Goal: Task Accomplishment & Management: Use online tool/utility

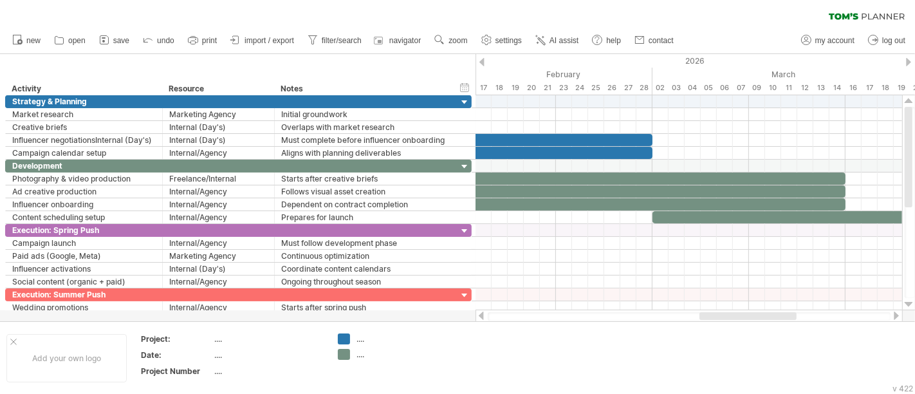
drag, startPoint x: 680, startPoint y: 318, endPoint x: 705, endPoint y: 318, distance: 24.5
click at [705, 318] on div at bounding box center [748, 316] width 97 height 8
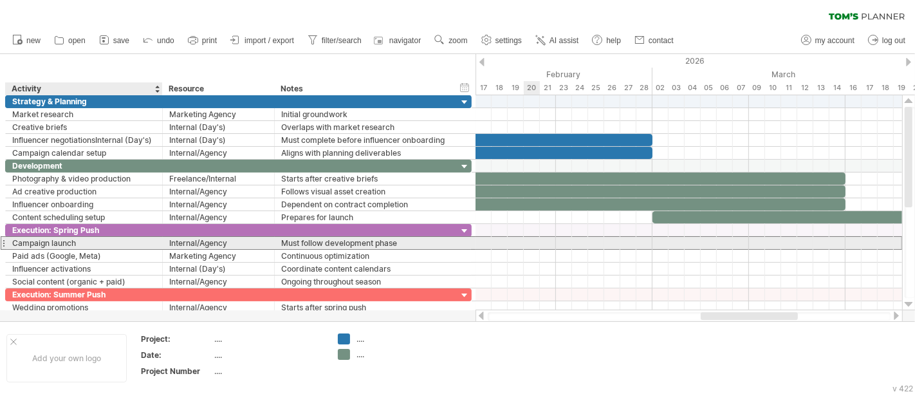
click at [70, 242] on div "Campaign launch" at bounding box center [84, 243] width 144 height 12
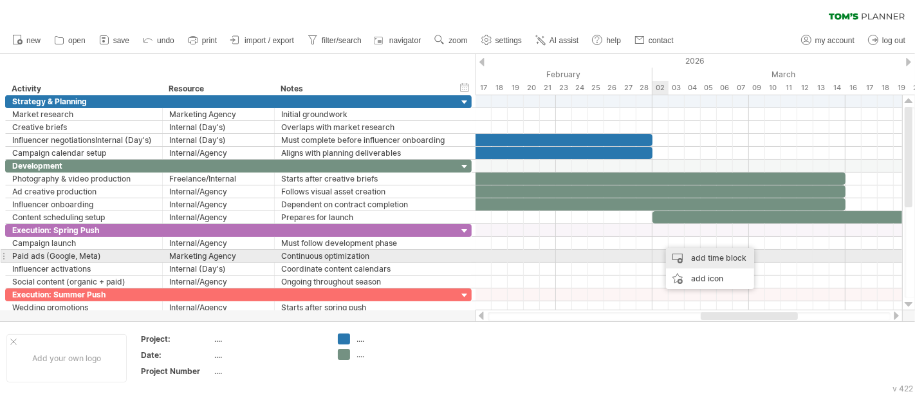
click at [696, 258] on div "add time block" at bounding box center [710, 258] width 88 height 21
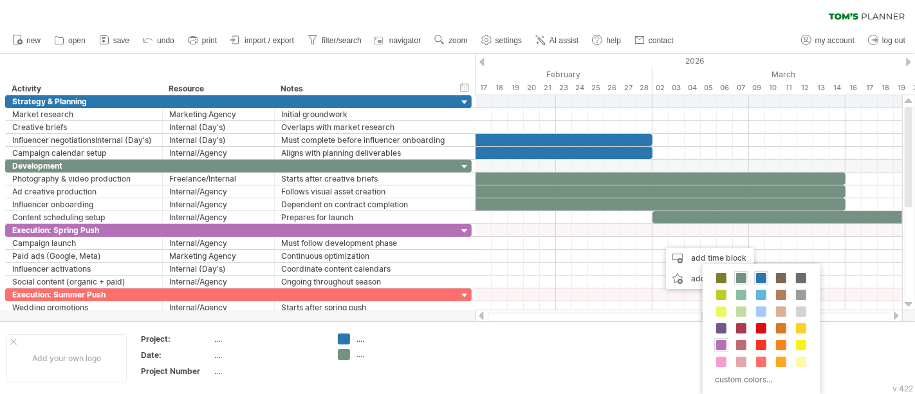
click at [726, 346] on span at bounding box center [721, 345] width 10 height 10
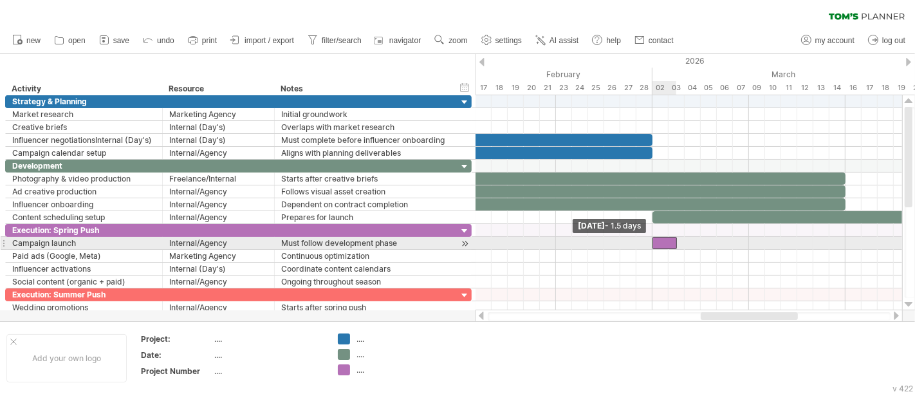
click at [656, 241] on div at bounding box center [665, 243] width 24 height 12
click at [666, 242] on div at bounding box center [665, 243] width 24 height 12
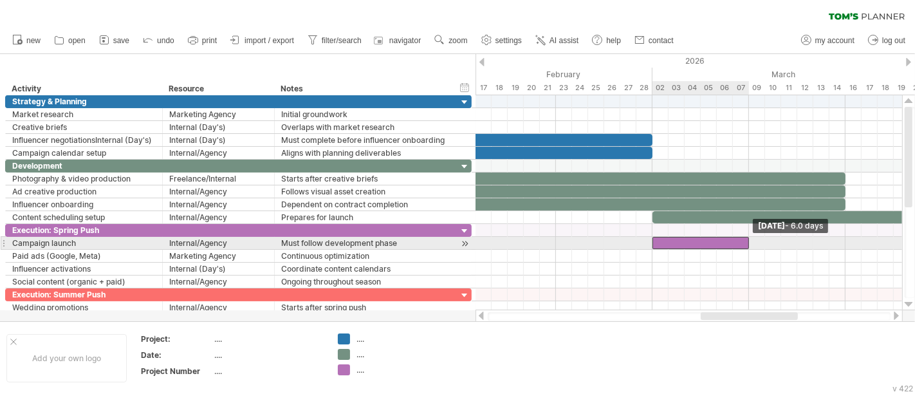
drag, startPoint x: 676, startPoint y: 243, endPoint x: 750, endPoint y: 242, distance: 74.0
click at [750, 242] on span at bounding box center [749, 243] width 5 height 12
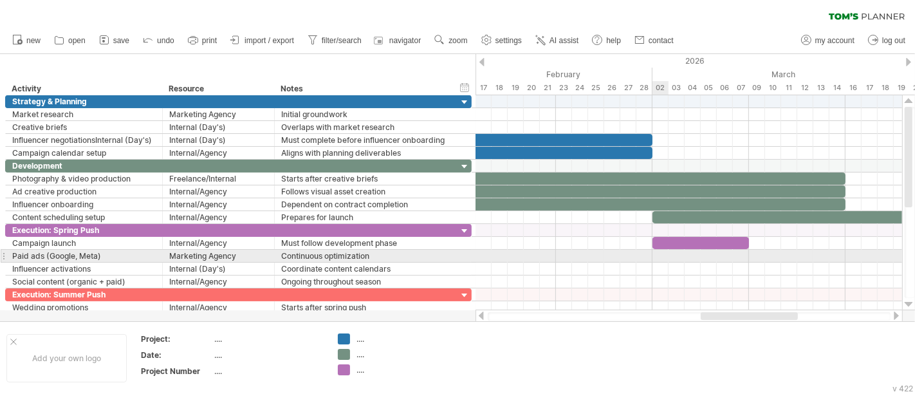
click at [656, 256] on div at bounding box center [689, 256] width 427 height 13
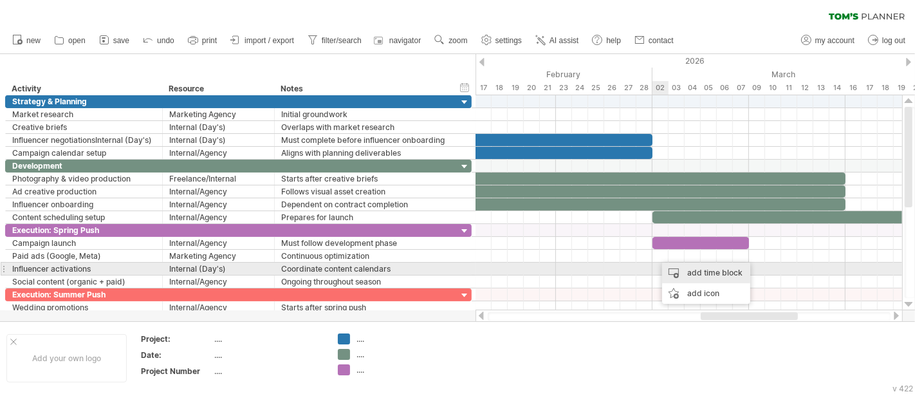
click at [693, 274] on div "add time block" at bounding box center [706, 273] width 88 height 21
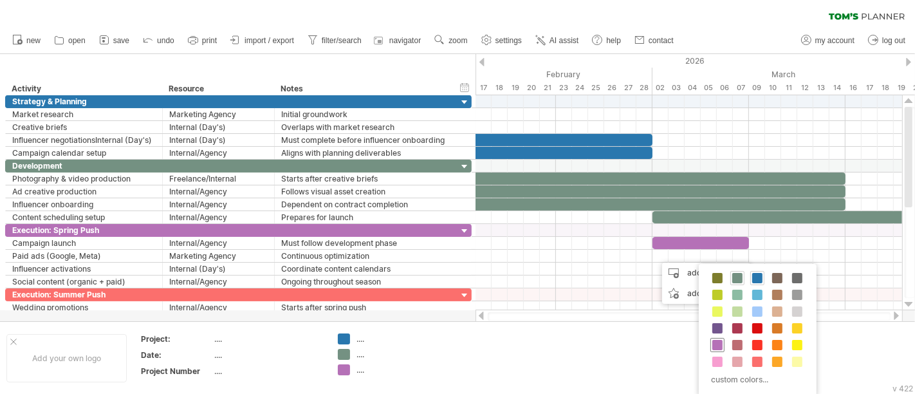
click at [720, 340] on span at bounding box center [717, 345] width 10 height 10
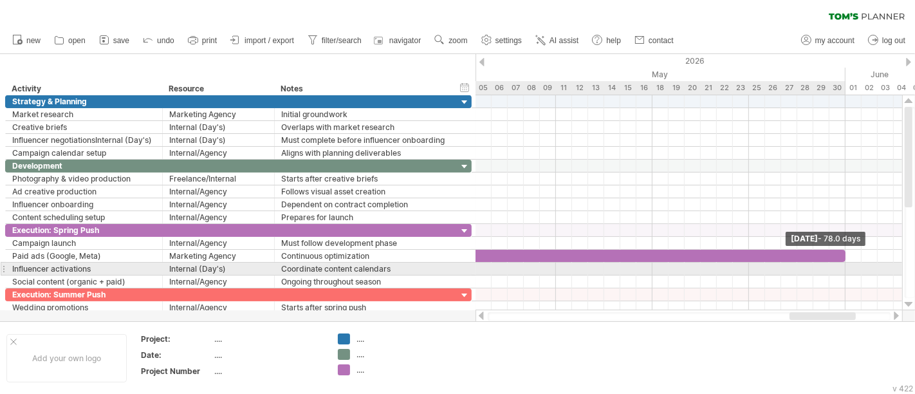
drag, startPoint x: 669, startPoint y: 256, endPoint x: 846, endPoint y: 263, distance: 177.2
click at [846, 263] on div "[DATE] - 78.0 days [DATE]" at bounding box center [689, 202] width 427 height 215
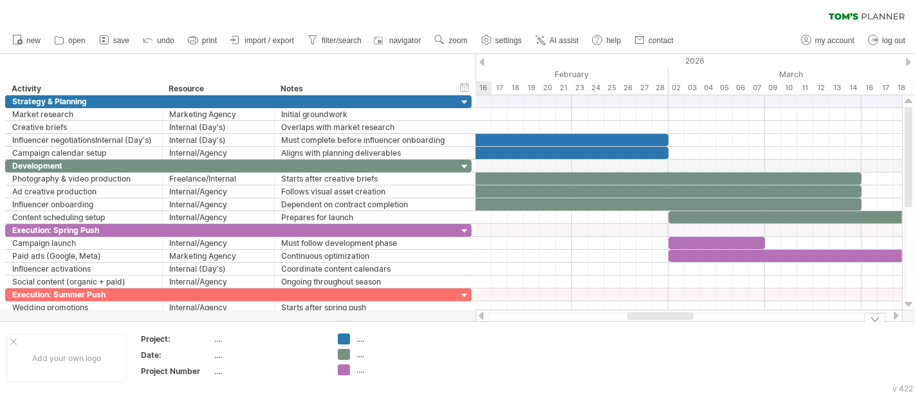
drag, startPoint x: 830, startPoint y: 313, endPoint x: 717, endPoint y: 229, distance: 141.2
click at [669, 328] on div "Trying to reach [DOMAIN_NAME] Connected again... 0% clear filter new" at bounding box center [457, 197] width 915 height 394
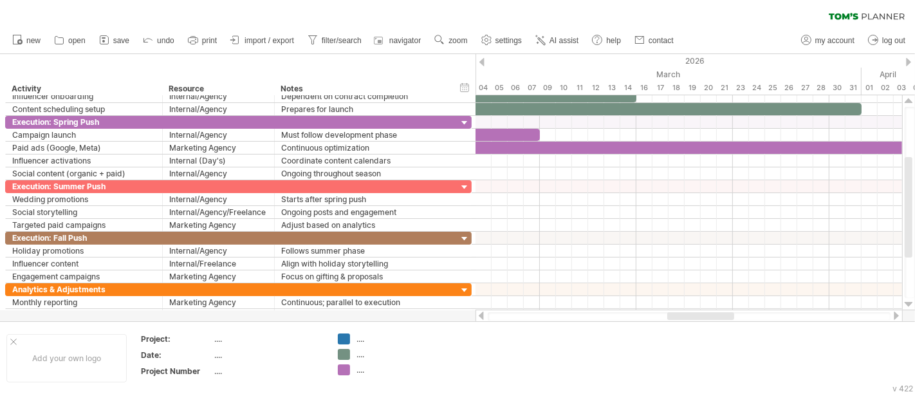
drag, startPoint x: 650, startPoint y: 315, endPoint x: 685, endPoint y: 316, distance: 34.8
click at [685, 316] on div at bounding box center [700, 316] width 67 height 8
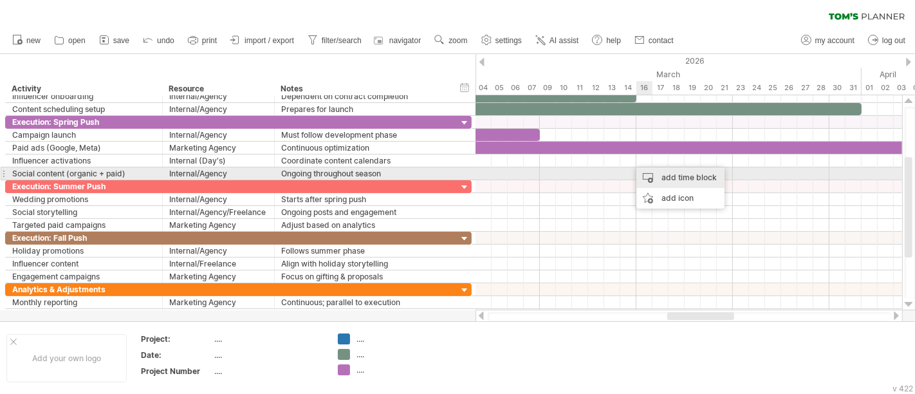
click at [667, 176] on div "add time block" at bounding box center [681, 177] width 88 height 21
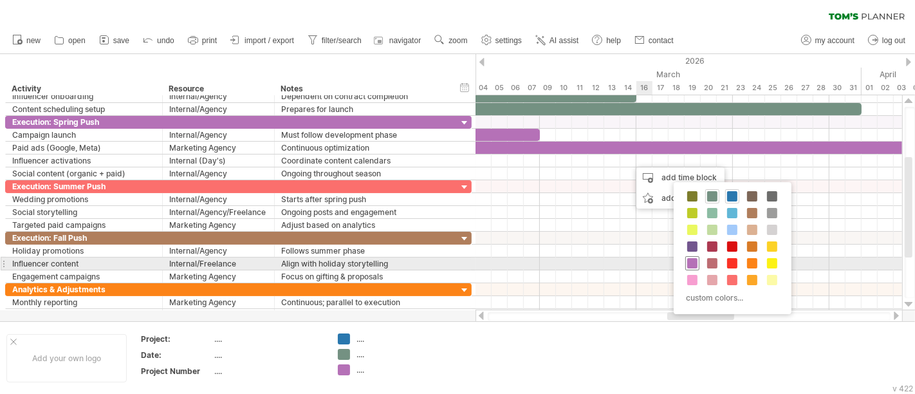
click at [693, 262] on span at bounding box center [692, 263] width 10 height 10
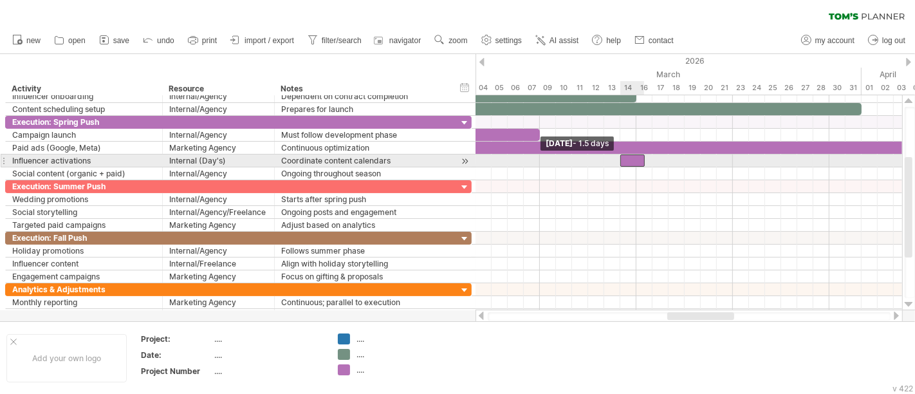
click at [625, 160] on div at bounding box center [632, 160] width 24 height 12
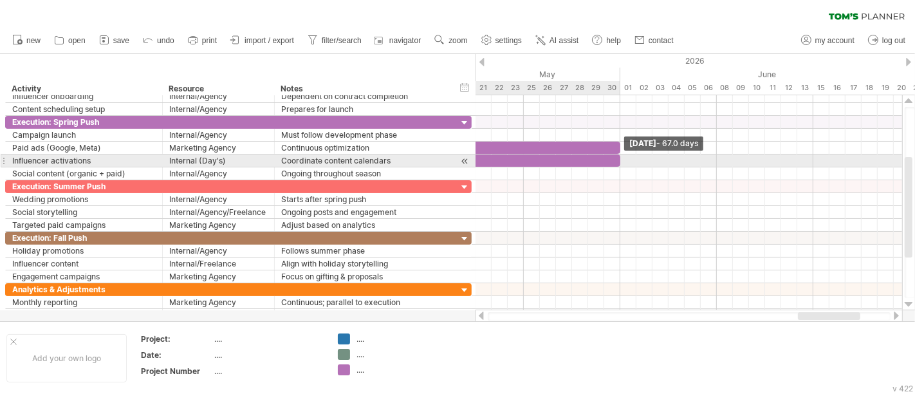
drag, startPoint x: 647, startPoint y: 159, endPoint x: 623, endPoint y: 163, distance: 24.1
click at [623, 163] on div "[DATE] - 67.0 days [DATE] - 1.5 days" at bounding box center [689, 202] width 427 height 215
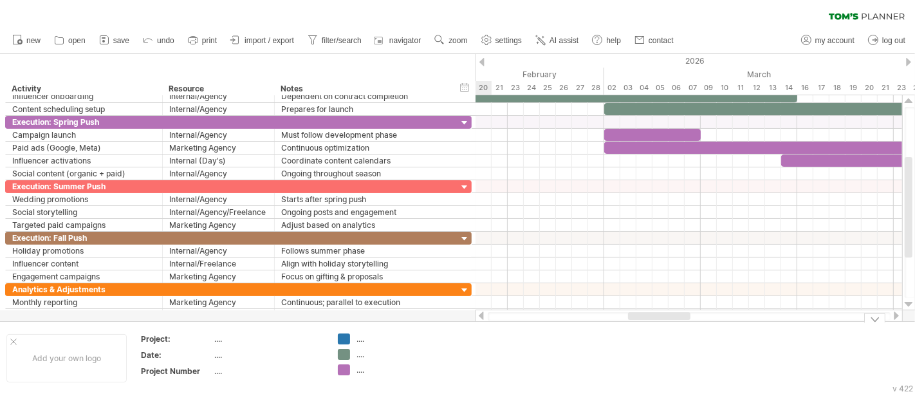
drag, startPoint x: 808, startPoint y: 317, endPoint x: 638, endPoint y: 329, distance: 170.4
click at [638, 329] on div "Trying to reach [DOMAIN_NAME] Connected again... 0% clear filter new" at bounding box center [457, 197] width 915 height 394
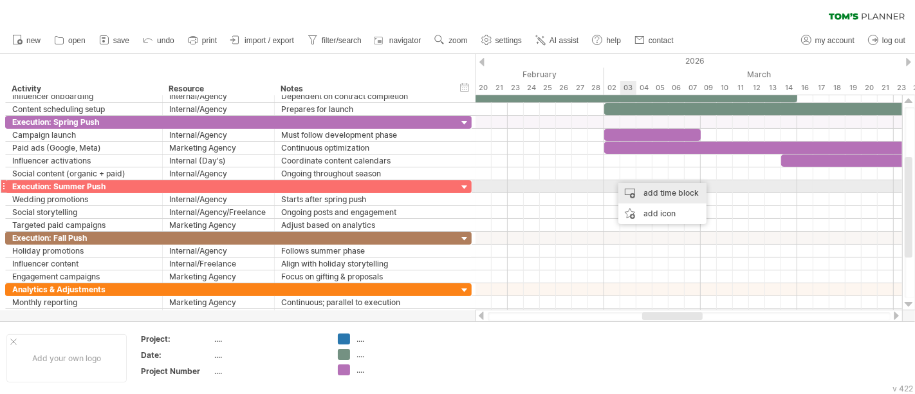
click at [660, 191] on div "add time block" at bounding box center [663, 193] width 88 height 21
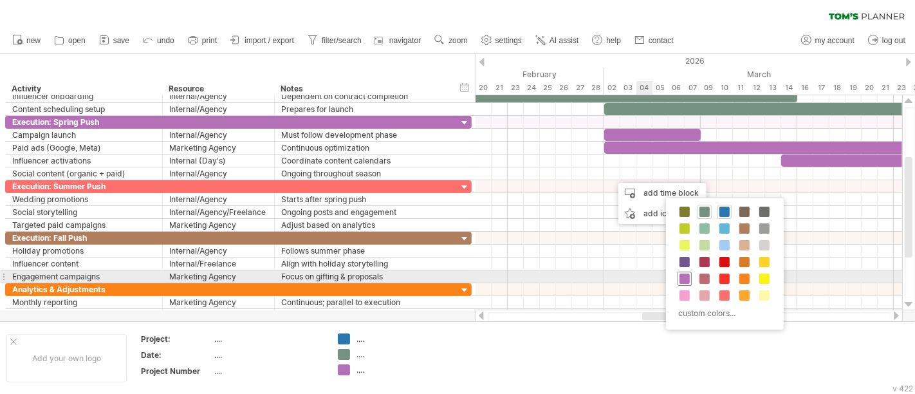
click at [687, 275] on span at bounding box center [685, 279] width 10 height 10
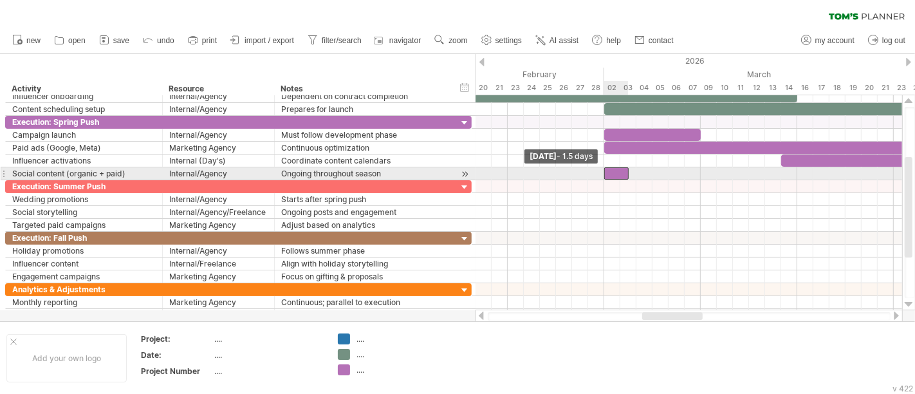
click at [608, 171] on div at bounding box center [616, 173] width 24 height 12
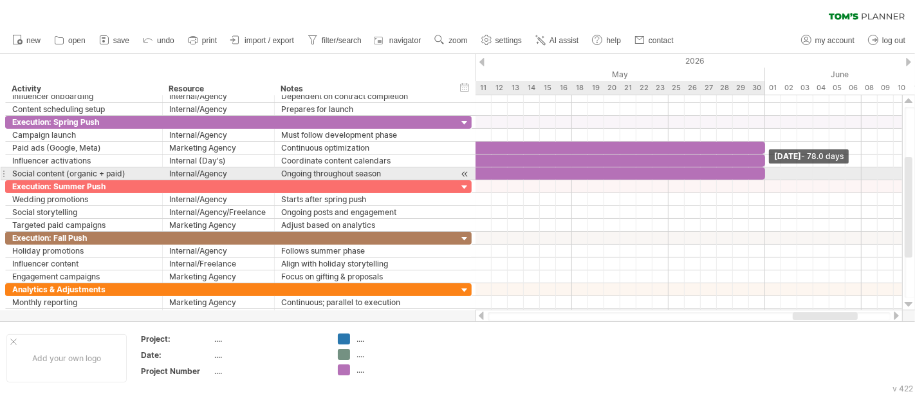
drag, startPoint x: 627, startPoint y: 174, endPoint x: 765, endPoint y: 168, distance: 137.9
click at [765, 168] on span at bounding box center [765, 173] width 5 height 12
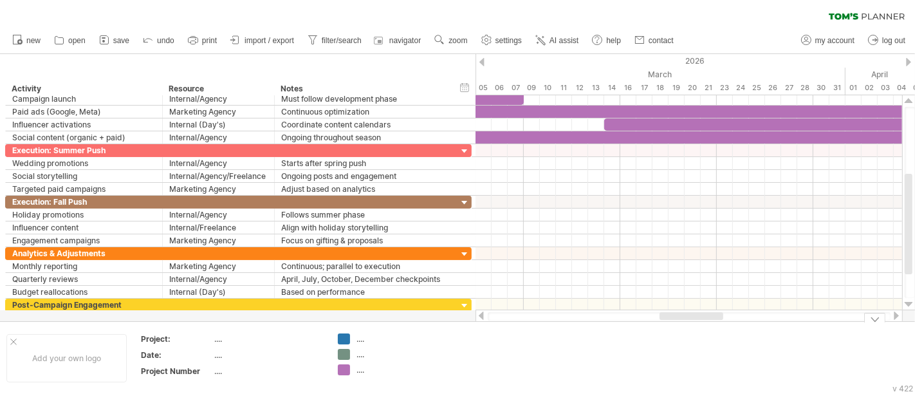
drag, startPoint x: 799, startPoint y: 315, endPoint x: 667, endPoint y: 330, distance: 132.7
click at [667, 330] on div "Trying to reach [DOMAIN_NAME] Connected again... 0% clear filter new" at bounding box center [457, 197] width 915 height 394
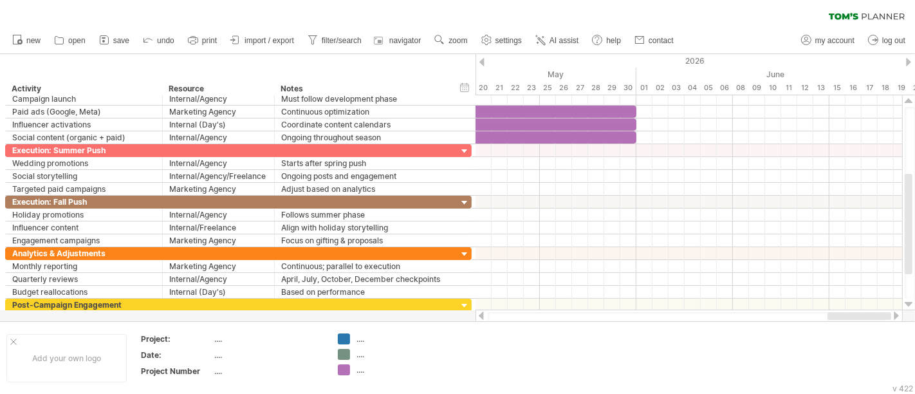
drag, startPoint x: 677, startPoint y: 315, endPoint x: 865, endPoint y: 315, distance: 187.9
click at [865, 315] on div at bounding box center [860, 316] width 64 height 8
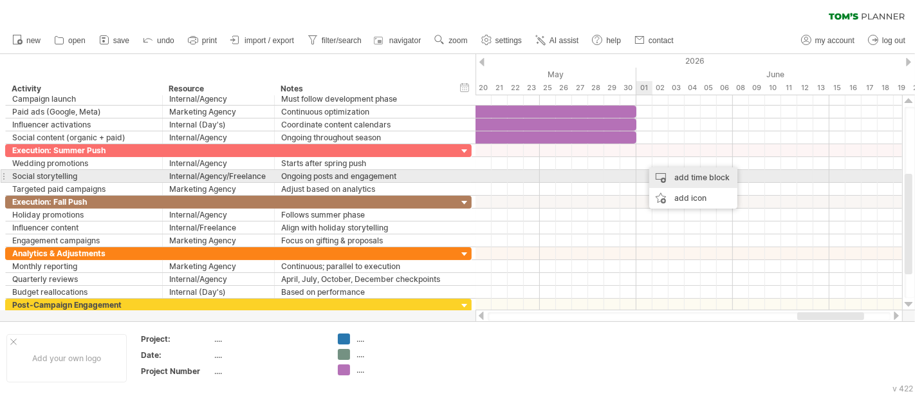
click at [685, 178] on div "add time block" at bounding box center [693, 177] width 88 height 21
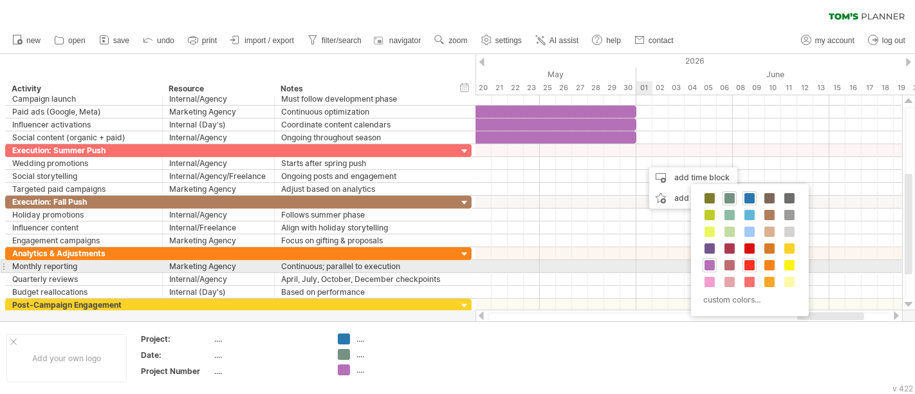
click at [752, 265] on span at bounding box center [750, 265] width 10 height 10
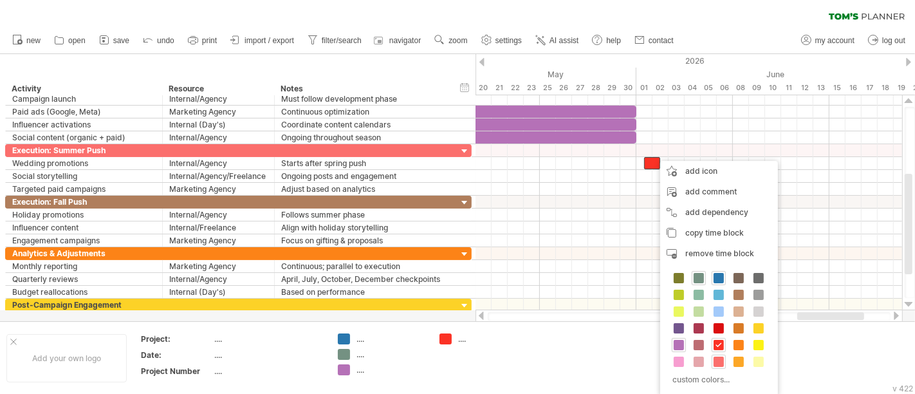
click at [721, 361] on span at bounding box center [719, 362] width 10 height 10
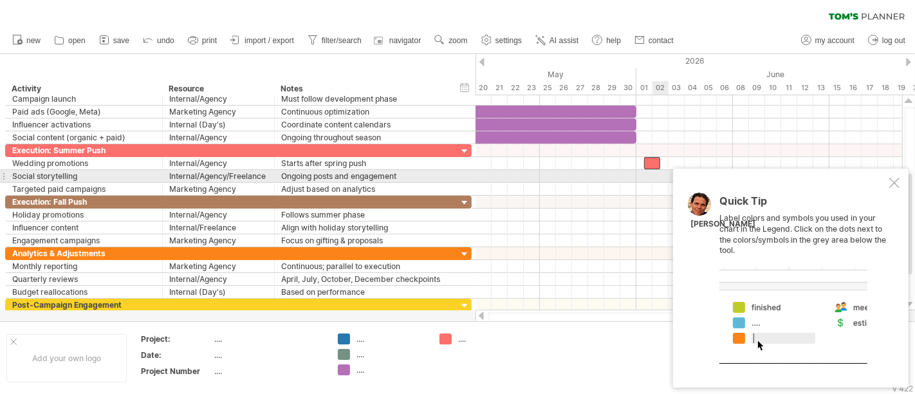
click at [895, 182] on div at bounding box center [894, 183] width 10 height 10
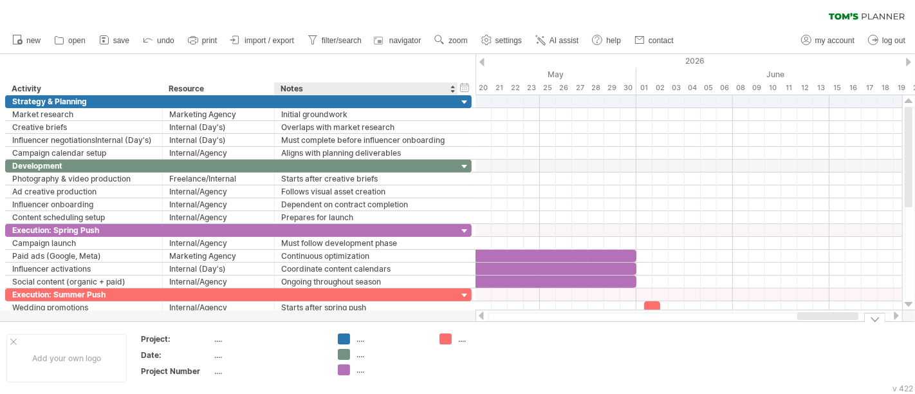
click at [360, 339] on div "...." at bounding box center [392, 338] width 70 height 11
type input "**********"
click at [360, 370] on div "...." at bounding box center [392, 365] width 70 height 11
type input "**********"
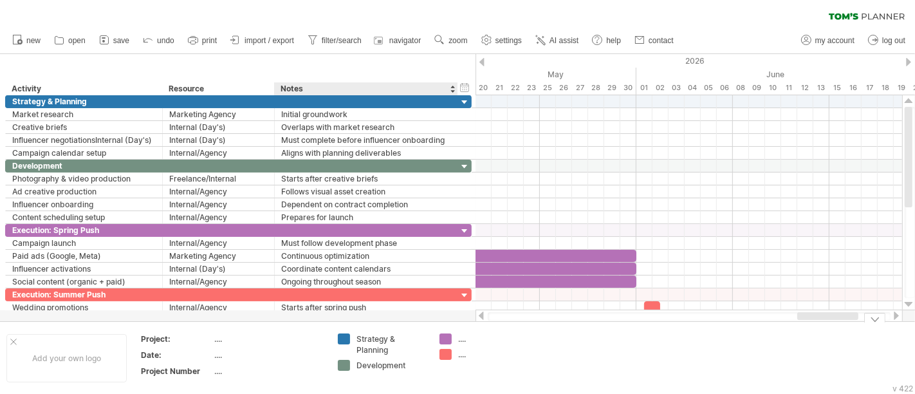
click at [460, 340] on div "...." at bounding box center [493, 338] width 70 height 11
type input "**********"
click at [462, 355] on td "Execution: Spring Push ...." at bounding box center [484, 358] width 102 height 50
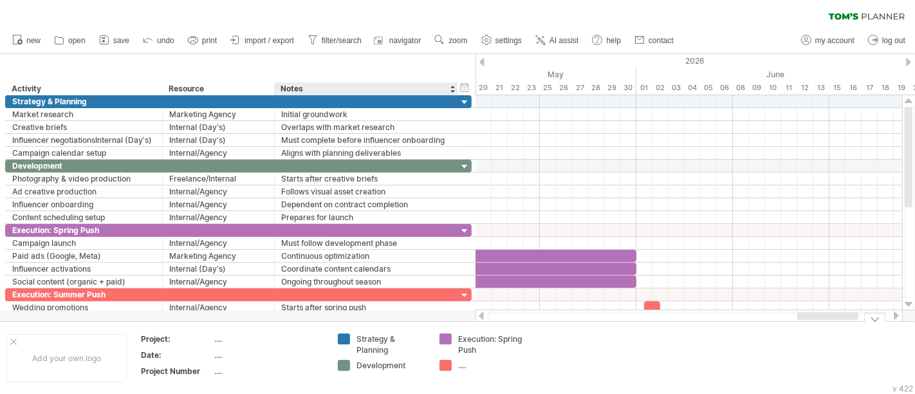
click at [463, 368] on div "...." at bounding box center [493, 365] width 70 height 11
type input "**********"
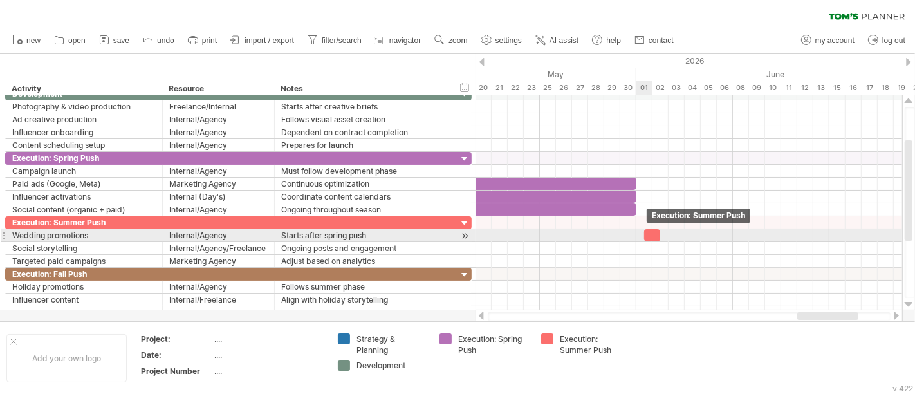
click at [647, 235] on div at bounding box center [652, 235] width 16 height 12
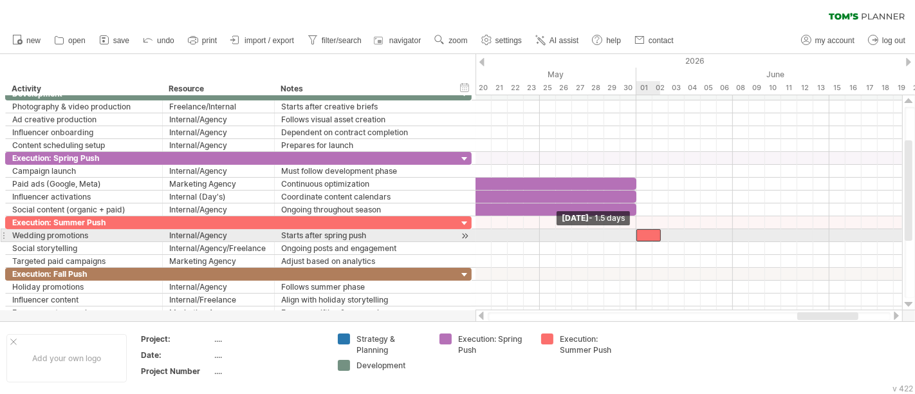
drag, startPoint x: 644, startPoint y: 235, endPoint x: 638, endPoint y: 234, distance: 6.5
click at [638, 234] on span at bounding box center [636, 235] width 5 height 12
click at [646, 233] on div at bounding box center [649, 235] width 24 height 12
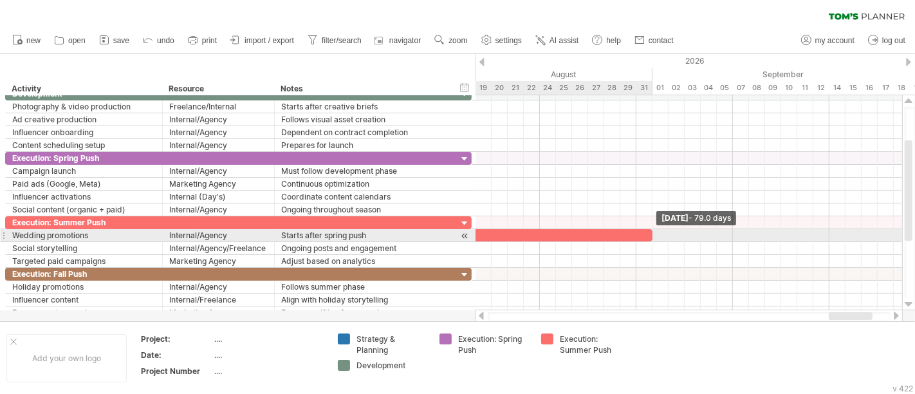
drag, startPoint x: 660, startPoint y: 232, endPoint x: 650, endPoint y: 234, distance: 9.7
click at [650, 234] on span at bounding box center [652, 235] width 5 height 12
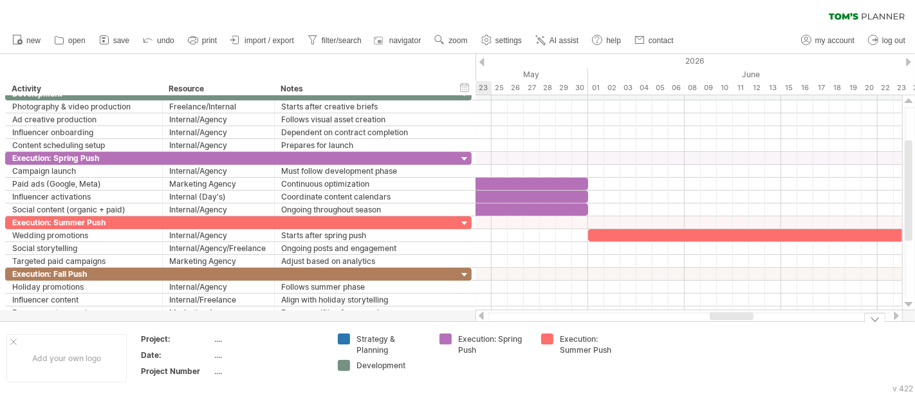
drag, startPoint x: 852, startPoint y: 315, endPoint x: 732, endPoint y: 324, distance: 119.4
click at [732, 324] on div "Trying to reach [DOMAIN_NAME] Connected again... 0% clear filter new" at bounding box center [457, 197] width 915 height 394
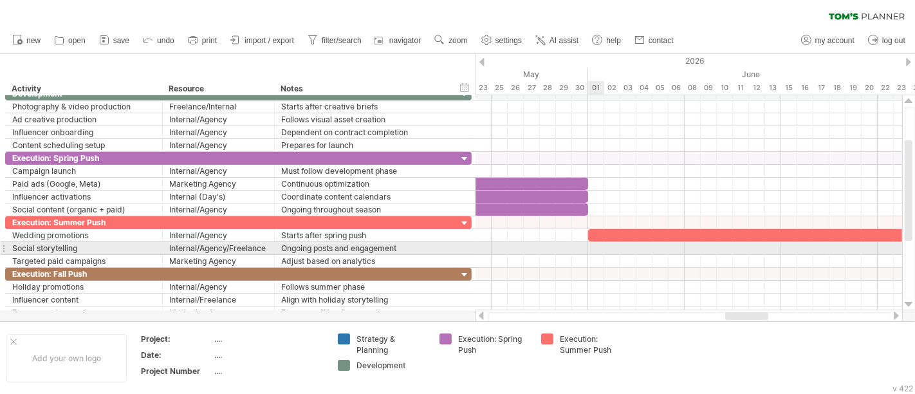
click at [599, 247] on div at bounding box center [689, 248] width 427 height 13
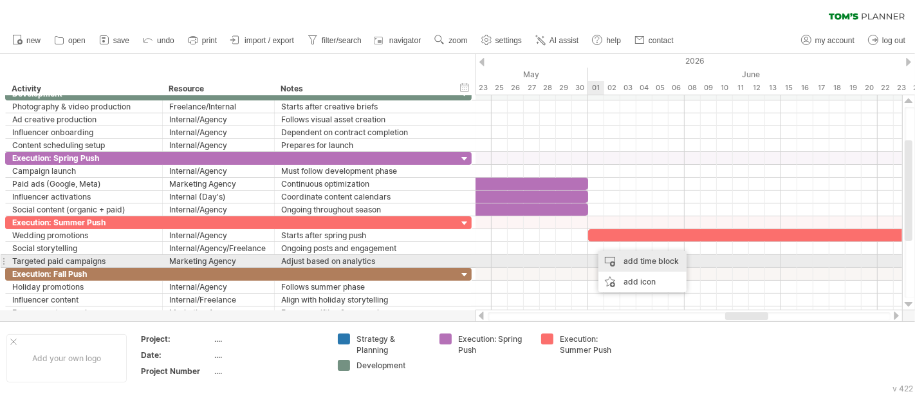
click at [632, 260] on div "add time block" at bounding box center [643, 261] width 88 height 21
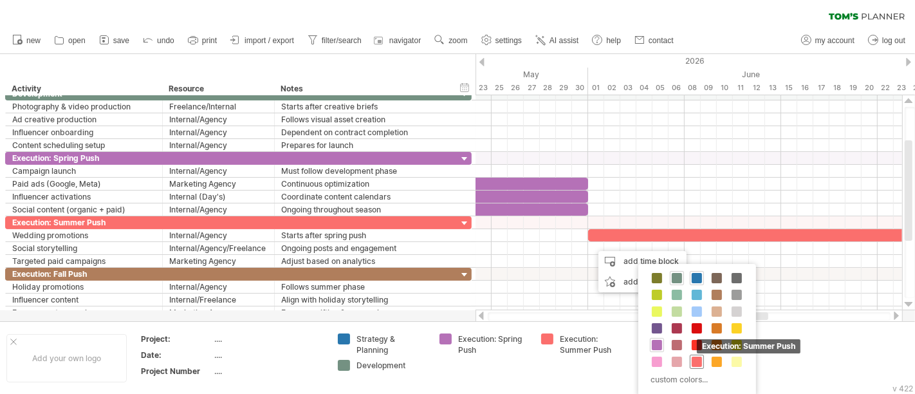
click at [696, 359] on span at bounding box center [697, 362] width 10 height 10
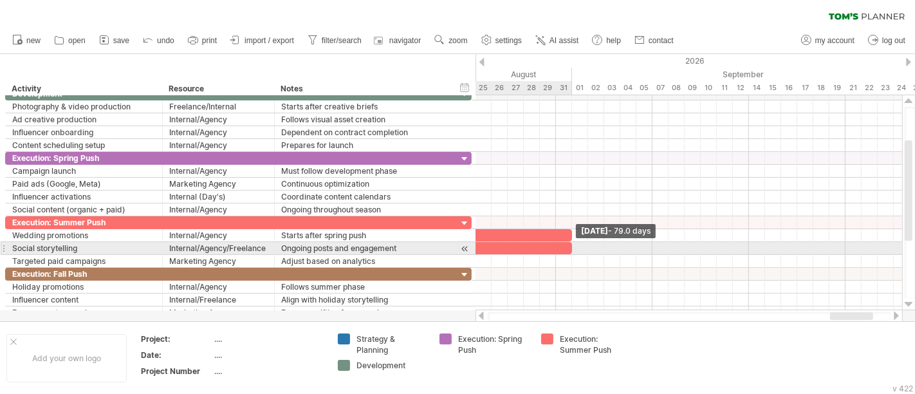
drag, startPoint x: 605, startPoint y: 247, endPoint x: 574, endPoint y: 248, distance: 30.9
click at [574, 248] on span at bounding box center [572, 248] width 5 height 12
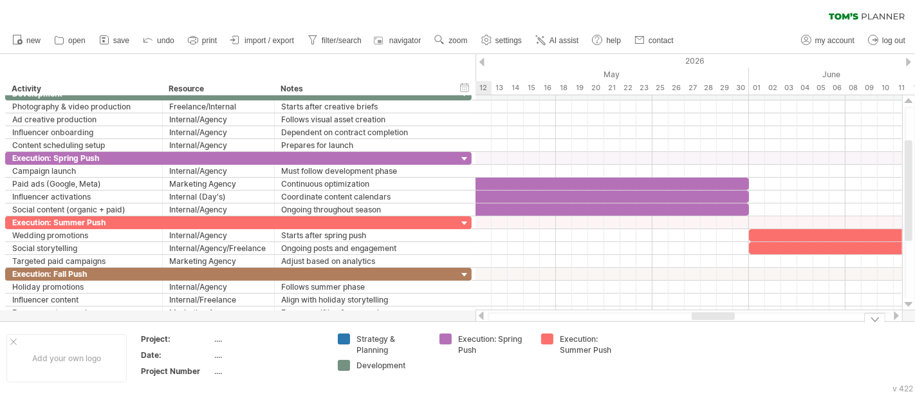
drag, startPoint x: 844, startPoint y: 312, endPoint x: 706, endPoint y: 319, distance: 137.9
click at [704, 324] on div "Trying to reach [DOMAIN_NAME] Connected again... 0% clear filter new" at bounding box center [457, 197] width 915 height 394
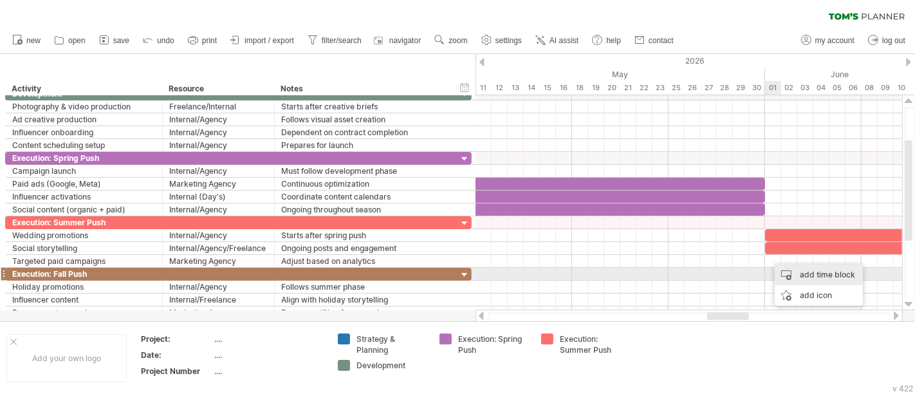
click at [812, 278] on div "add time block" at bounding box center [819, 275] width 88 height 21
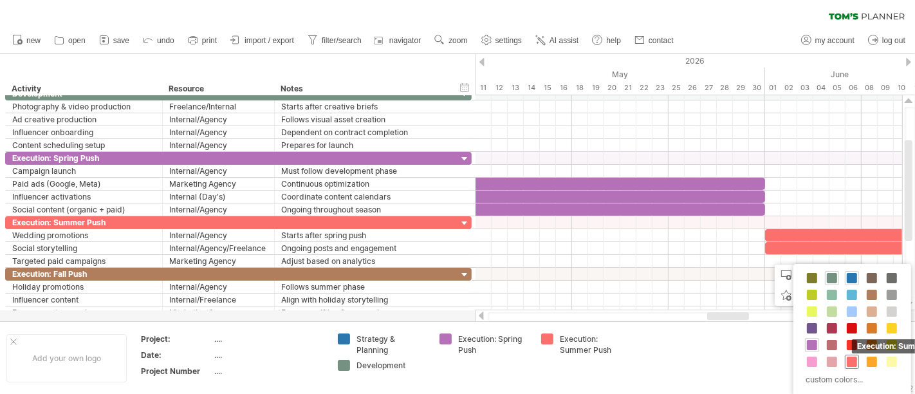
click at [853, 362] on span at bounding box center [852, 362] width 10 height 10
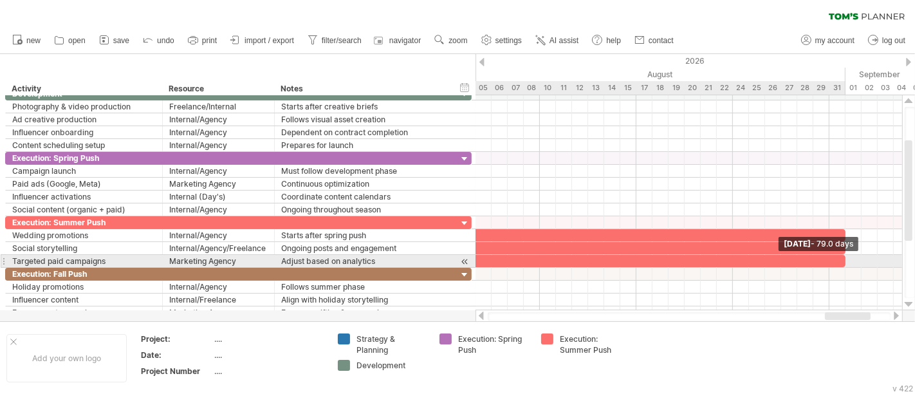
drag, startPoint x: 780, startPoint y: 261, endPoint x: 842, endPoint y: 260, distance: 61.8
click at [842, 260] on div at bounding box center [210, 261] width 1271 height 12
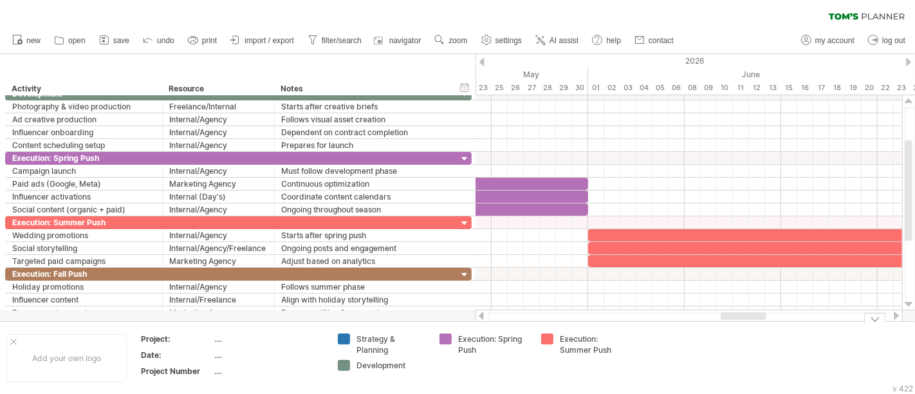
drag, startPoint x: 847, startPoint y: 315, endPoint x: 743, endPoint y: 331, distance: 105.5
click at [743, 331] on div "Trying to reach [DOMAIN_NAME] Connected again... 0% clear filter new" at bounding box center [457, 197] width 915 height 394
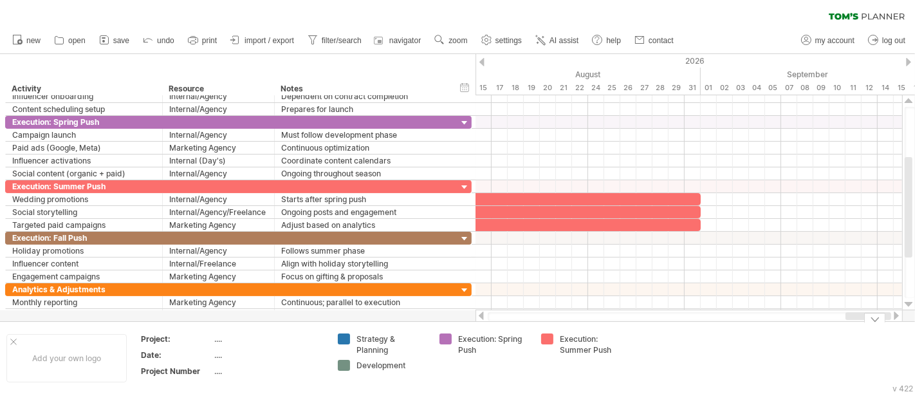
drag, startPoint x: 745, startPoint y: 315, endPoint x: 872, endPoint y: 321, distance: 127.6
click at [872, 321] on body "progress(100%) Trying to reach [DOMAIN_NAME] Connected again... 0% clear filter…" at bounding box center [457, 198] width 915 height 396
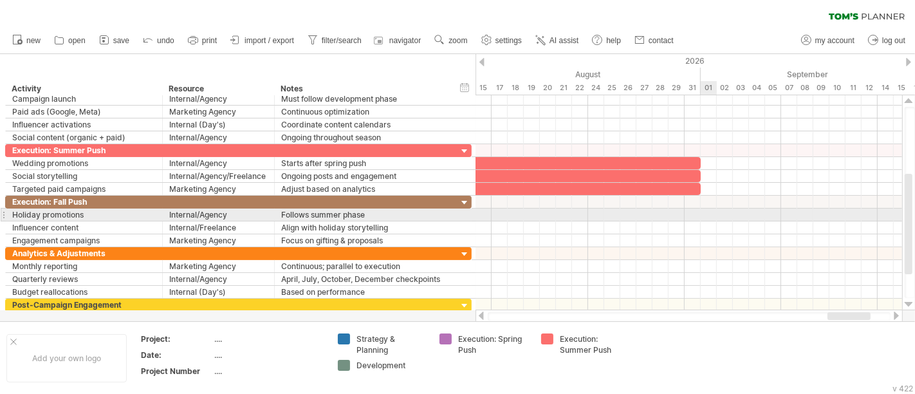
click at [707, 211] on div at bounding box center [689, 215] width 427 height 13
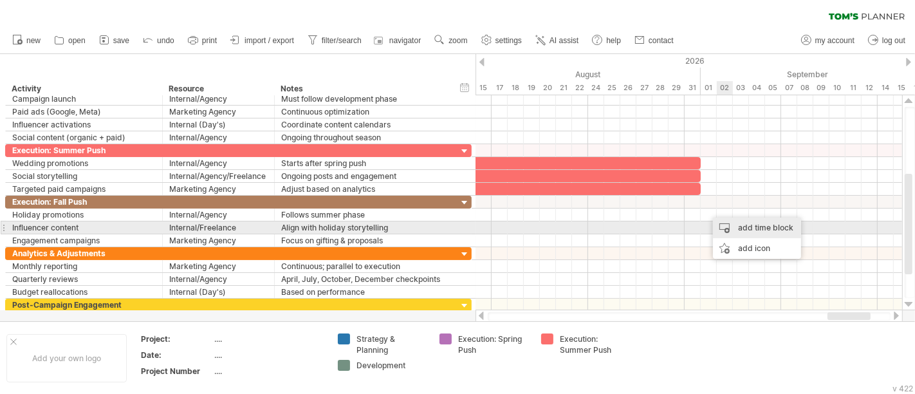
click at [745, 224] on div "add time block" at bounding box center [757, 228] width 88 height 21
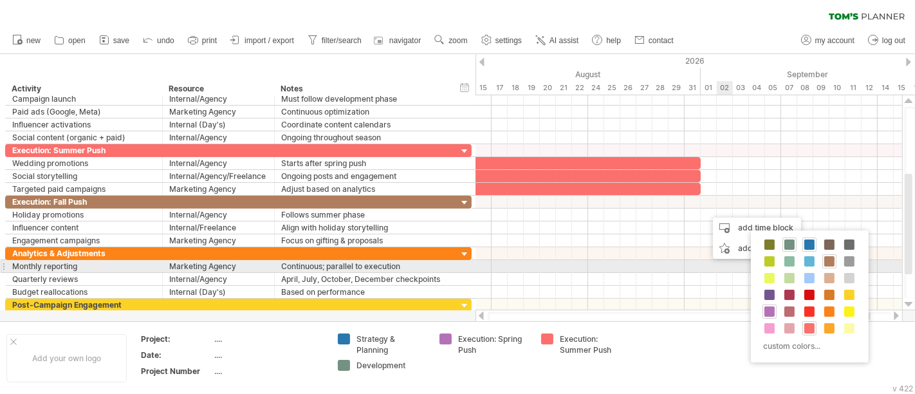
click at [831, 261] on span at bounding box center [829, 261] width 10 height 10
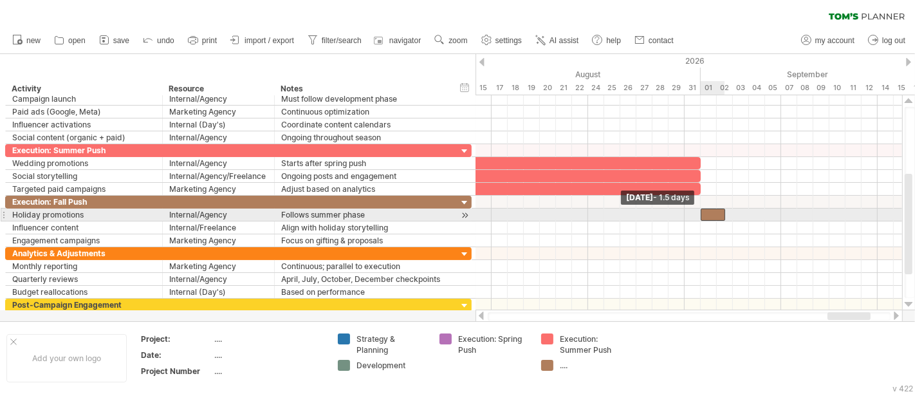
click at [704, 212] on div at bounding box center [713, 215] width 24 height 12
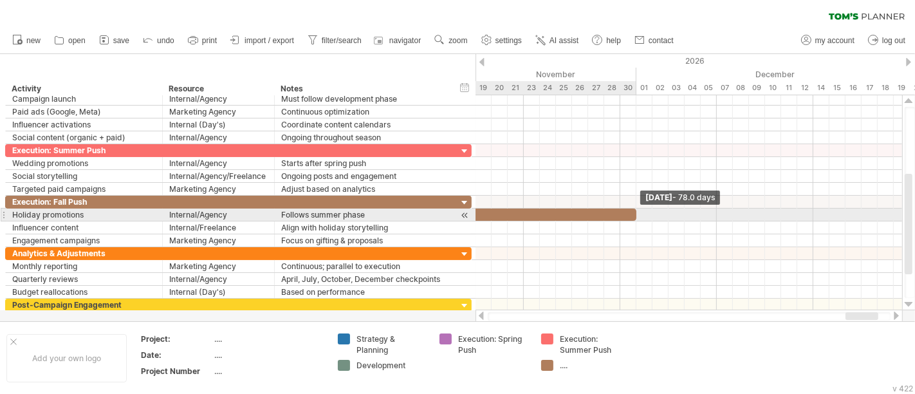
drag, startPoint x: 726, startPoint y: 213, endPoint x: 635, endPoint y: 209, distance: 91.5
click at [635, 209] on span at bounding box center [636, 215] width 5 height 12
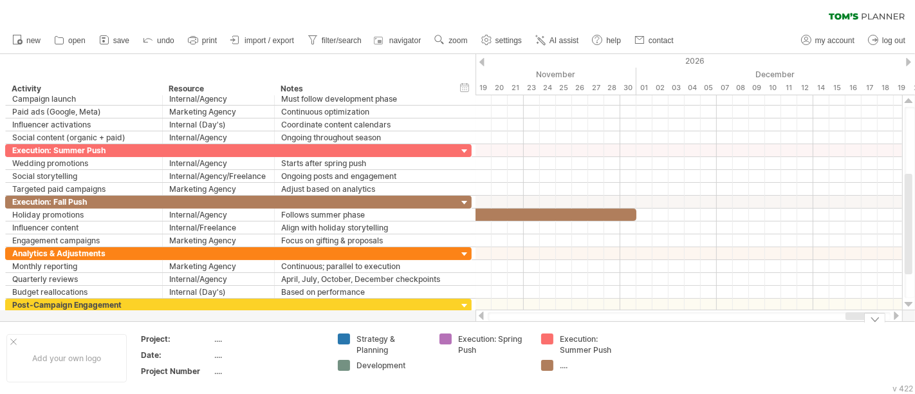
click at [563, 366] on div "...." at bounding box center [595, 365] width 70 height 11
type input "**********"
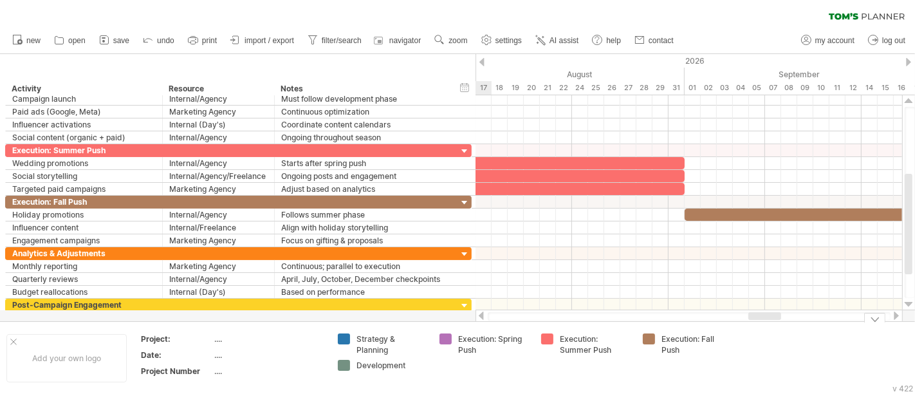
drag, startPoint x: 853, startPoint y: 319, endPoint x: 757, endPoint y: 330, distance: 97.2
click at [757, 330] on div "Trying to reach [DOMAIN_NAME] Connected again... 0% clear filter new" at bounding box center [457, 197] width 915 height 394
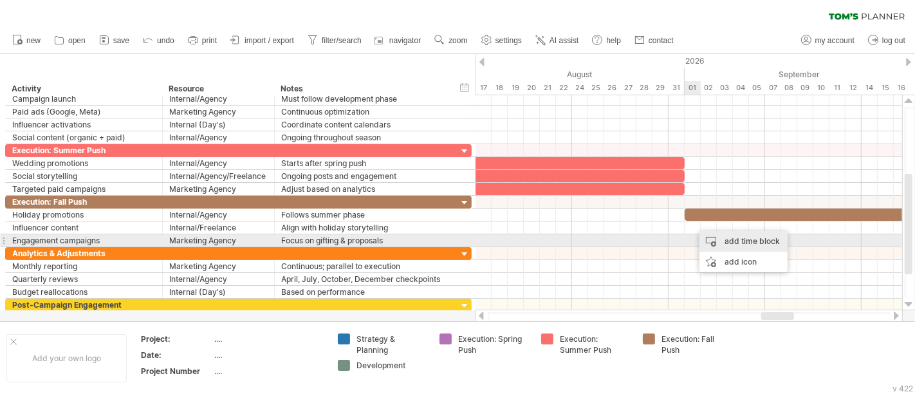
click at [749, 241] on div "add time block" at bounding box center [744, 241] width 88 height 21
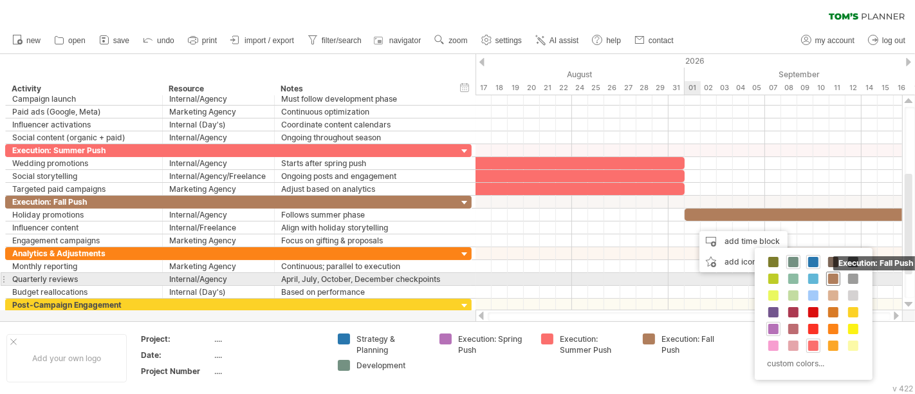
click at [835, 280] on span at bounding box center [833, 279] width 10 height 10
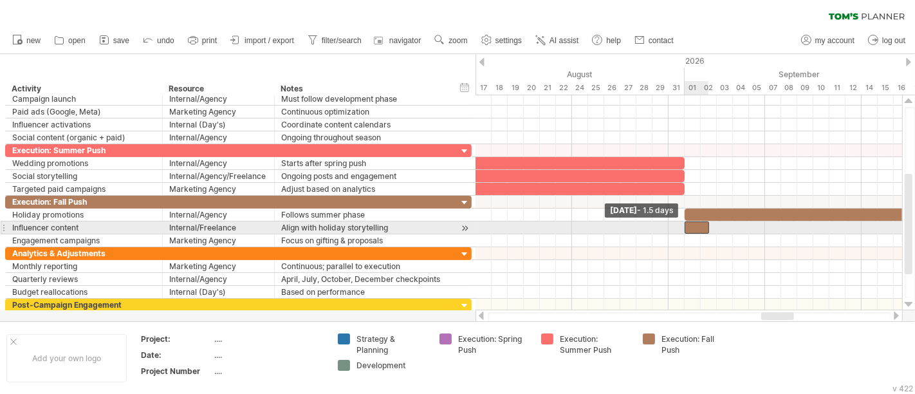
click at [689, 225] on div at bounding box center [697, 227] width 24 height 12
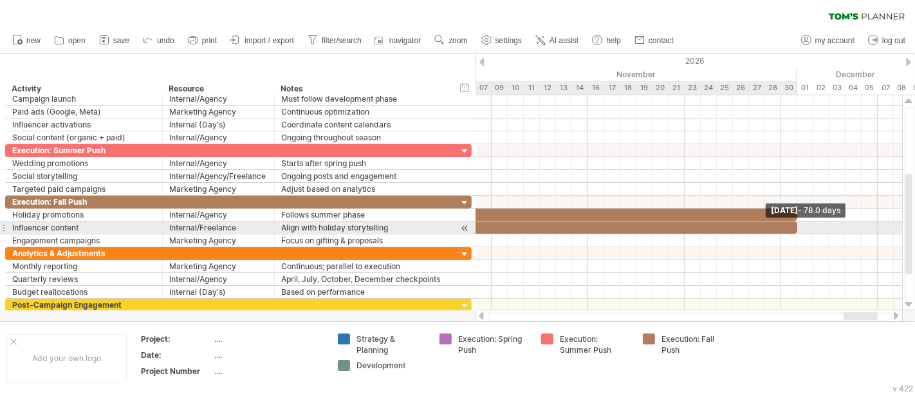
drag, startPoint x: 707, startPoint y: 225, endPoint x: 794, endPoint y: 227, distance: 87.6
click at [795, 227] on span at bounding box center [797, 227] width 5 height 12
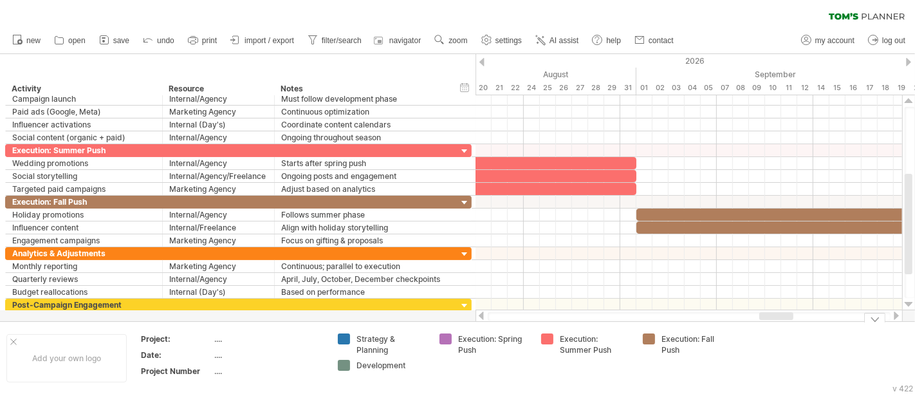
drag, startPoint x: 858, startPoint y: 315, endPoint x: 774, endPoint y: 322, distance: 84.6
click at [774, 322] on div "Trying to reach [DOMAIN_NAME] Connected again... 0% clear filter new" at bounding box center [457, 197] width 915 height 394
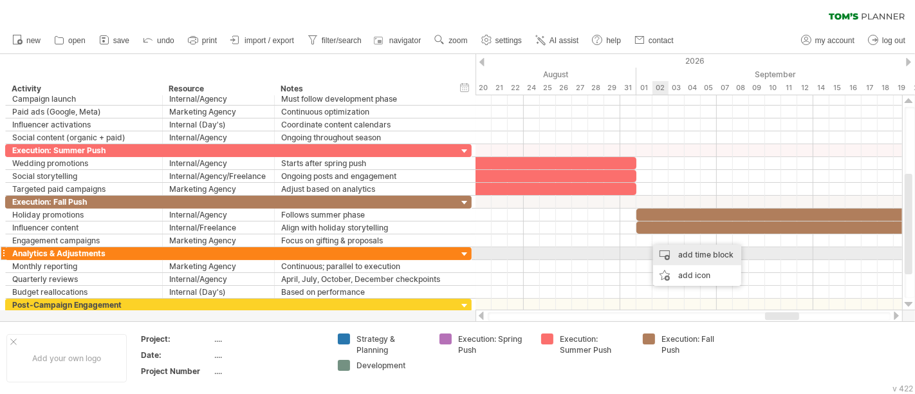
click at [700, 254] on div "add time block" at bounding box center [697, 255] width 88 height 21
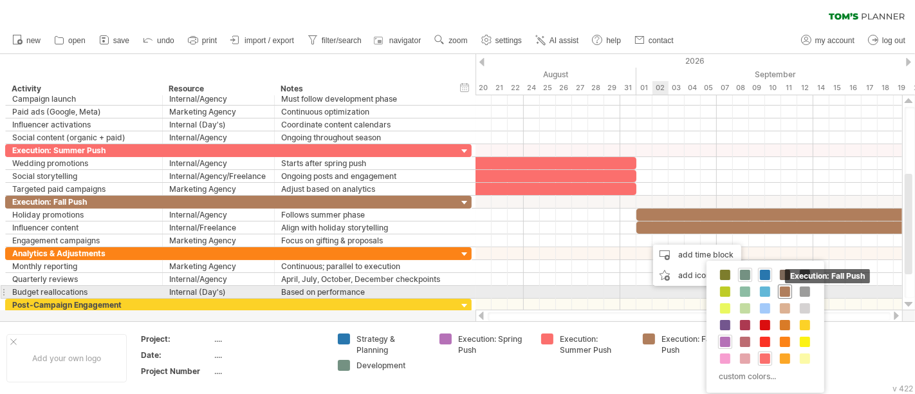
click at [787, 288] on span at bounding box center [785, 291] width 10 height 10
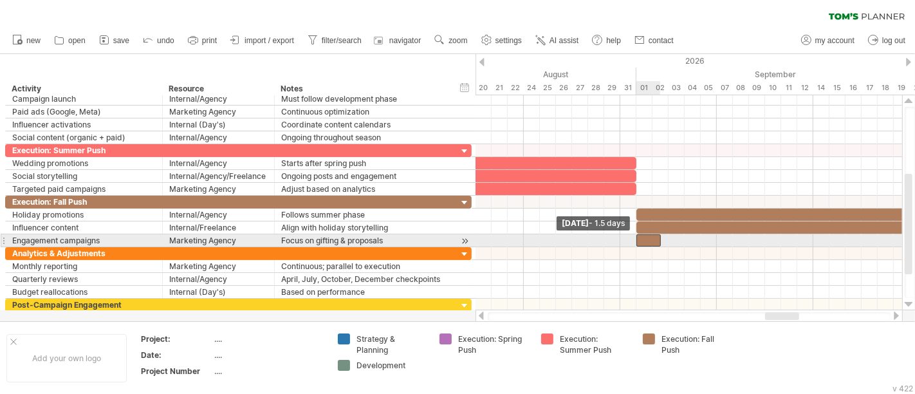
click at [638, 239] on span at bounding box center [636, 240] width 5 height 12
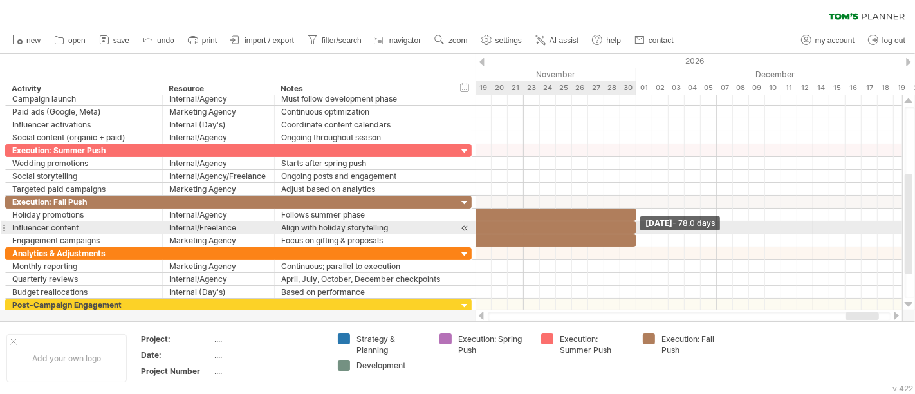
drag, startPoint x: 660, startPoint y: 238, endPoint x: 634, endPoint y: 232, distance: 26.4
click at [634, 234] on span at bounding box center [636, 240] width 5 height 12
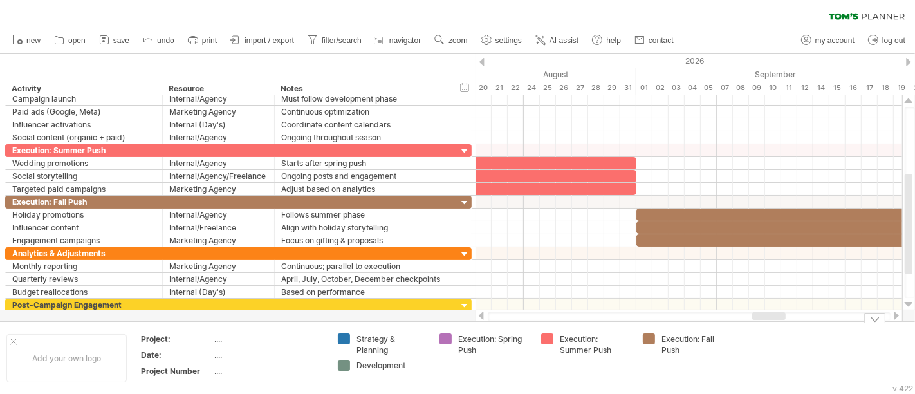
drag, startPoint x: 852, startPoint y: 315, endPoint x: 759, endPoint y: 330, distance: 94.4
click at [759, 330] on div "Trying to reach [DOMAIN_NAME] Connected again... 0% clear filter new" at bounding box center [457, 197] width 915 height 394
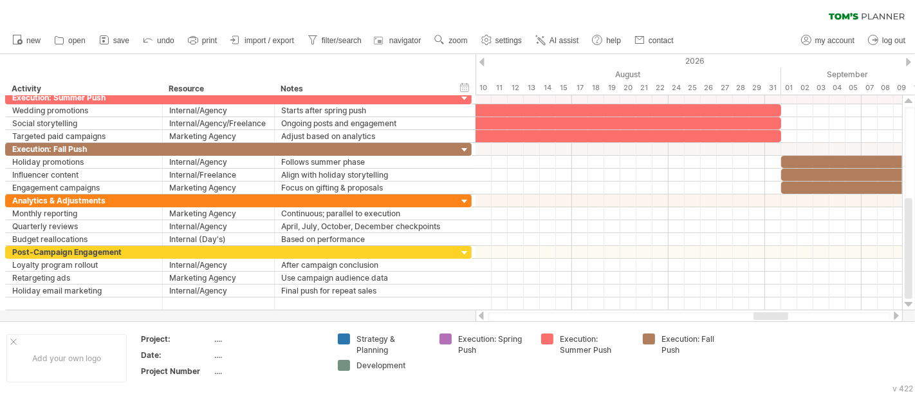
drag, startPoint x: 775, startPoint y: 313, endPoint x: 764, endPoint y: 317, distance: 11.4
click at [764, 317] on div at bounding box center [771, 316] width 35 height 8
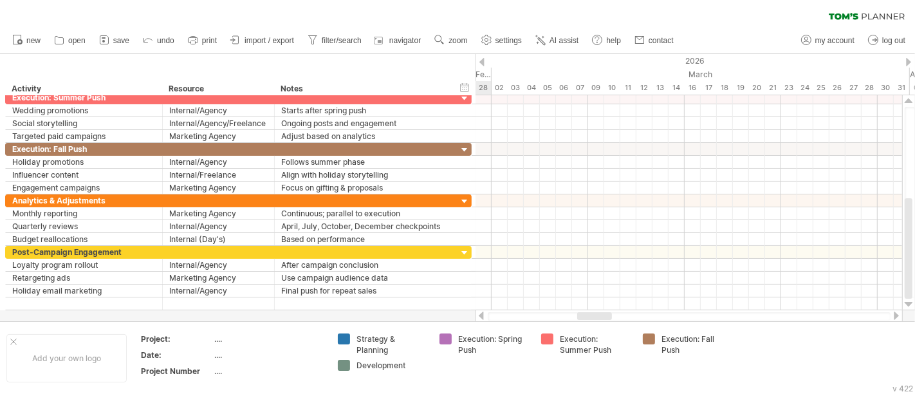
drag, startPoint x: 765, startPoint y: 316, endPoint x: 588, endPoint y: 315, distance: 177.0
click at [588, 315] on div at bounding box center [594, 316] width 35 height 8
click at [897, 317] on div at bounding box center [896, 316] width 10 height 8
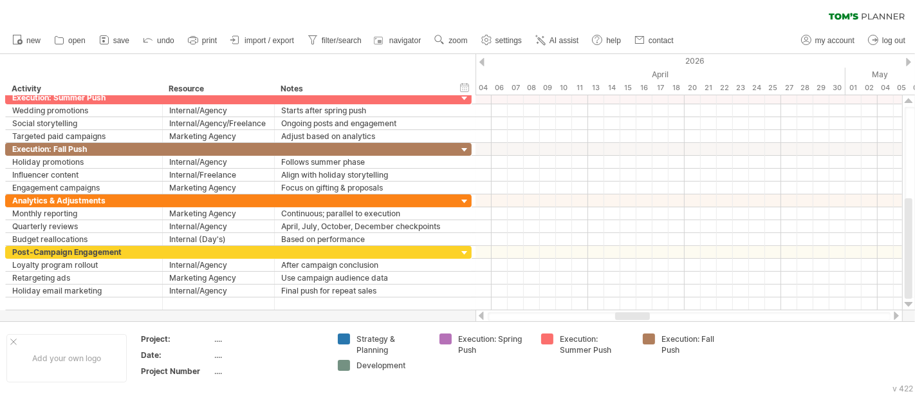
click at [481, 319] on div at bounding box center [481, 316] width 10 height 8
click at [578, 90] on div "31" at bounding box center [580, 88] width 16 height 14
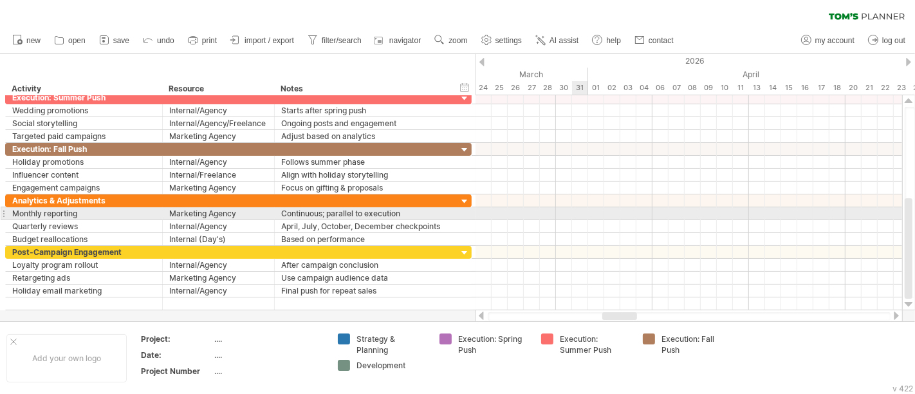
click at [579, 210] on div at bounding box center [689, 213] width 427 height 13
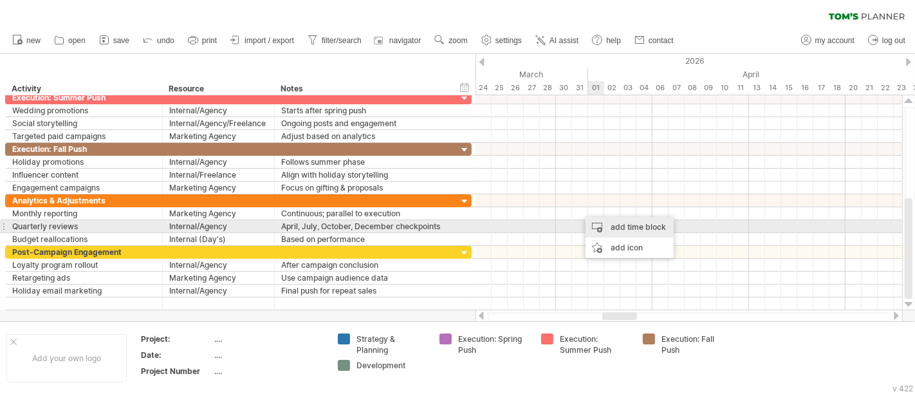
click at [629, 224] on div "add time block" at bounding box center [630, 227] width 88 height 21
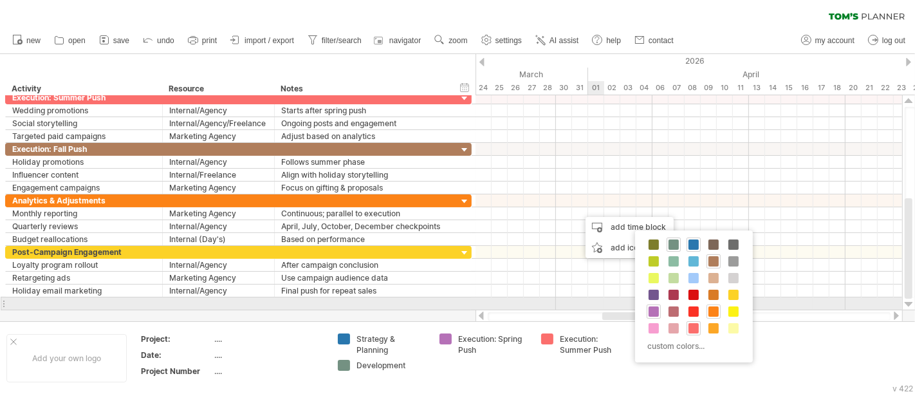
click at [713, 307] on span at bounding box center [714, 311] width 10 height 10
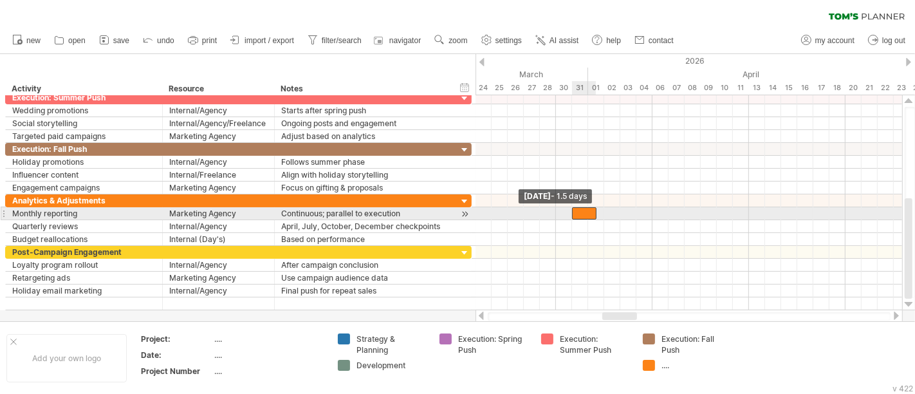
click at [573, 209] on span at bounding box center [572, 213] width 5 height 12
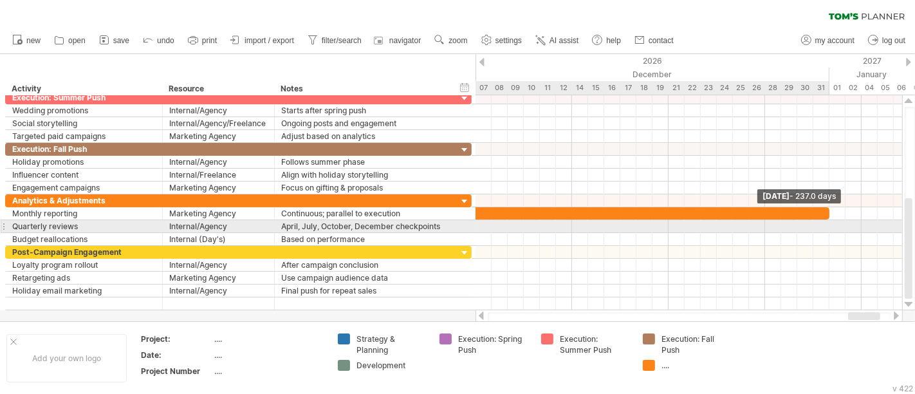
drag, startPoint x: 595, startPoint y: 212, endPoint x: 829, endPoint y: 225, distance: 234.0
click at [829, 225] on div "[DATE] - 237.0 days [DATE] - 1.5 days" at bounding box center [689, 202] width 427 height 215
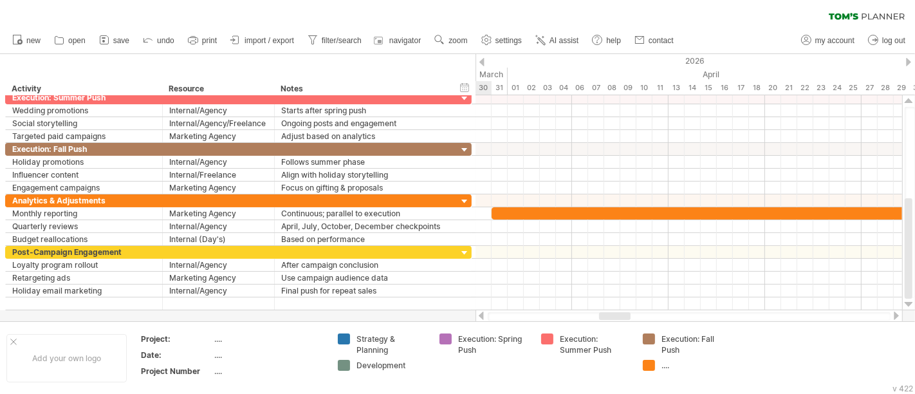
drag, startPoint x: 859, startPoint y: 316, endPoint x: 610, endPoint y: 319, distance: 249.1
click at [610, 319] on div at bounding box center [615, 316] width 32 height 8
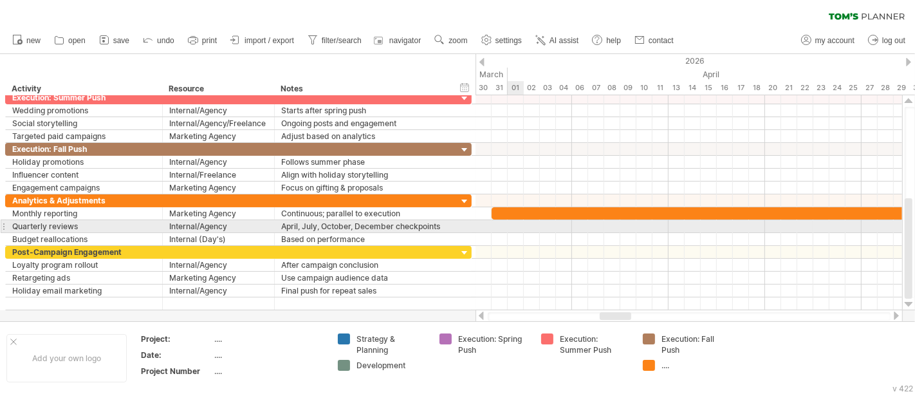
click at [513, 224] on div at bounding box center [689, 226] width 427 height 13
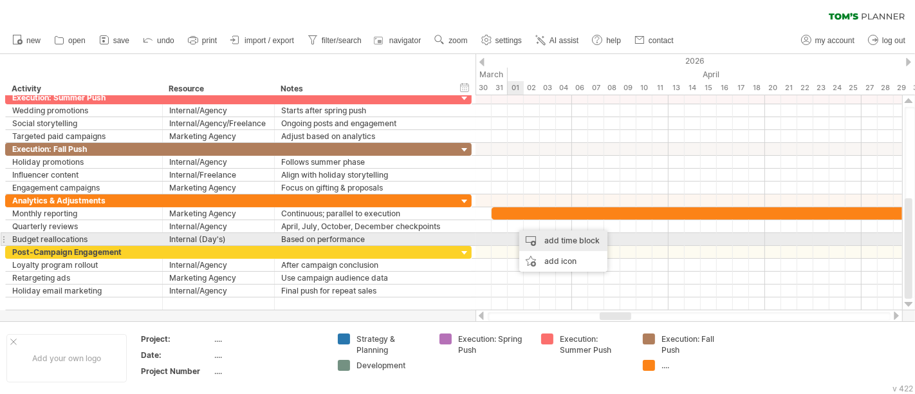
click at [556, 241] on div "add time block" at bounding box center [563, 240] width 88 height 21
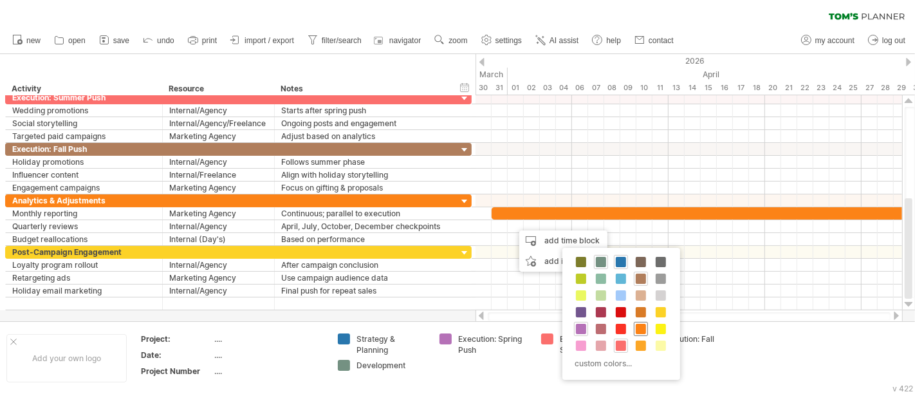
click at [643, 326] on span at bounding box center [641, 329] width 10 height 10
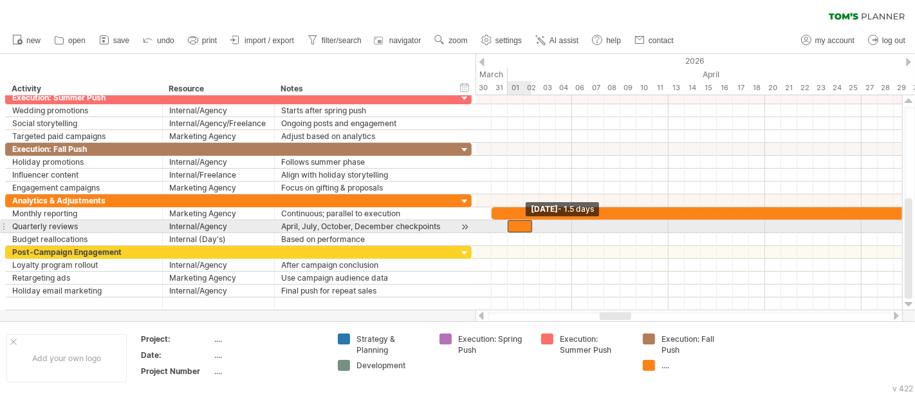
click at [511, 221] on div at bounding box center [520, 226] width 24 height 12
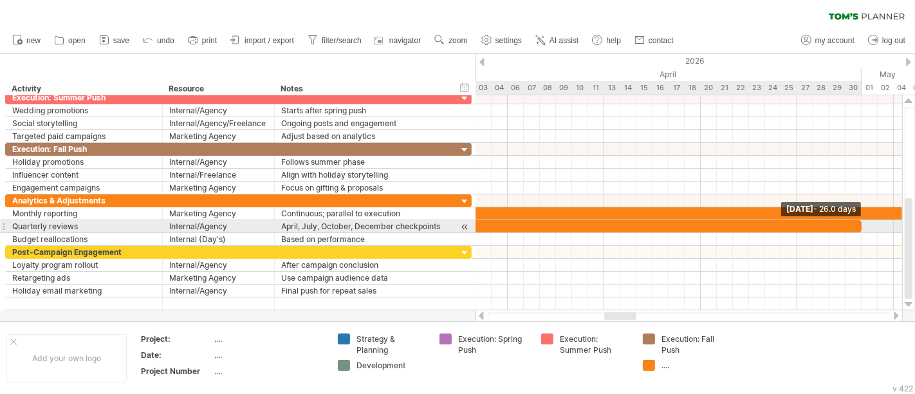
drag, startPoint x: 530, startPoint y: 225, endPoint x: 859, endPoint y: 226, distance: 328.9
click at [859, 226] on span at bounding box center [861, 226] width 5 height 12
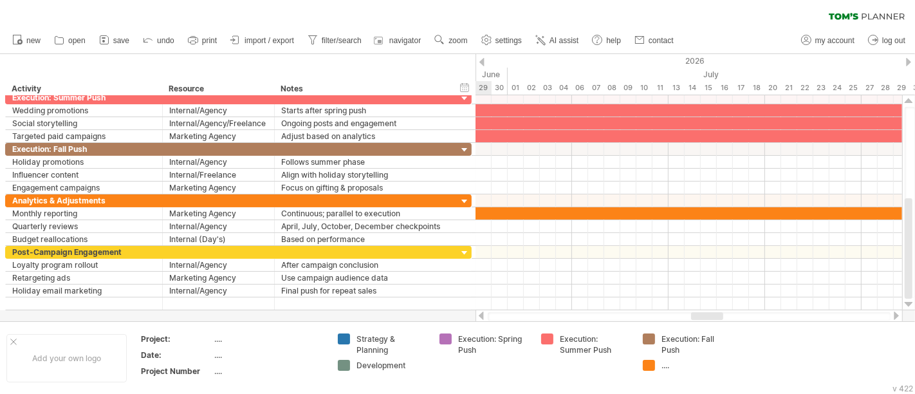
drag, startPoint x: 609, startPoint y: 313, endPoint x: 696, endPoint y: 315, distance: 87.5
click at [696, 315] on div at bounding box center [707, 316] width 32 height 8
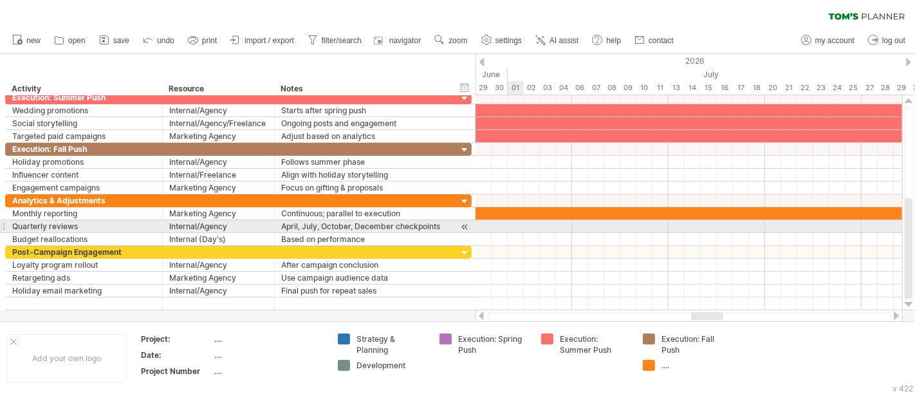
click at [514, 228] on div at bounding box center [689, 226] width 427 height 13
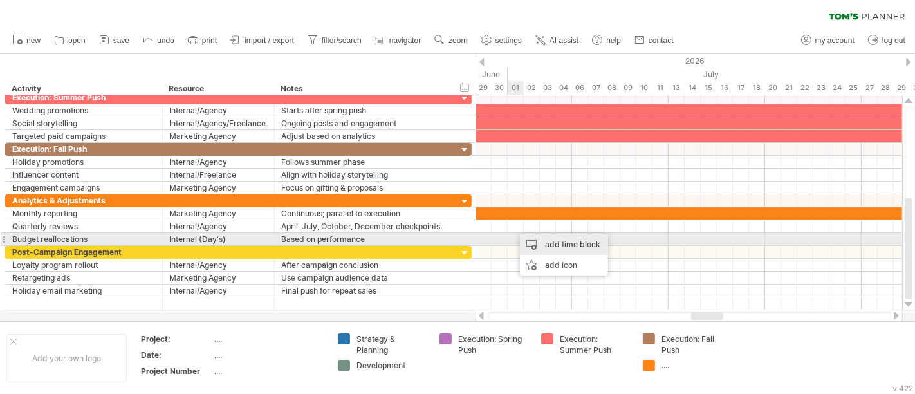
click at [554, 242] on div "add time block" at bounding box center [564, 244] width 88 height 21
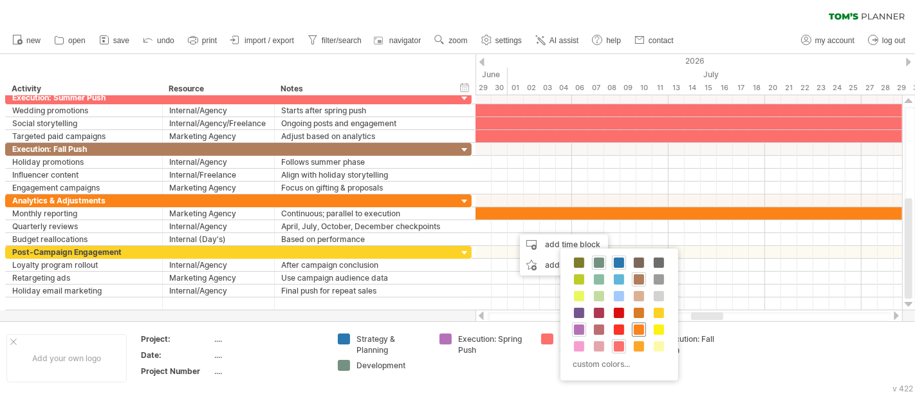
click at [641, 330] on span at bounding box center [639, 329] width 10 height 10
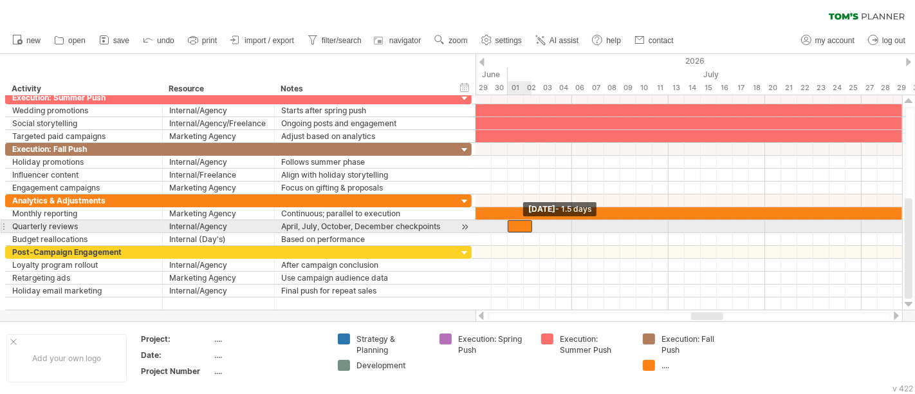
click at [511, 224] on div at bounding box center [520, 226] width 24 height 12
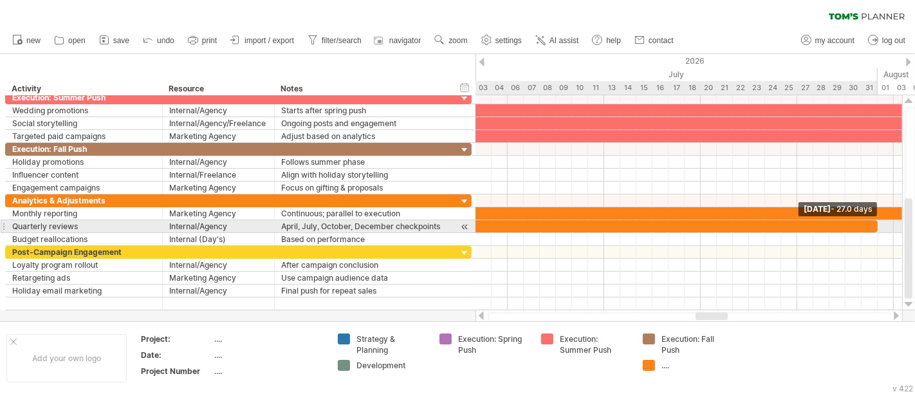
drag, startPoint x: 532, startPoint y: 223, endPoint x: 875, endPoint y: 232, distance: 343.8
click at [875, 232] on div "[DATE] - 27.0 days [DATE] - 1.5 days" at bounding box center [689, 202] width 427 height 215
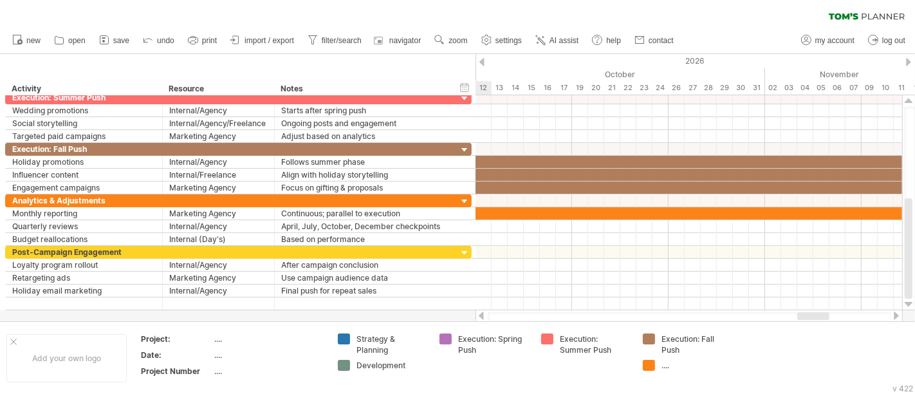
drag, startPoint x: 706, startPoint y: 319, endPoint x: 808, endPoint y: 313, distance: 101.8
click at [808, 313] on div at bounding box center [813, 316] width 32 height 8
drag, startPoint x: 803, startPoint y: 317, endPoint x: 787, endPoint y: 316, distance: 16.7
click at [787, 316] on div at bounding box center [797, 316] width 32 height 8
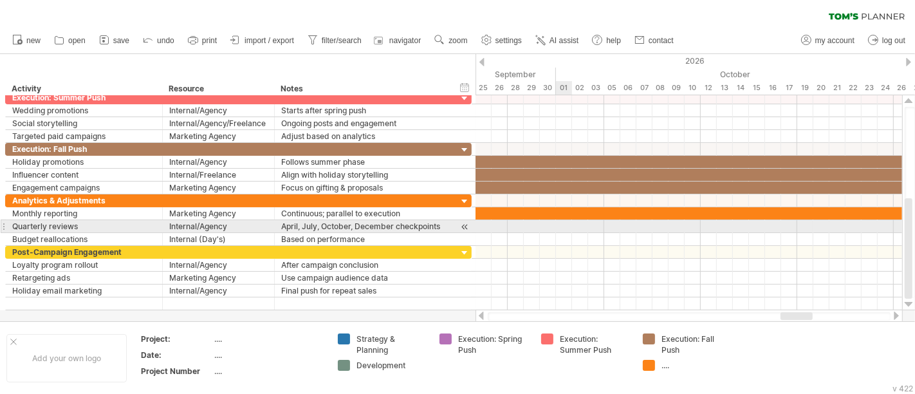
click at [561, 222] on div at bounding box center [689, 226] width 427 height 13
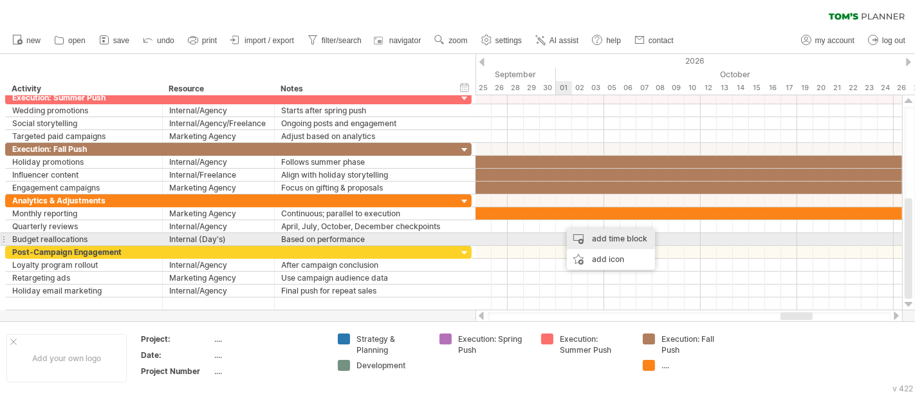
click at [601, 236] on div "add time block" at bounding box center [611, 238] width 88 height 21
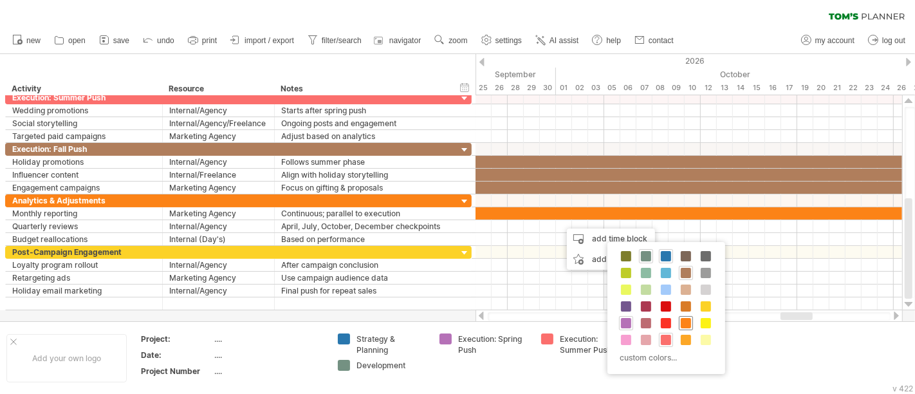
click at [689, 323] on span at bounding box center [686, 323] width 10 height 10
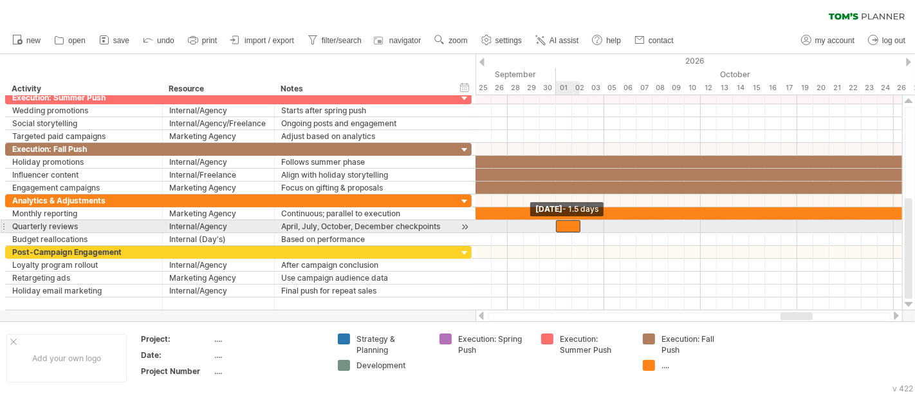
click at [561, 223] on div at bounding box center [568, 226] width 24 height 12
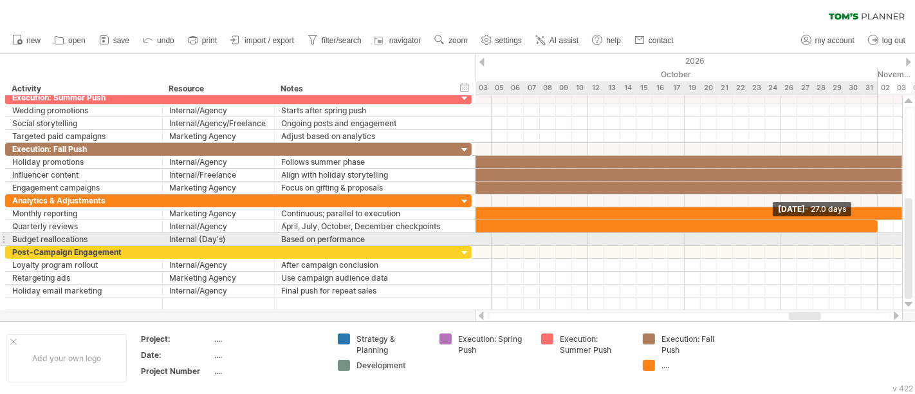
drag, startPoint x: 579, startPoint y: 224, endPoint x: 874, endPoint y: 236, distance: 295.0
click at [874, 236] on div "[DATE] - 27.0 days [DATE] - 1.5 days" at bounding box center [689, 202] width 427 height 215
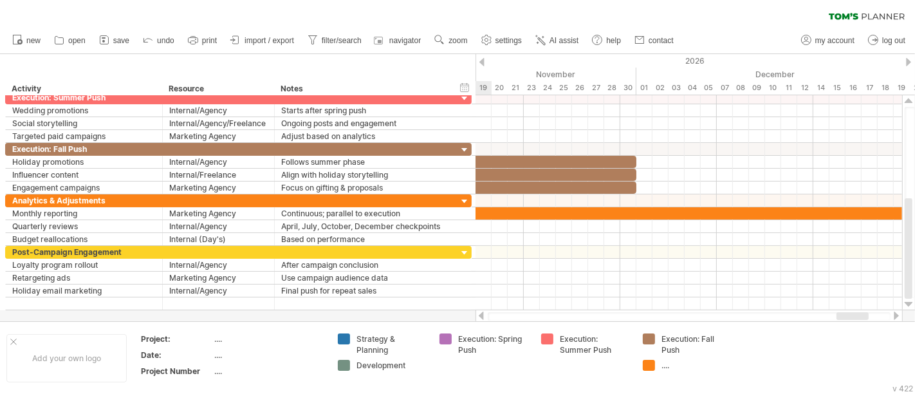
drag, startPoint x: 806, startPoint y: 318, endPoint x: 850, endPoint y: 319, distance: 43.8
click at [853, 319] on div at bounding box center [853, 316] width 32 height 8
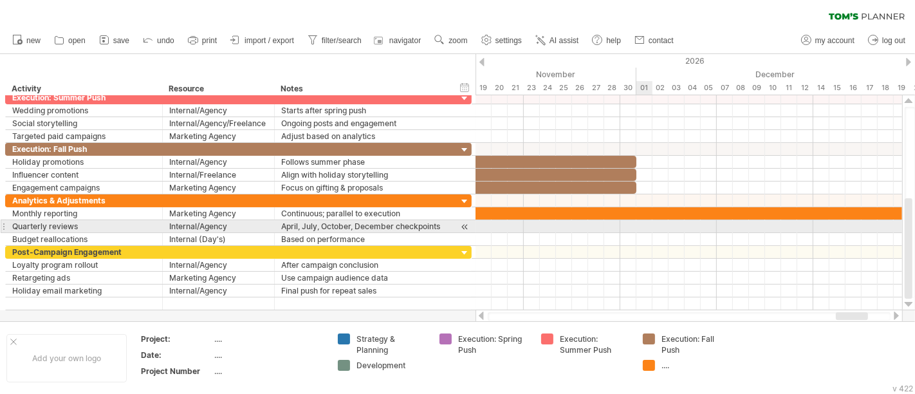
click at [644, 225] on div at bounding box center [689, 226] width 427 height 13
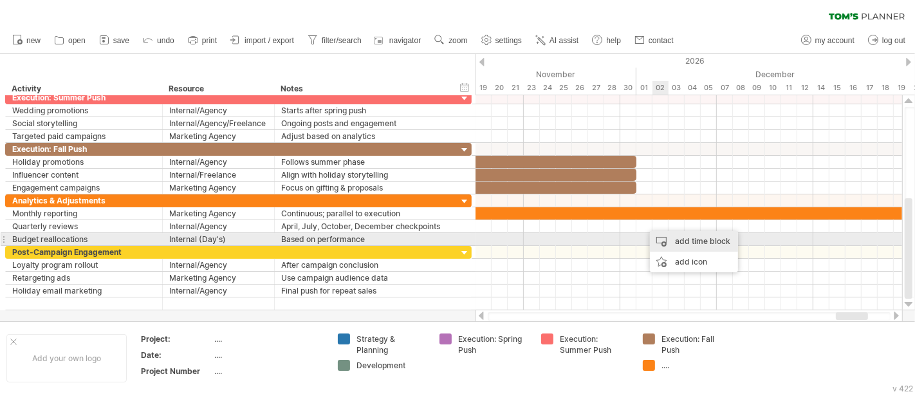
click at [682, 237] on div "add time block" at bounding box center [694, 241] width 88 height 21
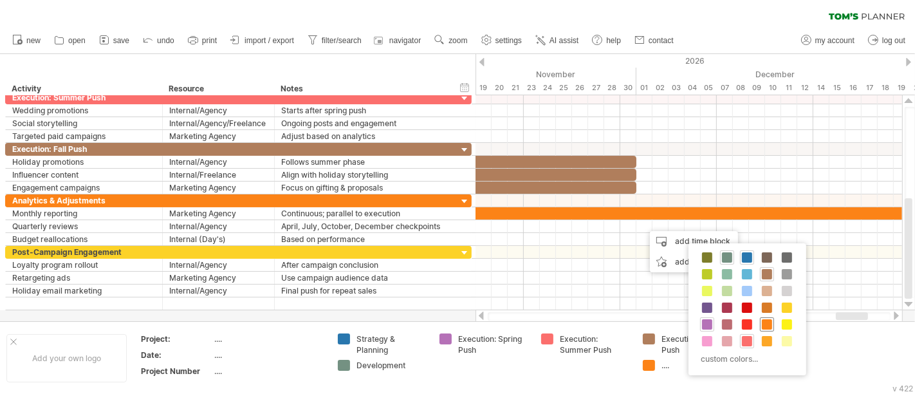
click at [766, 320] on span at bounding box center [767, 324] width 10 height 10
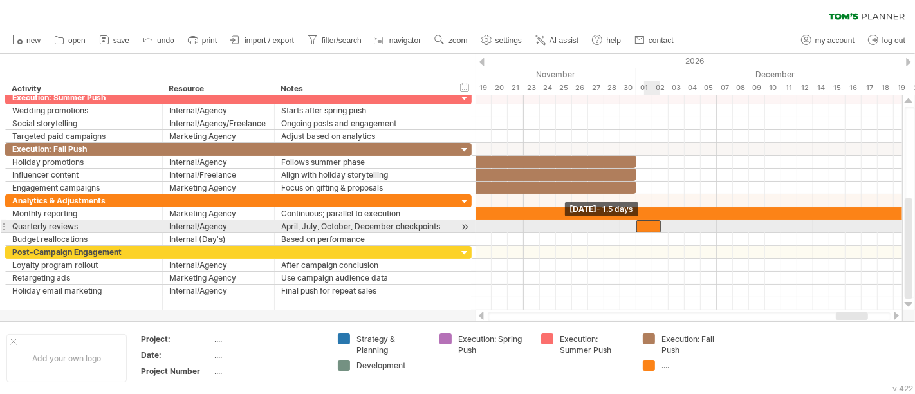
click at [642, 223] on div at bounding box center [649, 226] width 24 height 12
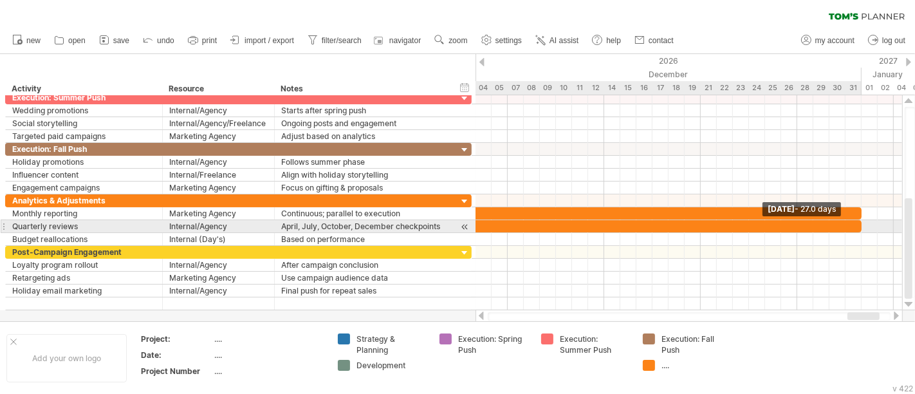
drag, startPoint x: 662, startPoint y: 224, endPoint x: 861, endPoint y: 230, distance: 199.0
click at [861, 230] on div "[DATE] - 27.0 days [DATE] - 1.5 days" at bounding box center [689, 202] width 427 height 215
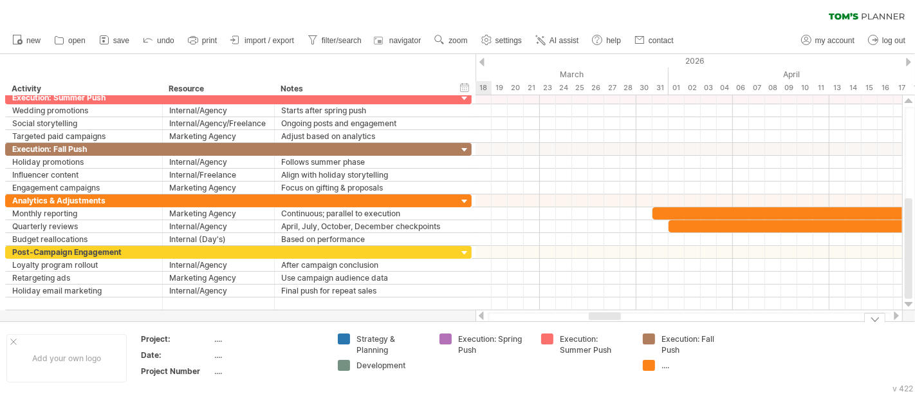
drag, startPoint x: 861, startPoint y: 315, endPoint x: 447, endPoint y: 313, distance: 413.2
click at [601, 342] on div "Trying to reach [DOMAIN_NAME] Connected again... 0% clear filter new" at bounding box center [457, 197] width 915 height 394
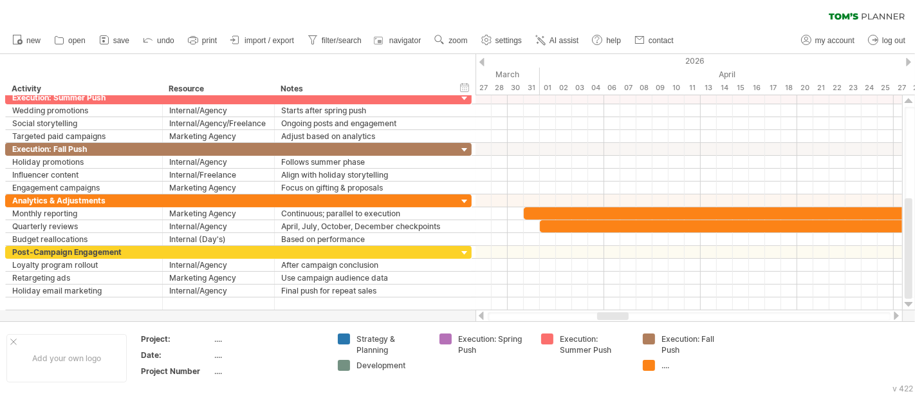
drag, startPoint x: 606, startPoint y: 315, endPoint x: 617, endPoint y: 316, distance: 11.0
click at [617, 316] on div at bounding box center [613, 316] width 32 height 8
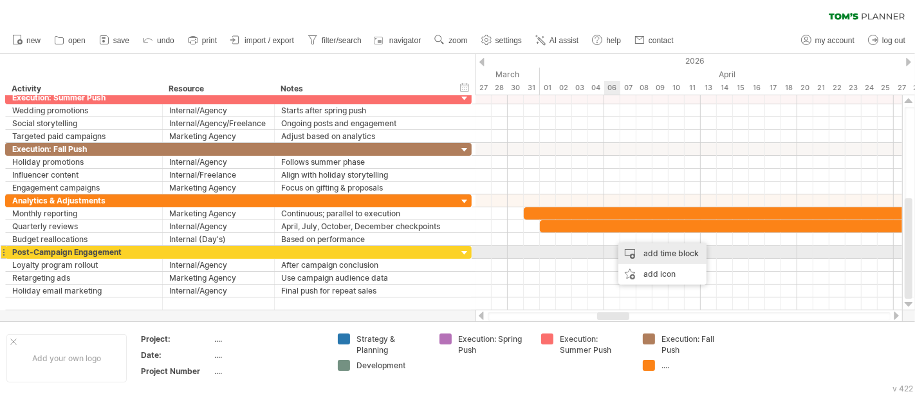
click at [642, 254] on div "add time block" at bounding box center [663, 253] width 88 height 21
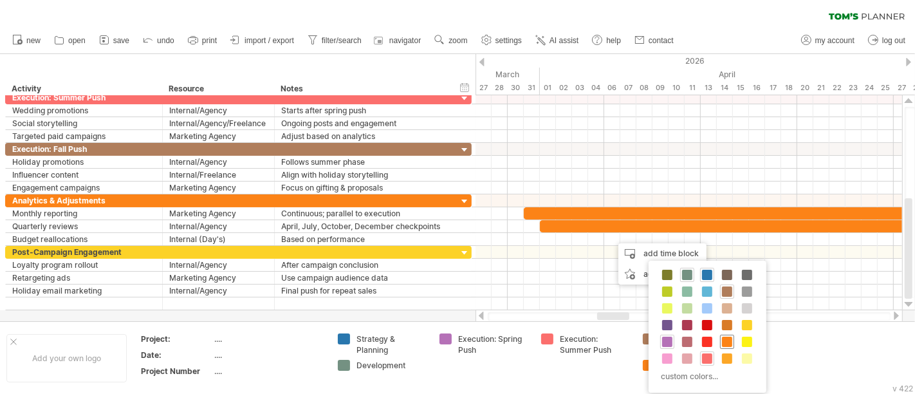
click at [728, 340] on span at bounding box center [727, 342] width 10 height 10
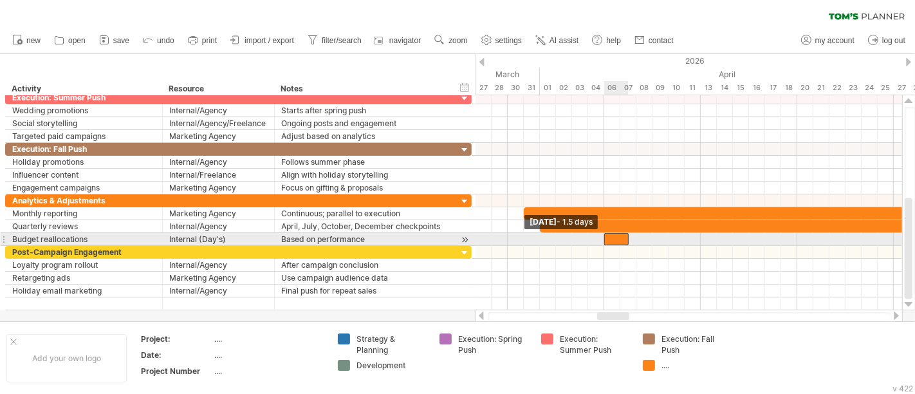
click at [609, 236] on div at bounding box center [616, 239] width 24 height 12
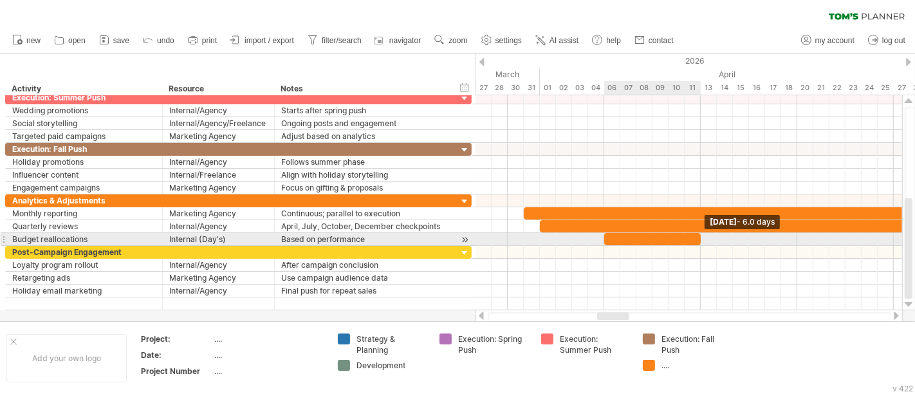
drag, startPoint x: 625, startPoint y: 236, endPoint x: 695, endPoint y: 238, distance: 70.2
click at [695, 238] on div at bounding box center [652, 239] width 97 height 12
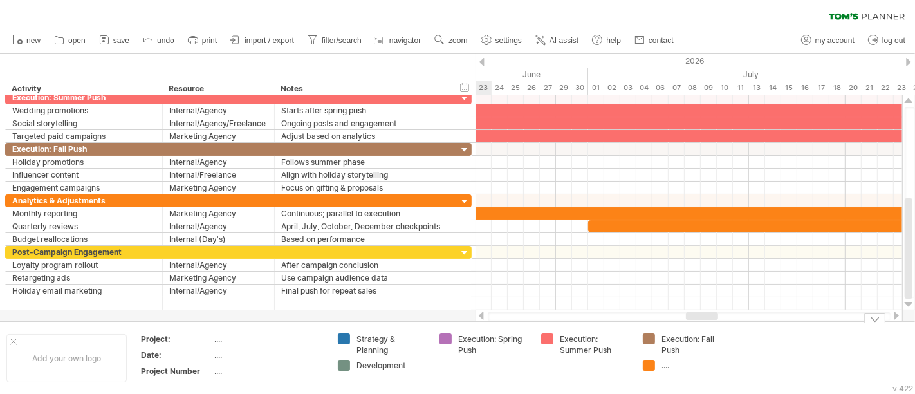
drag, startPoint x: 627, startPoint y: 315, endPoint x: 716, endPoint y: 321, distance: 89.0
click at [716, 321] on div "Trying to reach [DOMAIN_NAME] Connected again... 0% clear filter new" at bounding box center [457, 197] width 915 height 394
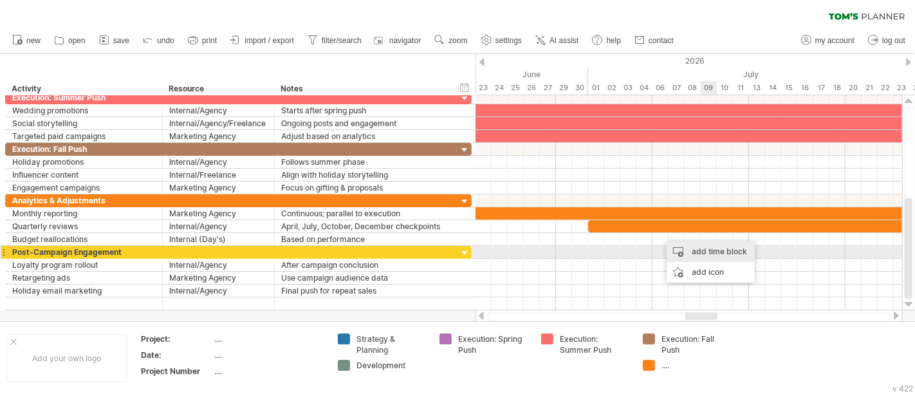
click at [711, 249] on div "add time block" at bounding box center [711, 251] width 88 height 21
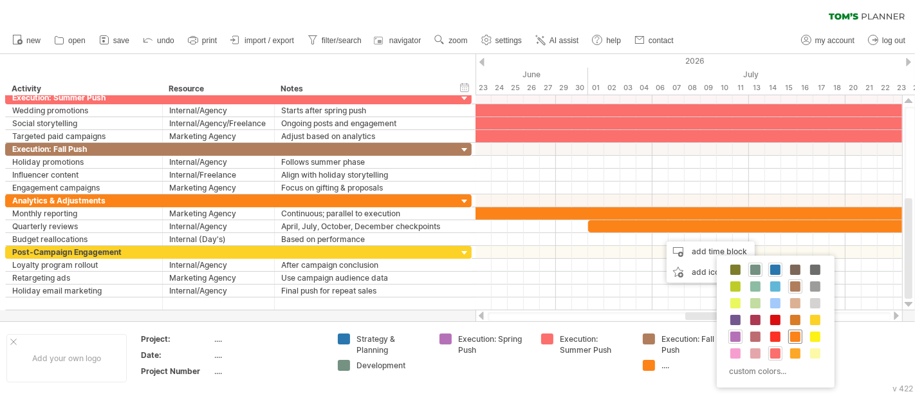
click at [796, 331] on span at bounding box center [795, 336] width 10 height 10
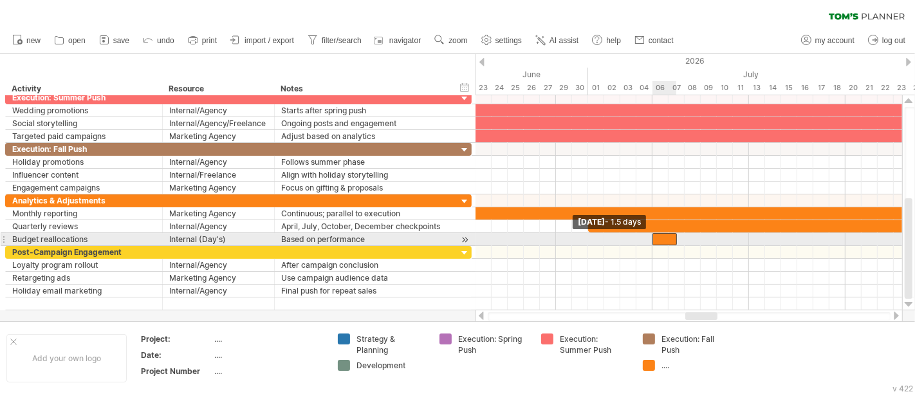
click at [655, 236] on span at bounding box center [652, 239] width 5 height 12
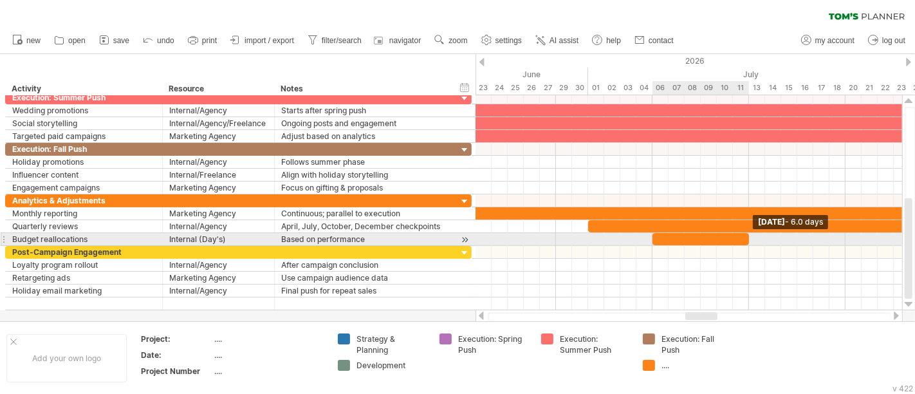
drag, startPoint x: 676, startPoint y: 237, endPoint x: 747, endPoint y: 237, distance: 70.8
click at [747, 237] on span at bounding box center [749, 239] width 5 height 12
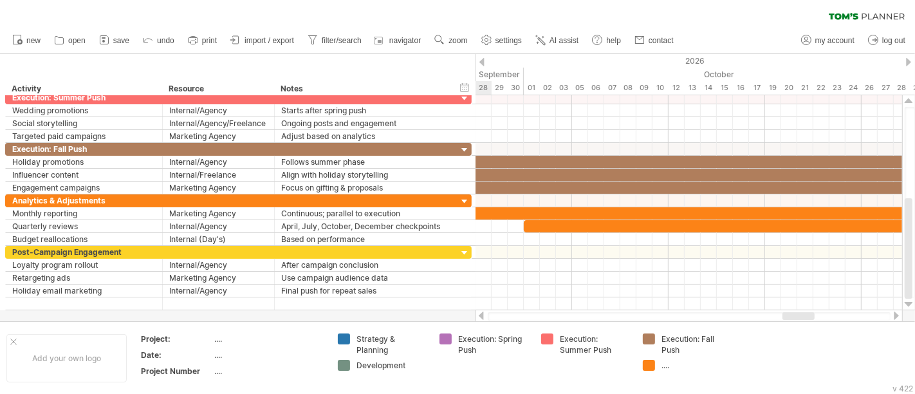
drag, startPoint x: 708, startPoint y: 313, endPoint x: 805, endPoint y: 317, distance: 97.2
click at [805, 317] on div at bounding box center [799, 316] width 32 height 8
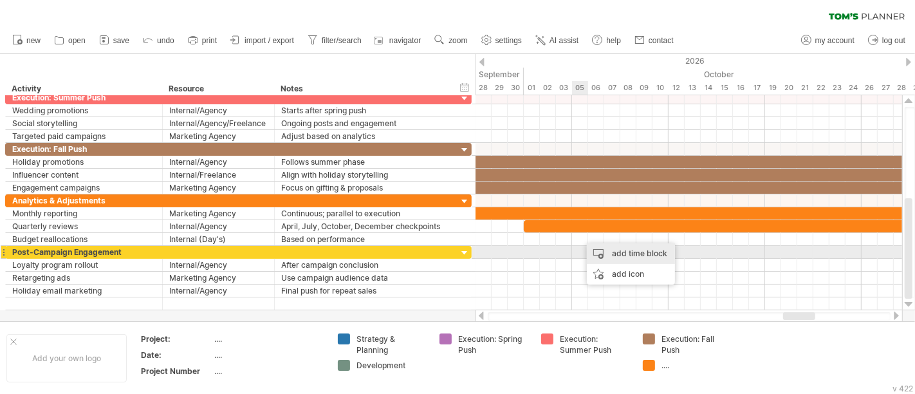
click at [615, 253] on div "add time block" at bounding box center [631, 253] width 88 height 21
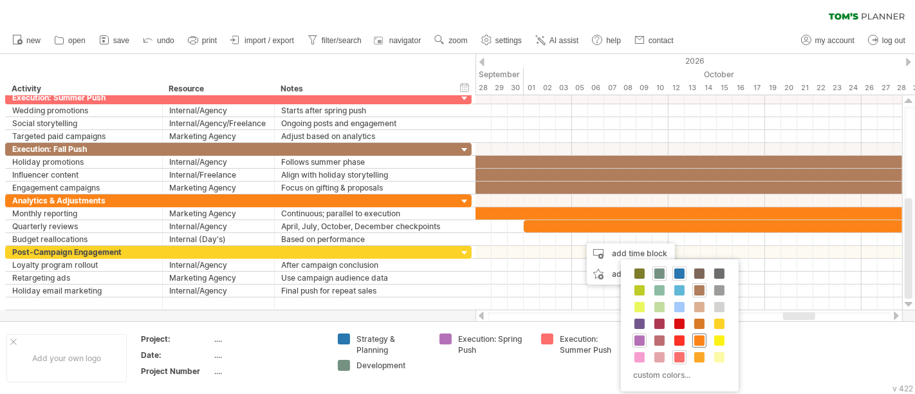
click at [700, 337] on span at bounding box center [699, 340] width 10 height 10
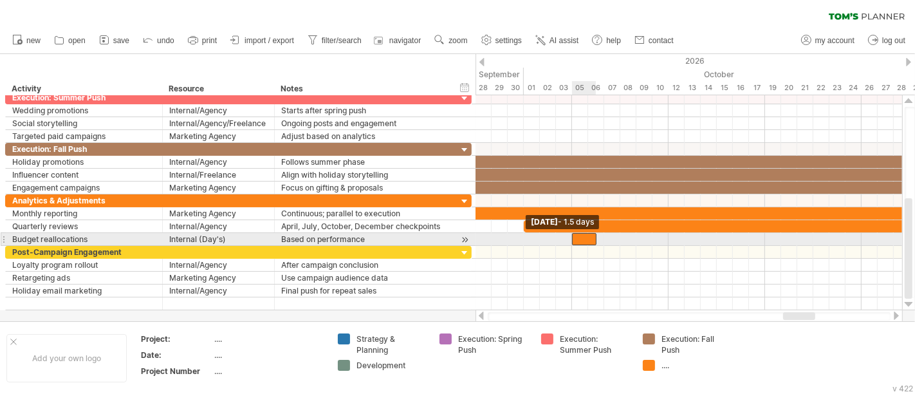
click at [577, 240] on div at bounding box center [584, 239] width 24 height 12
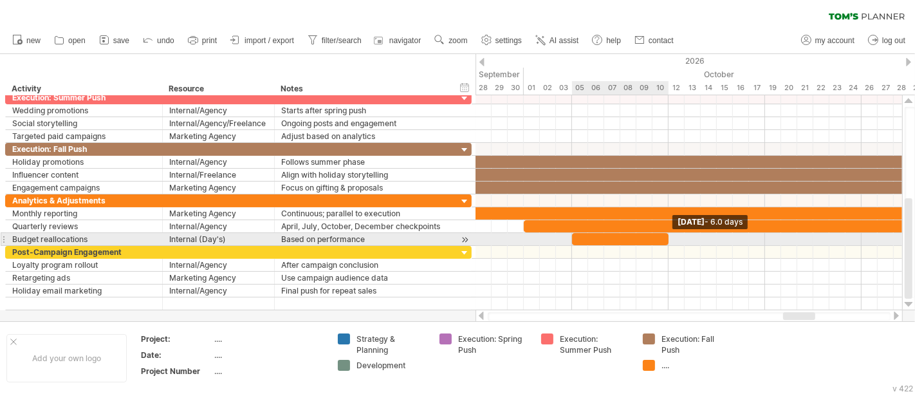
drag, startPoint x: 595, startPoint y: 238, endPoint x: 664, endPoint y: 239, distance: 69.5
click at [664, 239] on div at bounding box center [620, 239] width 97 height 12
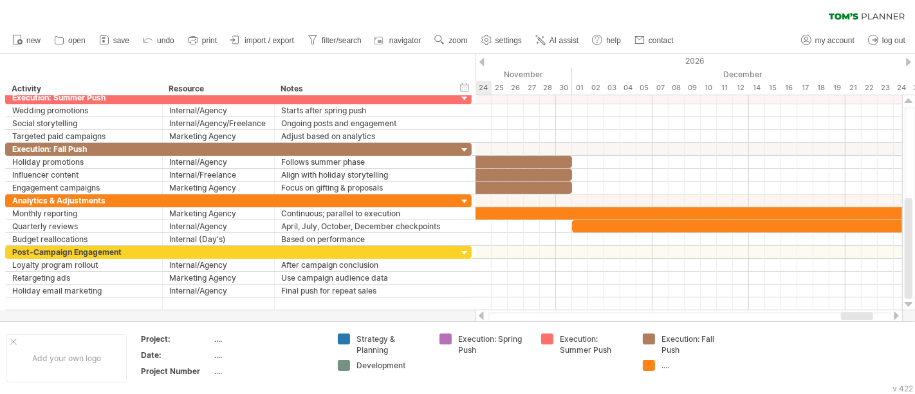
drag, startPoint x: 812, startPoint y: 319, endPoint x: 870, endPoint y: 321, distance: 58.0
click at [870, 321] on body "progress(100%) Trying to reach [DOMAIN_NAME] Connected again... 0% clear filter…" at bounding box center [457, 198] width 915 height 396
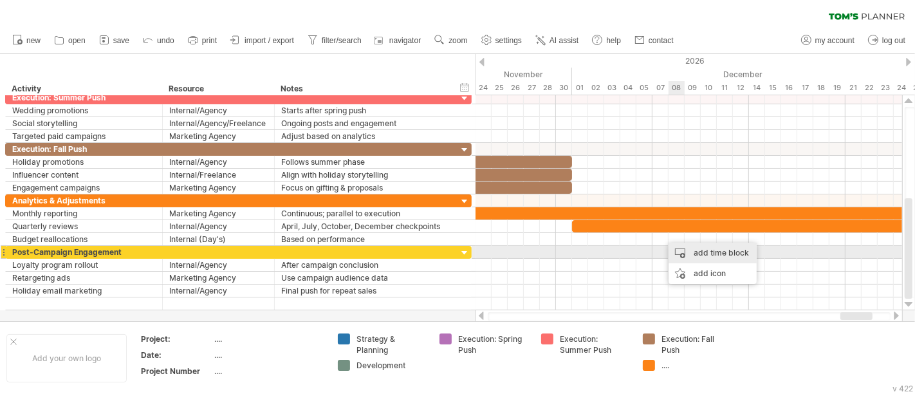
click at [697, 251] on div "add time block" at bounding box center [713, 253] width 88 height 21
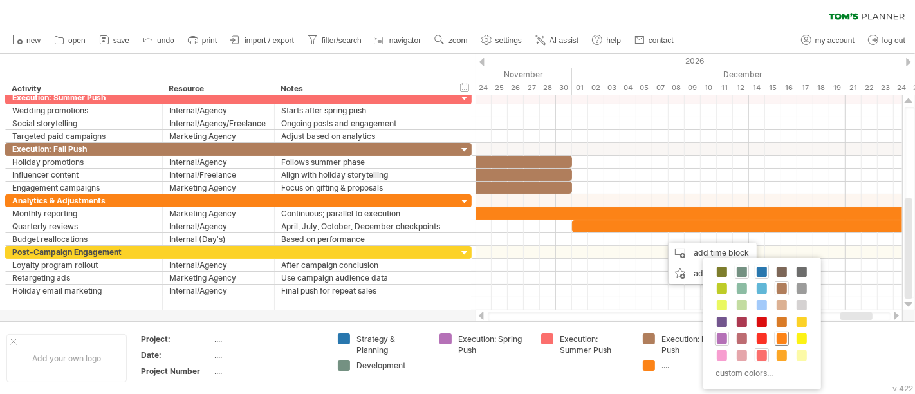
click at [778, 335] on span at bounding box center [782, 338] width 10 height 10
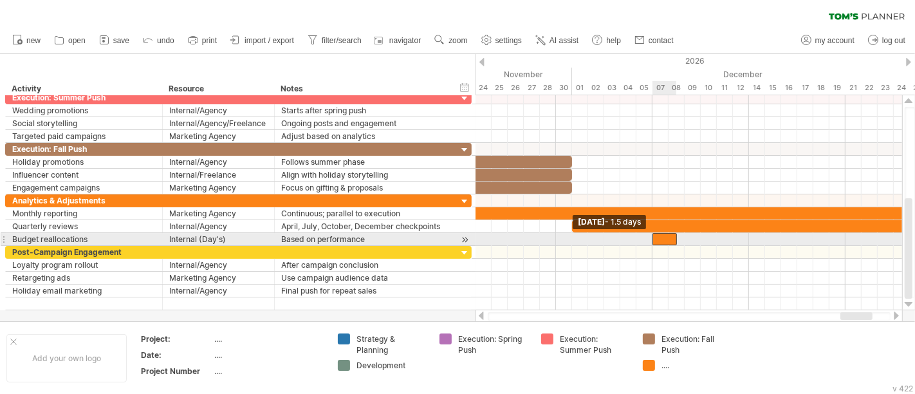
click at [656, 240] on div at bounding box center [665, 239] width 24 height 12
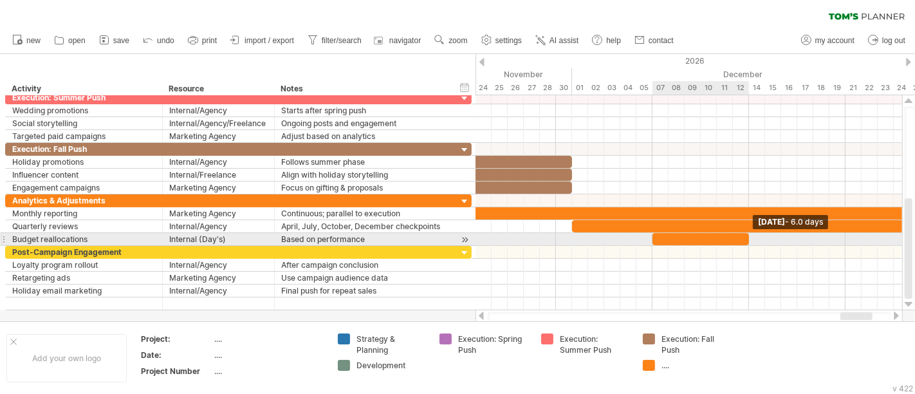
drag, startPoint x: 676, startPoint y: 239, endPoint x: 746, endPoint y: 239, distance: 69.5
click at [747, 239] on span at bounding box center [749, 239] width 5 height 12
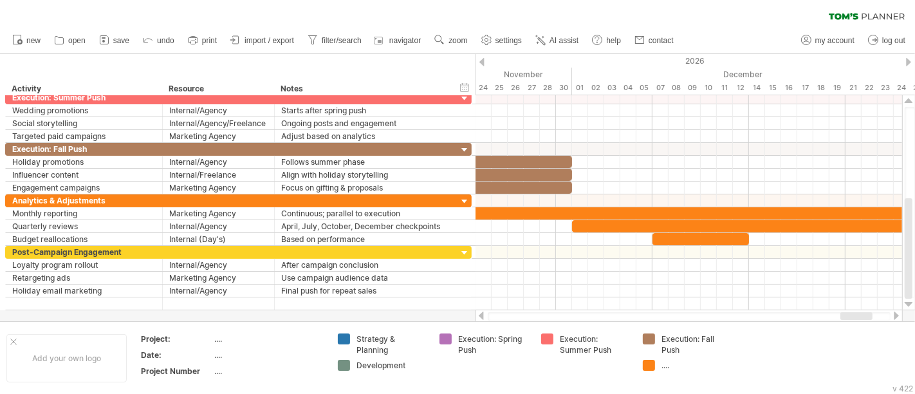
click at [896, 315] on div at bounding box center [896, 316] width 10 height 8
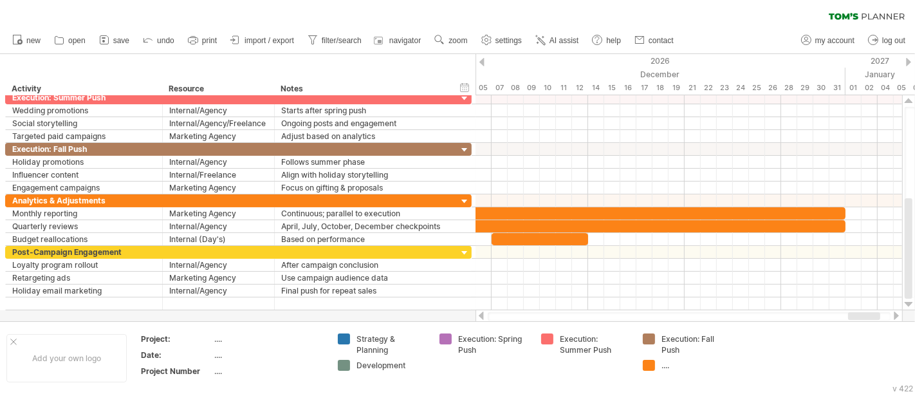
click at [896, 315] on div at bounding box center [896, 316] width 10 height 8
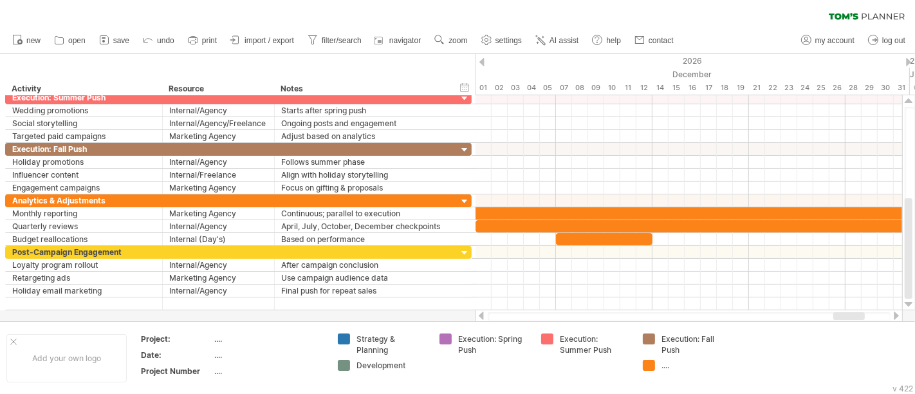
drag, startPoint x: 862, startPoint y: 315, endPoint x: 846, endPoint y: 313, distance: 16.2
click at [846, 313] on div at bounding box center [849, 316] width 32 height 8
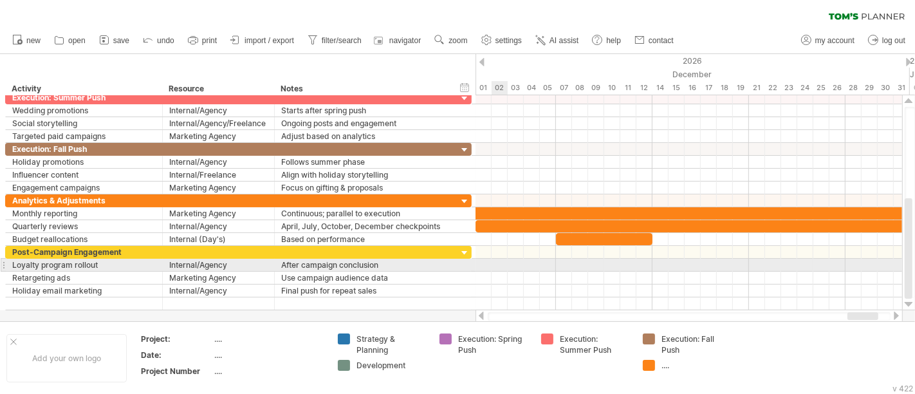
click at [498, 265] on div at bounding box center [689, 265] width 427 height 13
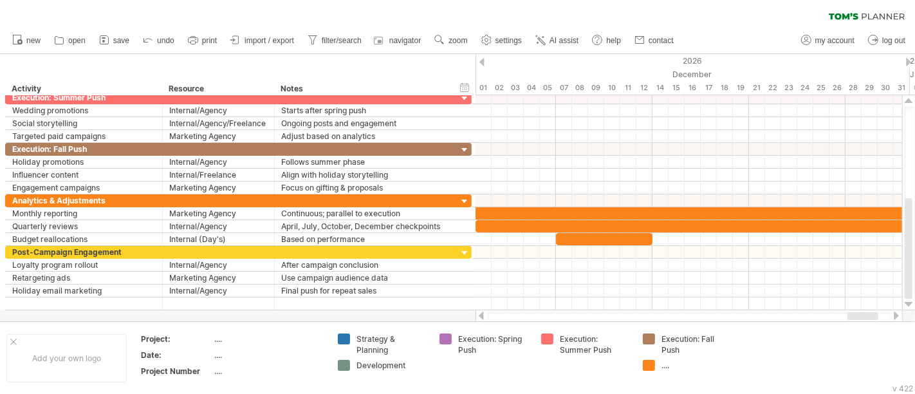
click at [480, 315] on div at bounding box center [481, 316] width 10 height 8
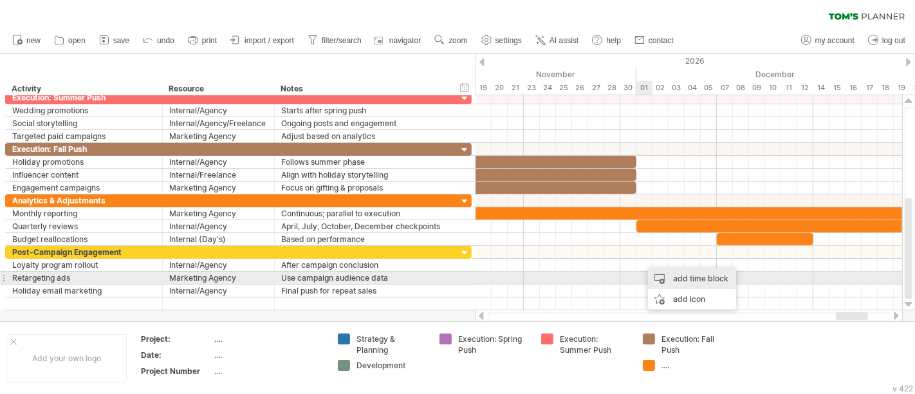
click at [690, 284] on div "add time block" at bounding box center [692, 278] width 88 height 21
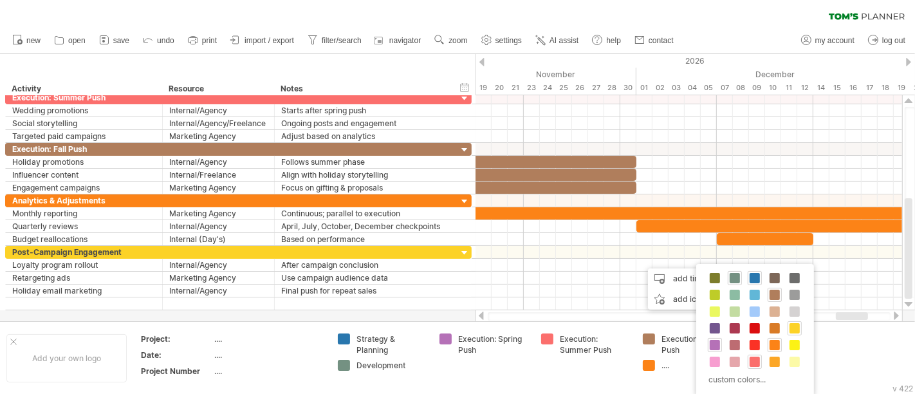
click at [794, 328] on span at bounding box center [795, 328] width 10 height 10
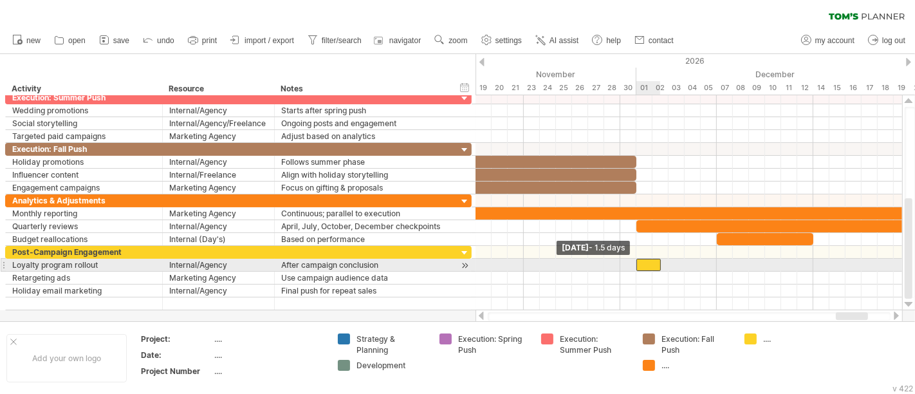
click at [639, 262] on div at bounding box center [649, 265] width 24 height 12
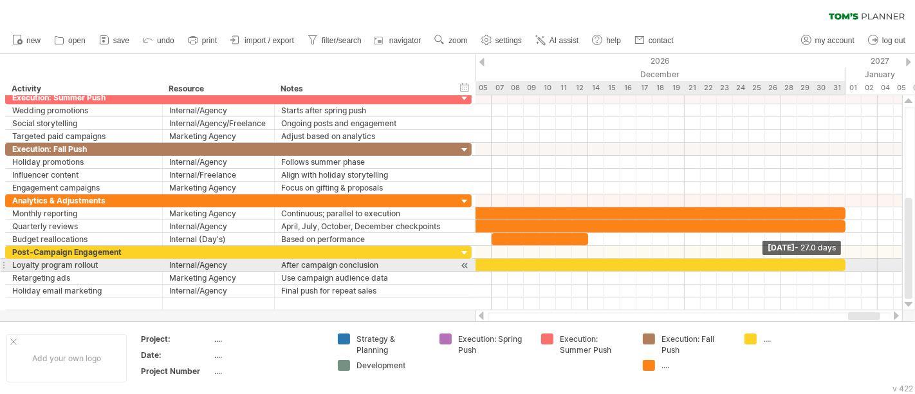
drag, startPoint x: 660, startPoint y: 260, endPoint x: 846, endPoint y: 262, distance: 185.4
click at [846, 262] on span at bounding box center [845, 265] width 5 height 12
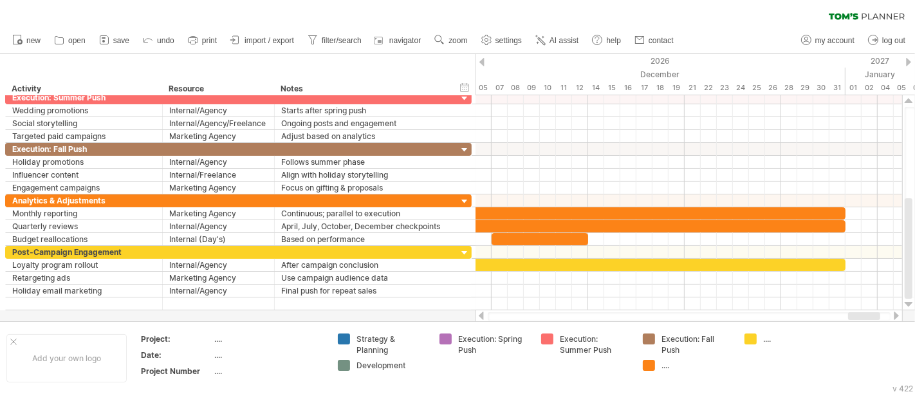
click at [481, 316] on div at bounding box center [481, 316] width 10 height 8
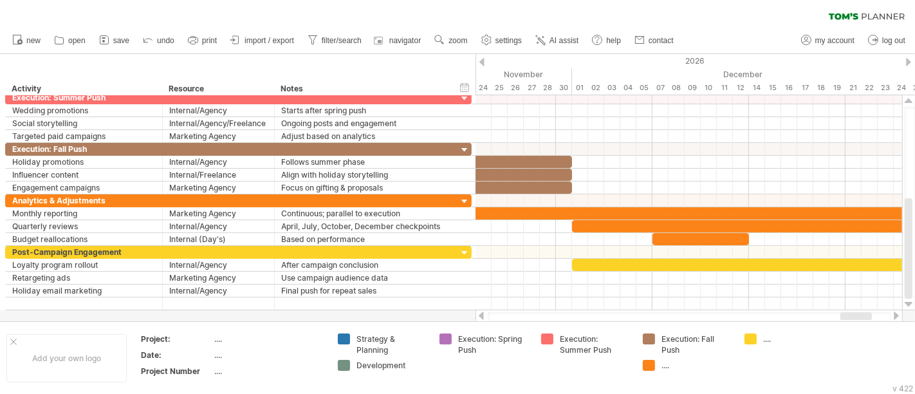
click at [481, 316] on div at bounding box center [481, 316] width 10 height 8
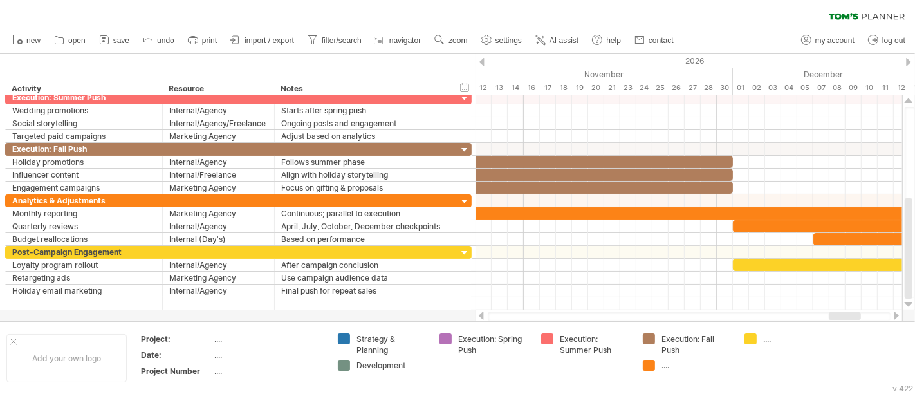
click at [481, 316] on div at bounding box center [481, 316] width 10 height 8
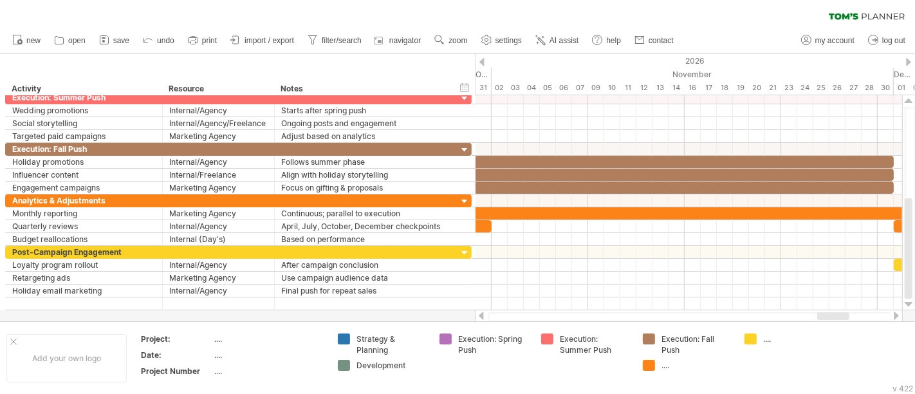
click at [895, 317] on div at bounding box center [896, 316] width 10 height 8
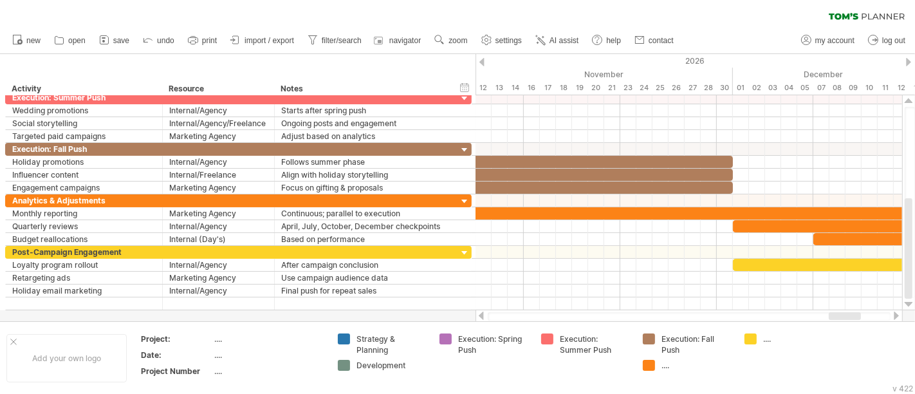
click at [895, 317] on div at bounding box center [896, 316] width 10 height 8
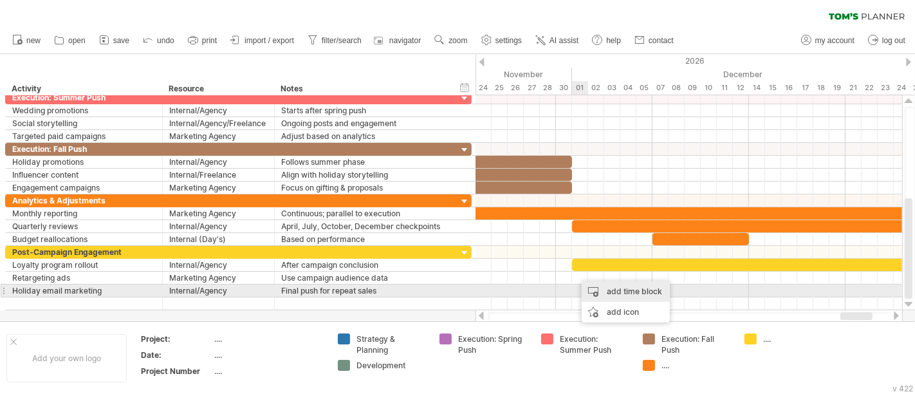
click at [611, 293] on div "add time block" at bounding box center [626, 291] width 88 height 21
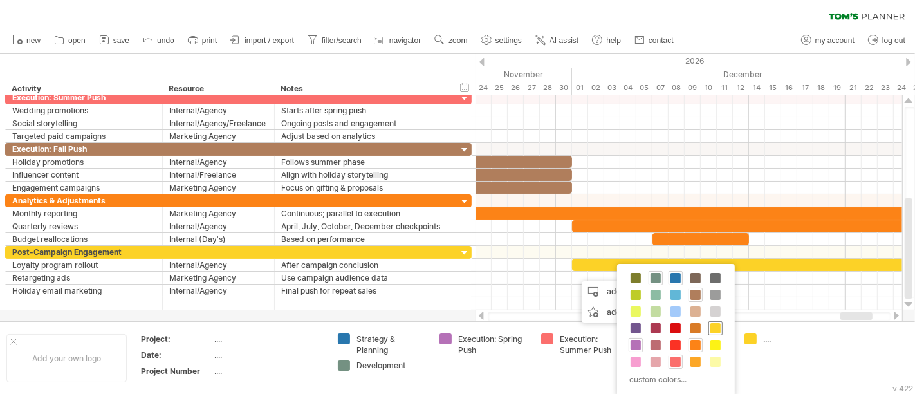
click at [716, 323] on span at bounding box center [716, 328] width 10 height 10
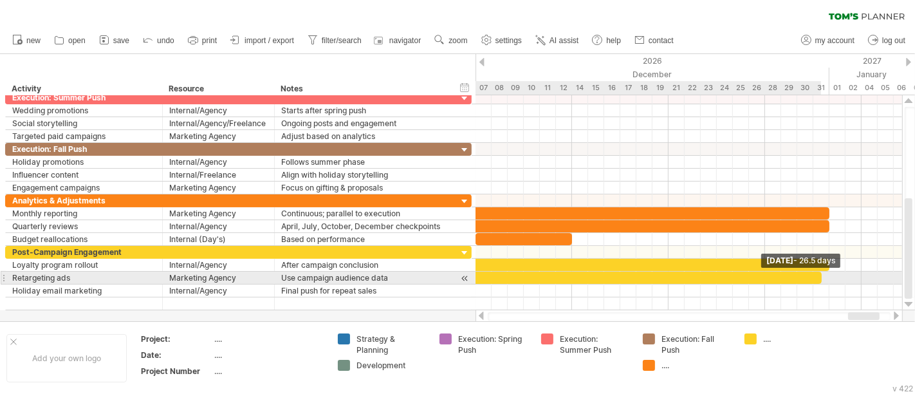
drag, startPoint x: 586, startPoint y: 275, endPoint x: 817, endPoint y: 274, distance: 230.4
click at [817, 274] on div at bounding box center [608, 278] width 427 height 12
drag, startPoint x: 819, startPoint y: 275, endPoint x: 828, endPoint y: 275, distance: 8.4
click at [828, 275] on span at bounding box center [829, 278] width 5 height 12
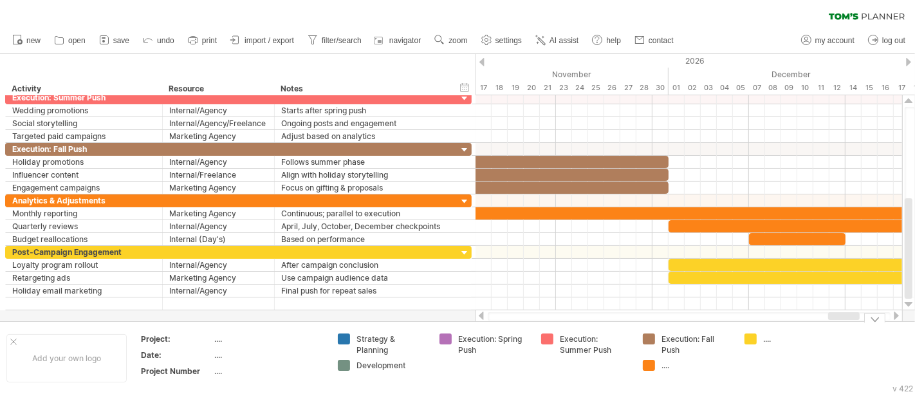
drag, startPoint x: 855, startPoint y: 317, endPoint x: 825, endPoint y: 322, distance: 30.8
click at [835, 324] on div "Trying to reach [DOMAIN_NAME] Connected again... 0% clear filter new" at bounding box center [457, 197] width 915 height 394
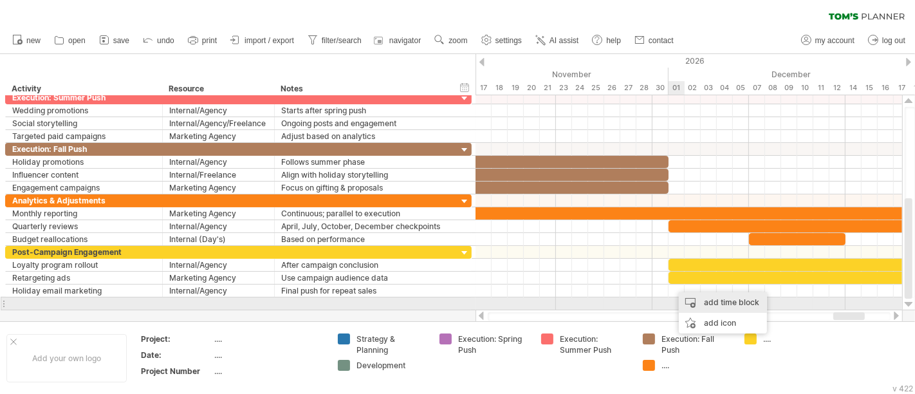
click at [719, 299] on div "add time block" at bounding box center [723, 302] width 88 height 21
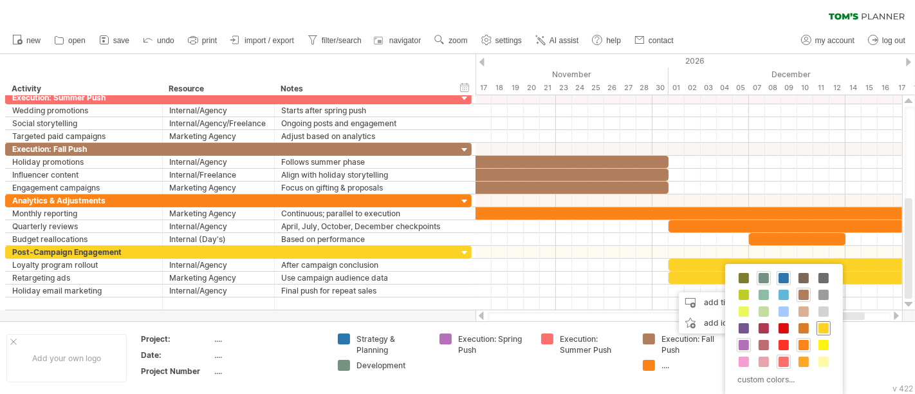
click at [824, 326] on span at bounding box center [824, 328] width 10 height 10
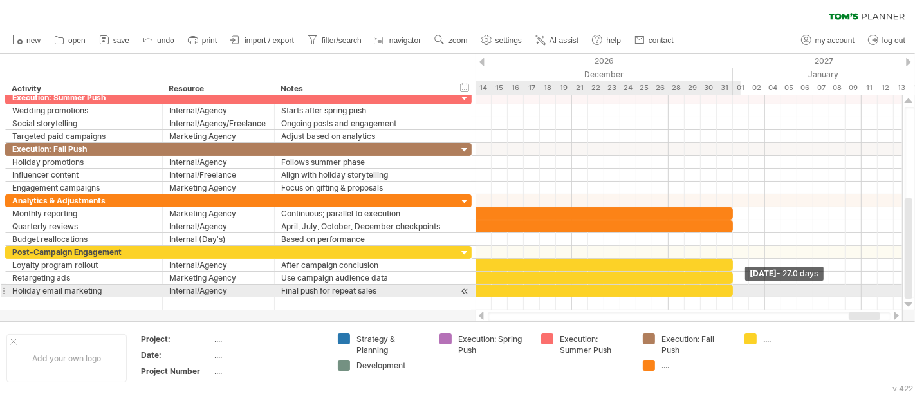
drag, startPoint x: 682, startPoint y: 288, endPoint x: 734, endPoint y: 288, distance: 52.1
click at [734, 288] on span at bounding box center [733, 290] width 5 height 12
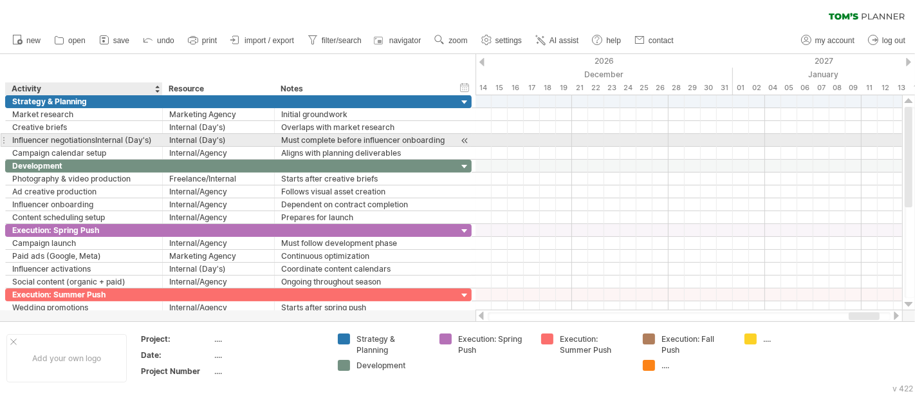
click at [132, 138] on div "Influencer negotiationsInternal (Day's)" at bounding box center [84, 140] width 144 height 12
drag, startPoint x: 153, startPoint y: 140, endPoint x: 97, endPoint y: 141, distance: 55.4
click at [97, 141] on input "**********" at bounding box center [84, 140] width 144 height 12
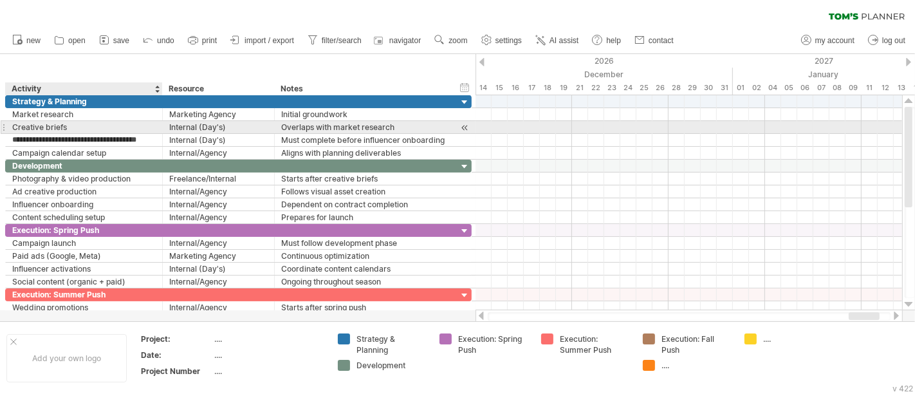
type input "**********"
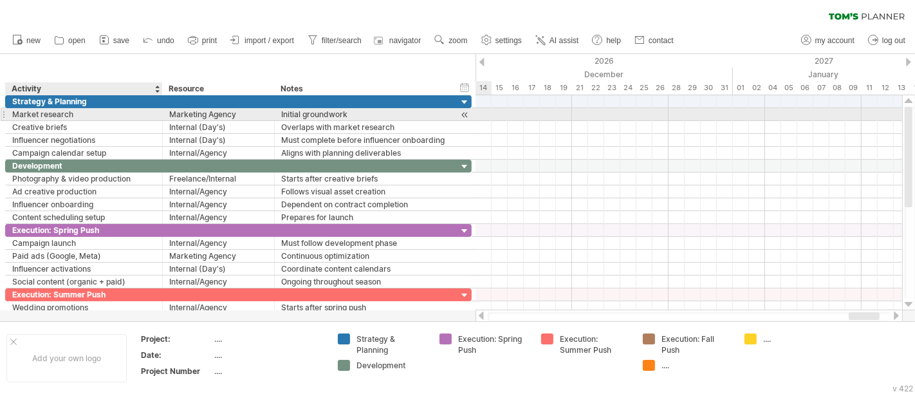
click at [116, 113] on div "Market research" at bounding box center [84, 114] width 144 height 12
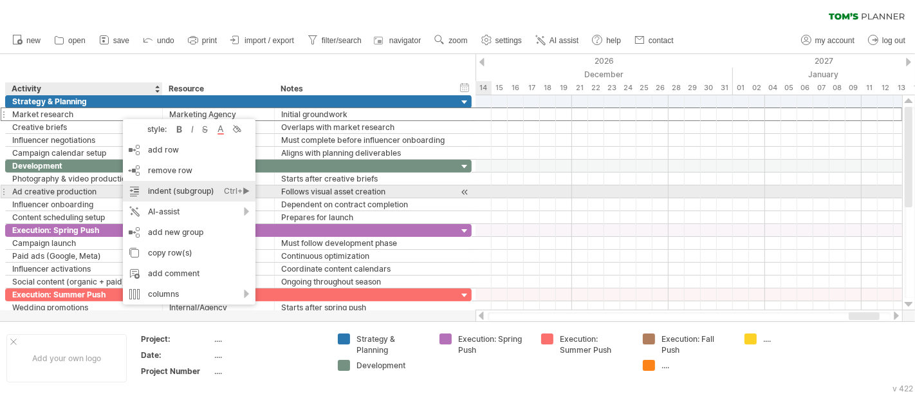
click at [196, 190] on div "indent (subgroup) Ctrl+► Cmd+►" at bounding box center [189, 191] width 133 height 21
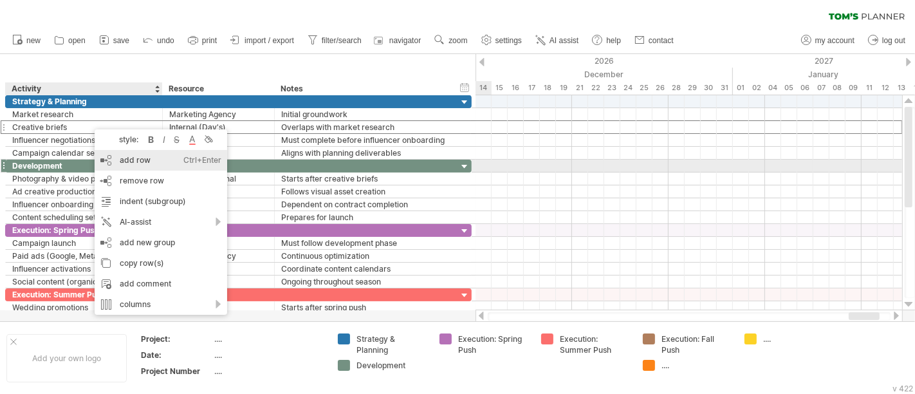
click at [129, 160] on div "add row Ctrl+Enter Cmd+Enter" at bounding box center [161, 160] width 133 height 21
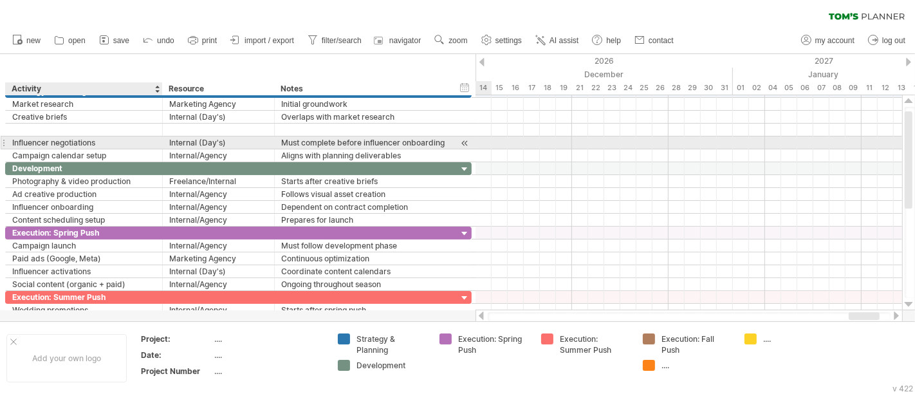
click at [104, 144] on div "Influencer negotiations" at bounding box center [84, 142] width 144 height 12
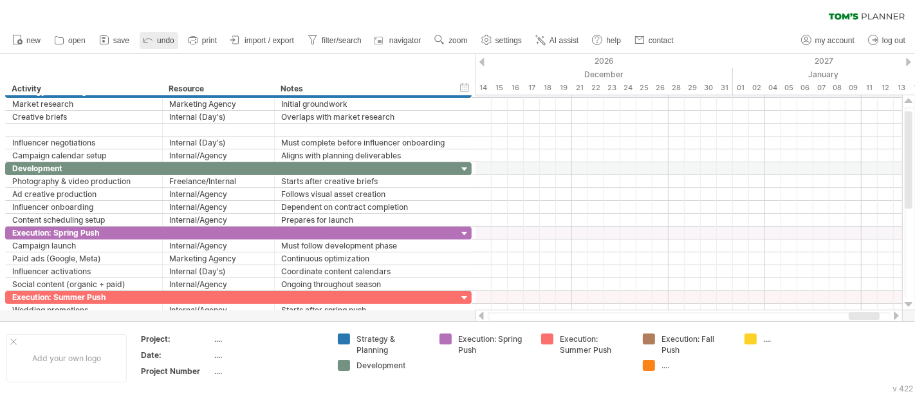
click at [156, 38] on link "undo" at bounding box center [159, 40] width 39 height 17
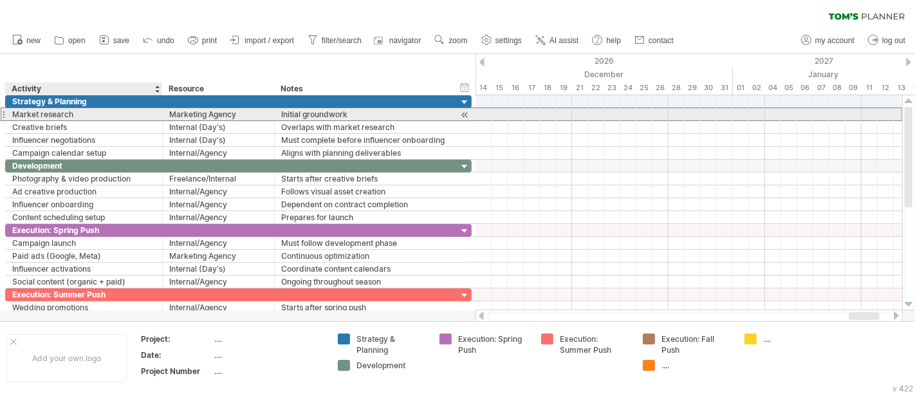
click at [75, 117] on div "Market research" at bounding box center [84, 114] width 144 height 12
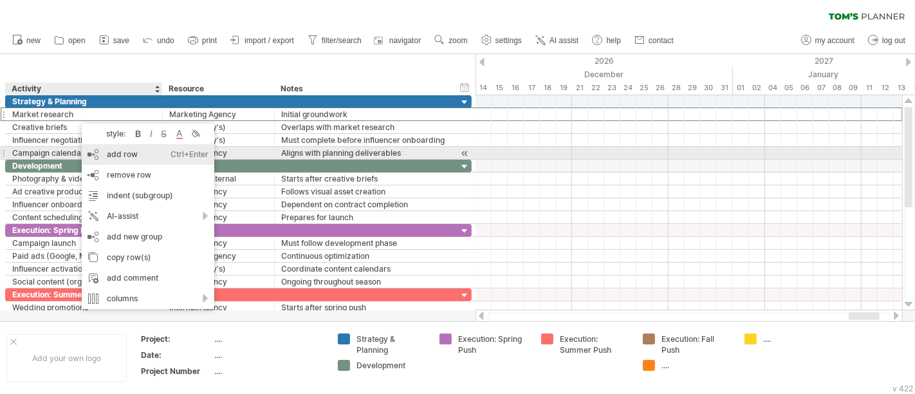
click at [111, 157] on div "add row Ctrl+Enter Cmd+Enter" at bounding box center [148, 154] width 133 height 21
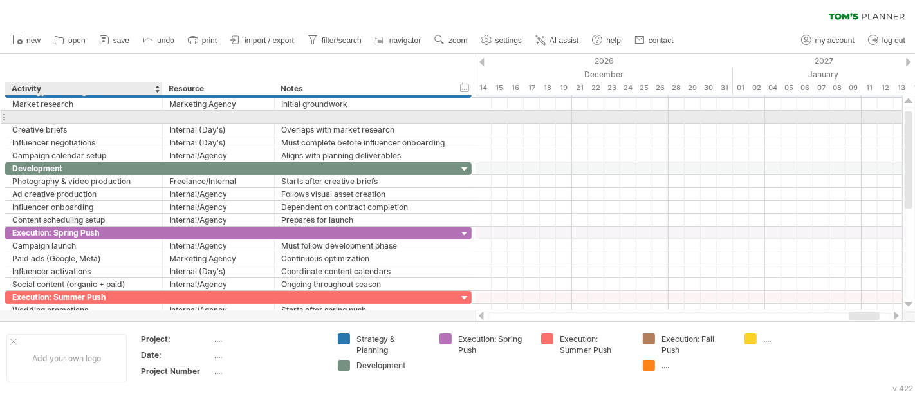
click at [64, 116] on input "text" at bounding box center [84, 117] width 144 height 12
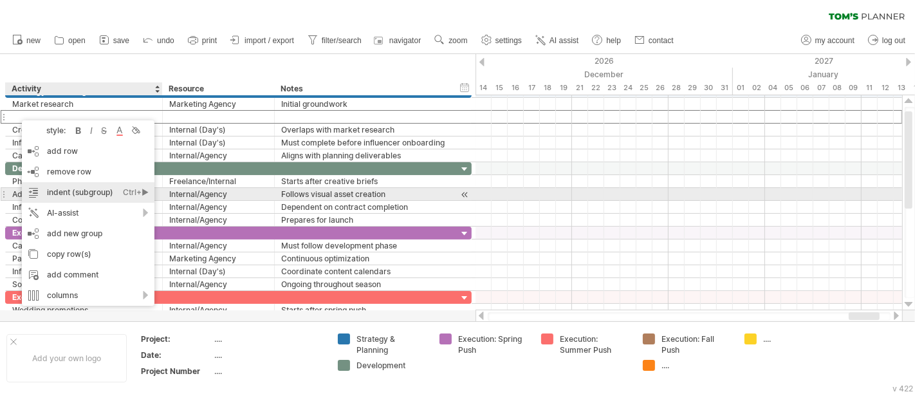
click at [74, 190] on div "indent (subgroup) Ctrl+► Cmd+►" at bounding box center [88, 192] width 133 height 21
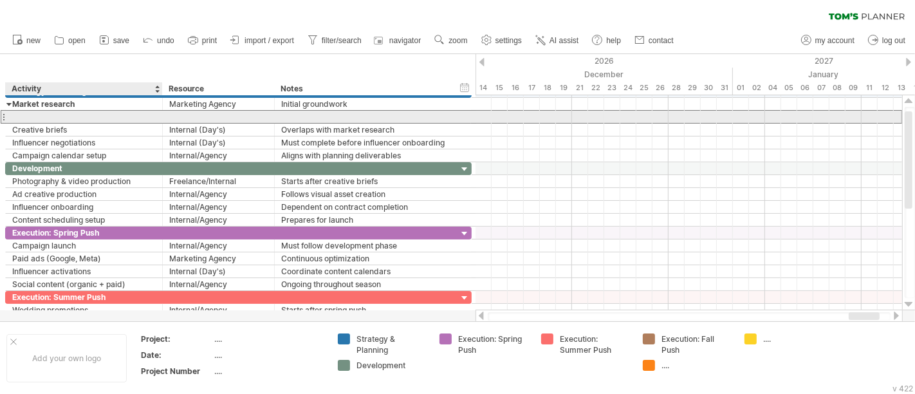
click at [55, 115] on div at bounding box center [84, 117] width 144 height 12
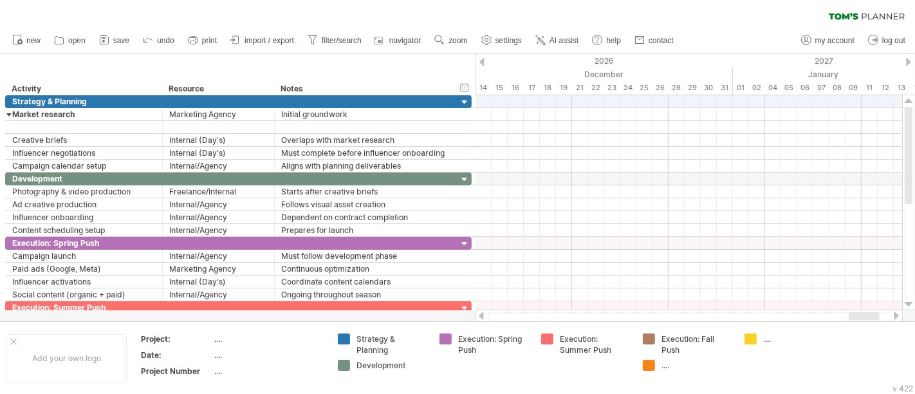
click at [481, 317] on div at bounding box center [481, 316] width 10 height 8
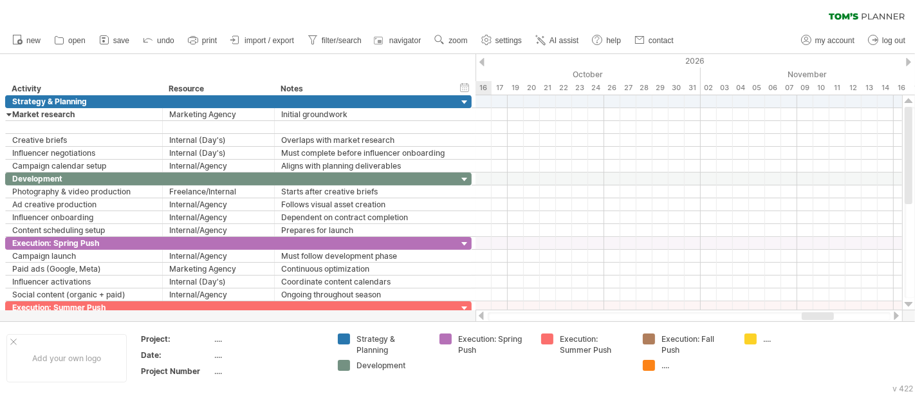
click at [481, 317] on div at bounding box center [481, 316] width 10 height 8
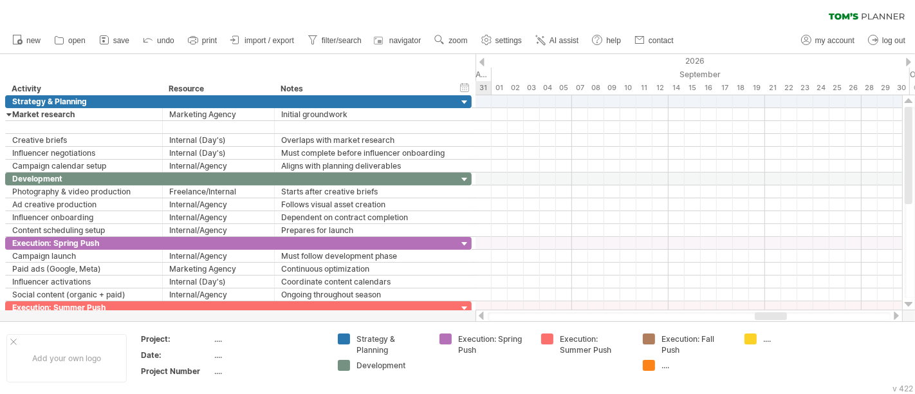
click at [481, 317] on div at bounding box center [481, 316] width 10 height 8
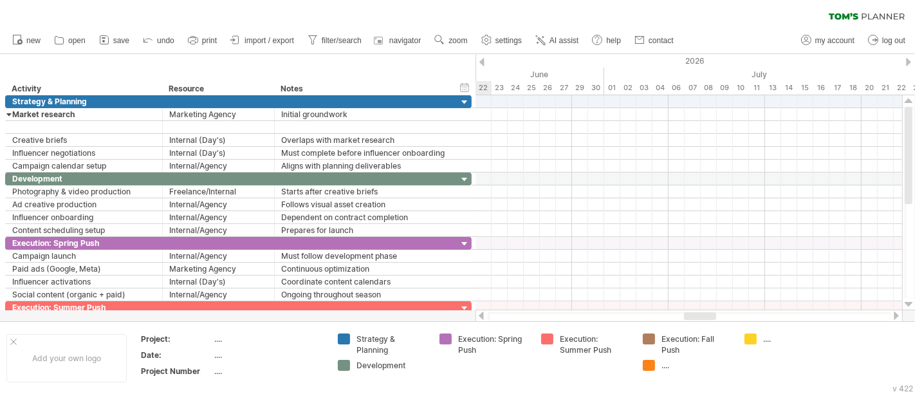
click at [481, 317] on div at bounding box center [481, 316] width 10 height 8
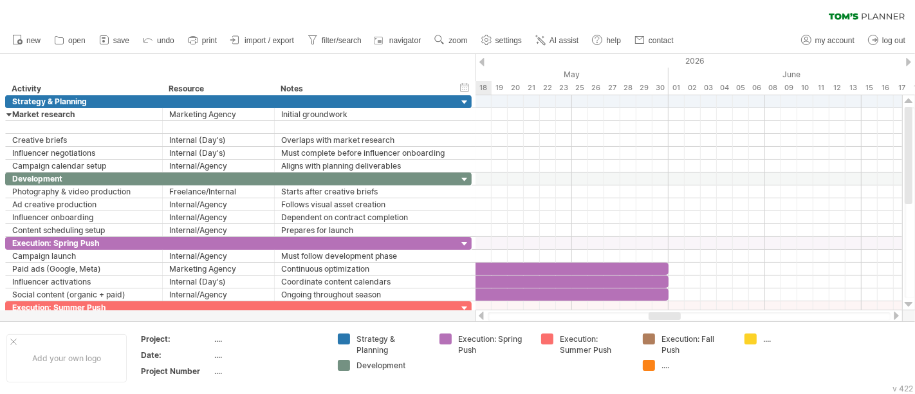
click at [481, 317] on div at bounding box center [481, 316] width 10 height 8
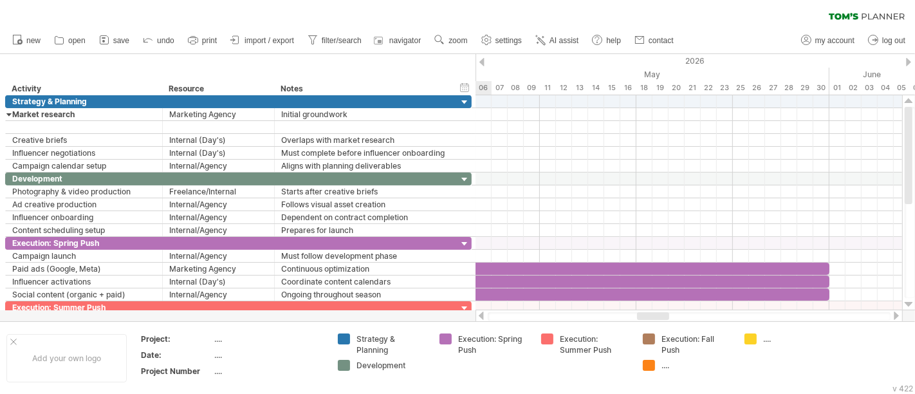
click at [481, 317] on div at bounding box center [481, 316] width 10 height 8
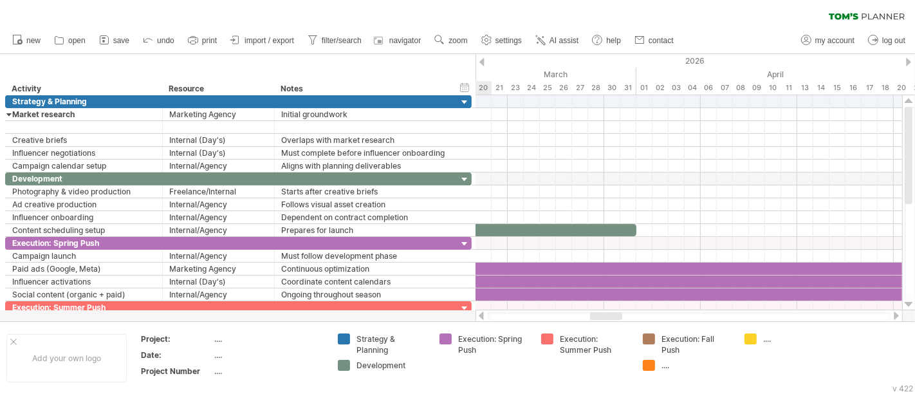
click at [481, 317] on div at bounding box center [481, 316] width 10 height 8
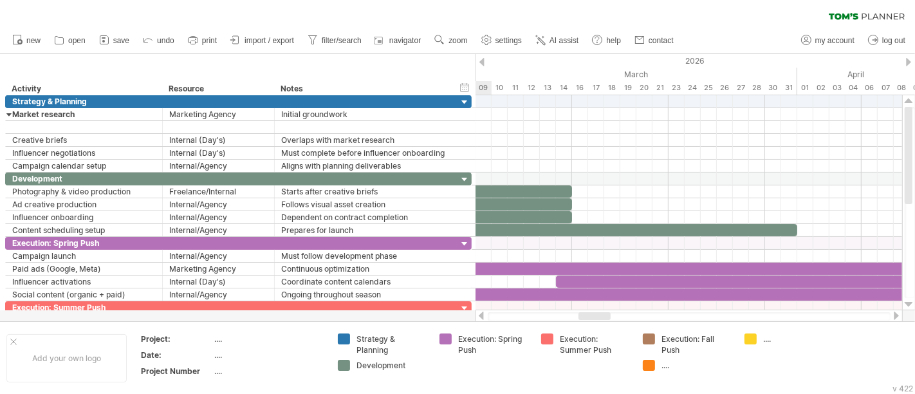
click at [481, 317] on div at bounding box center [481, 316] width 10 height 8
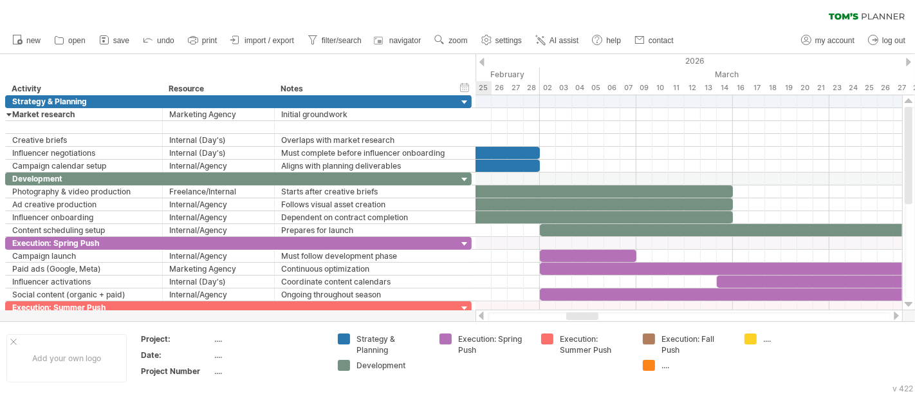
click at [481, 317] on div at bounding box center [481, 316] width 10 height 8
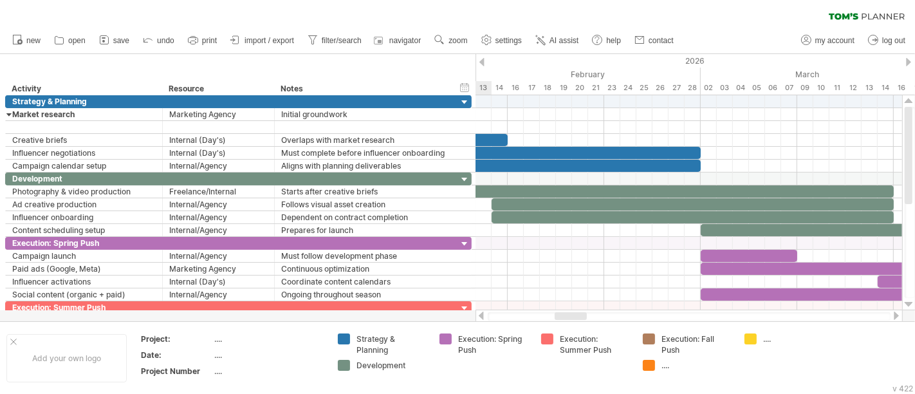
click at [481, 317] on div at bounding box center [481, 316] width 10 height 8
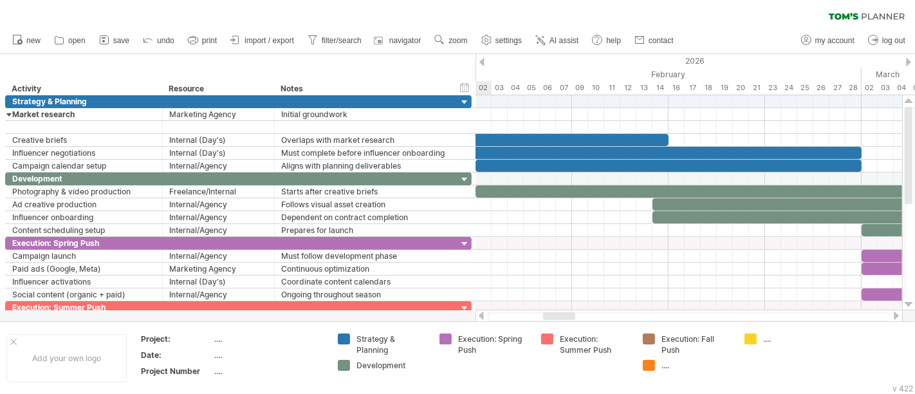
click at [481, 317] on div at bounding box center [481, 316] width 10 height 8
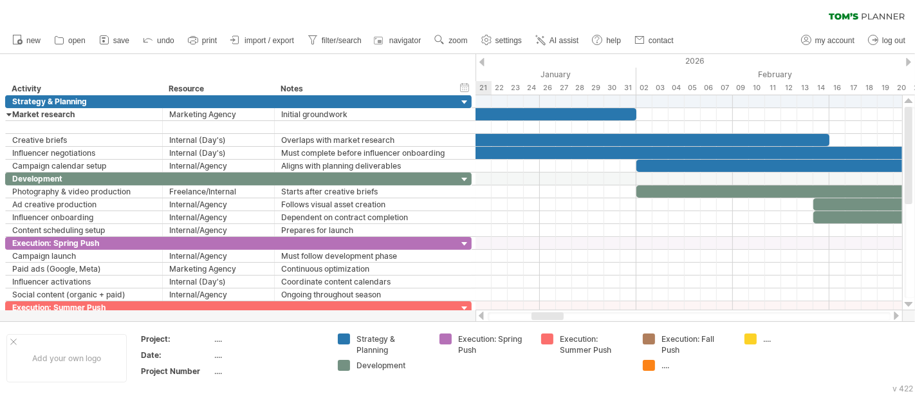
click at [481, 317] on div at bounding box center [481, 316] width 10 height 8
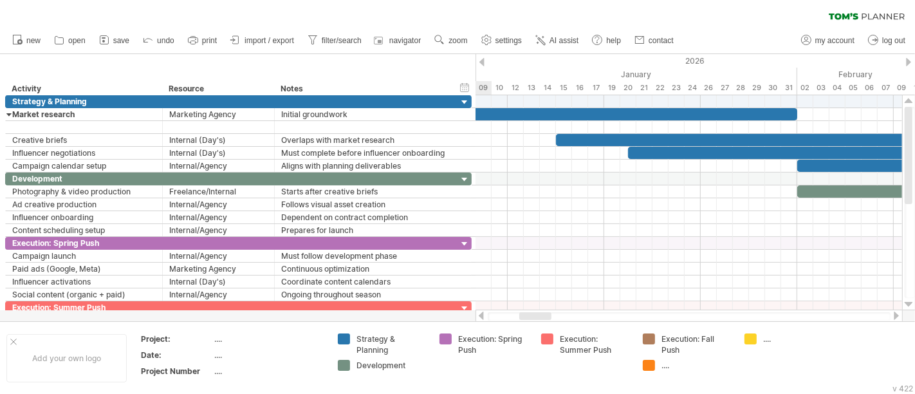
click at [481, 317] on div at bounding box center [481, 316] width 10 height 8
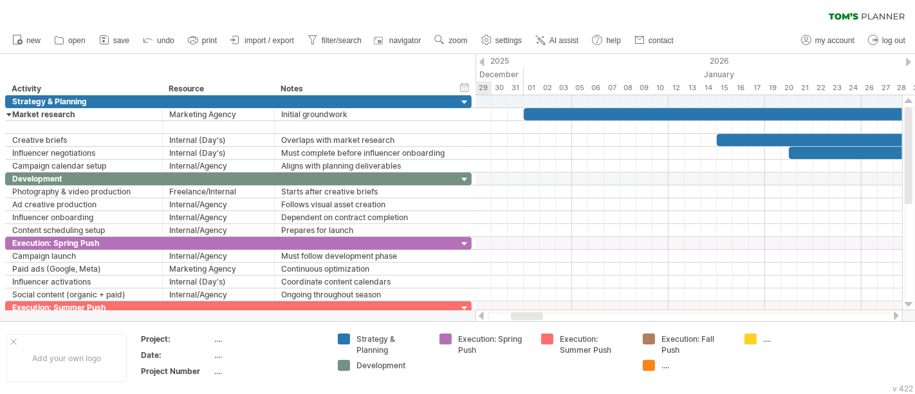
click at [481, 317] on div at bounding box center [481, 316] width 10 height 8
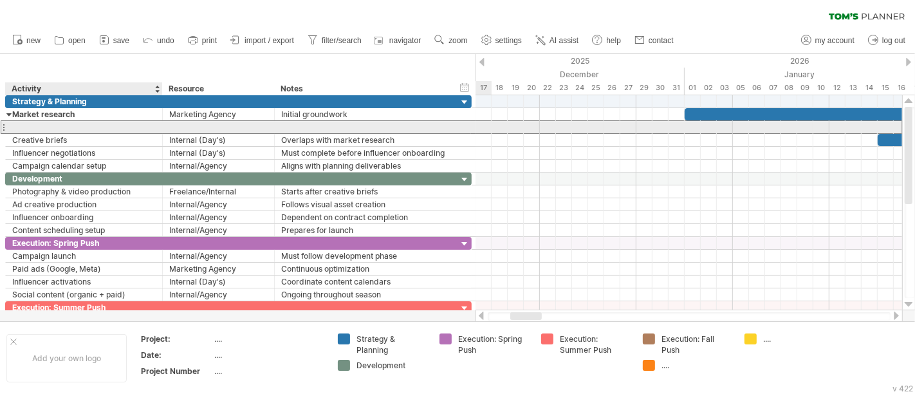
click at [68, 127] on div at bounding box center [84, 127] width 144 height 12
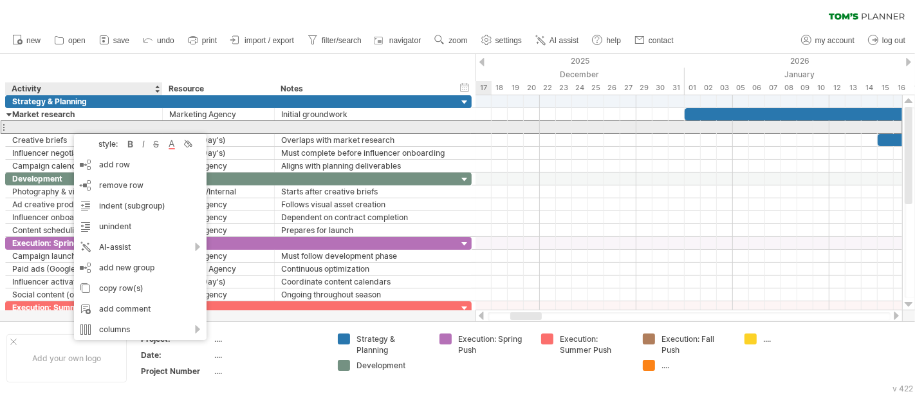
click at [51, 124] on div at bounding box center [84, 127] width 144 height 12
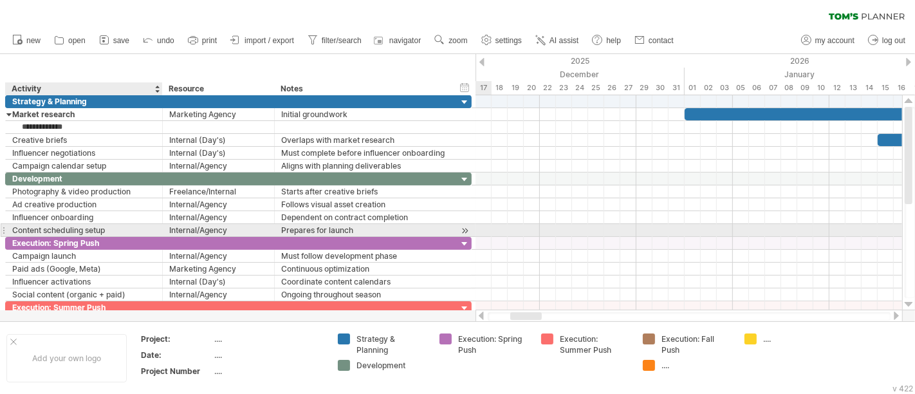
type input "**********"
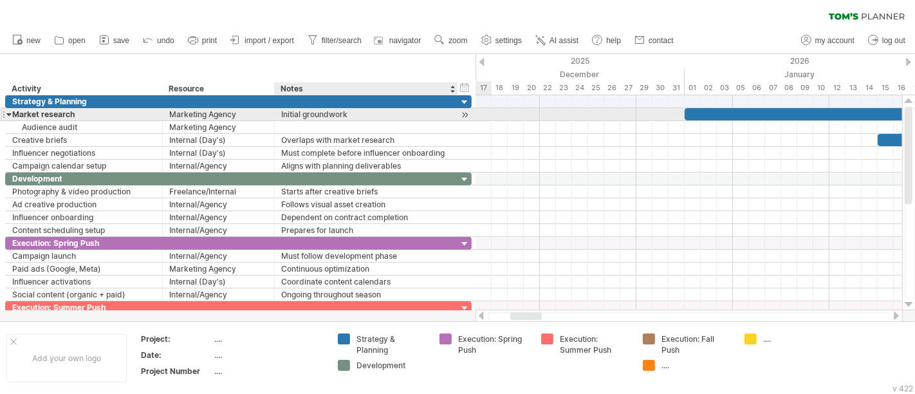
click at [294, 115] on div "Initial groundwork" at bounding box center [366, 114] width 170 height 12
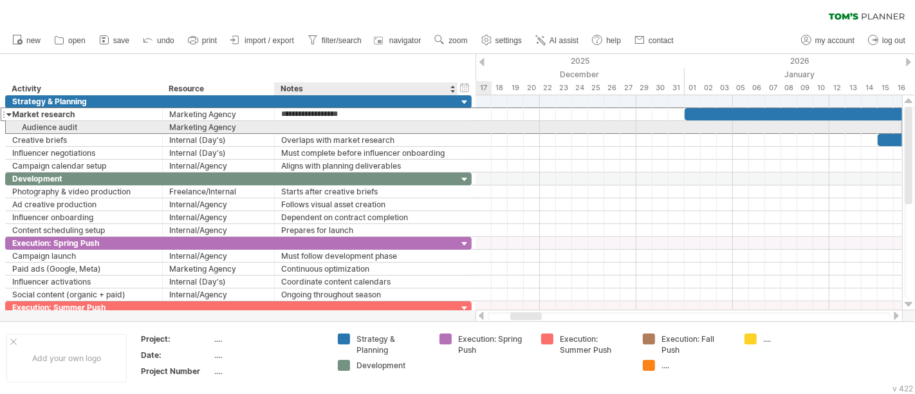
drag, startPoint x: 350, startPoint y: 114, endPoint x: 277, endPoint y: 123, distance: 73.9
click at [277, 123] on div "**********" at bounding box center [238, 133] width 467 height 77
click at [284, 129] on div at bounding box center [366, 127] width 170 height 12
paste input "**********"
type input "**********"
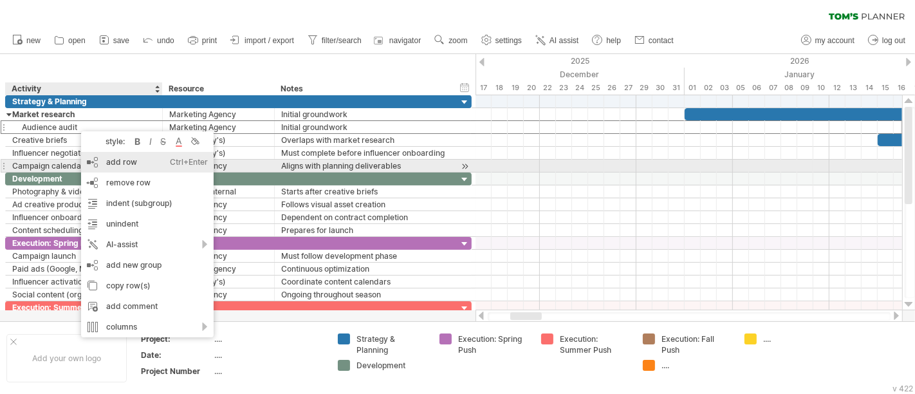
click at [119, 160] on div "add row Ctrl+Enter Cmd+Enter" at bounding box center [147, 162] width 133 height 21
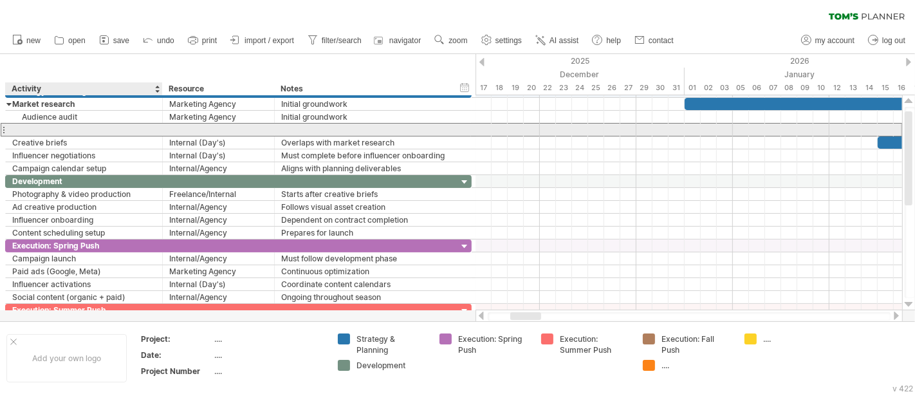
click at [58, 127] on input "text" at bounding box center [84, 130] width 144 height 12
type input "**********"
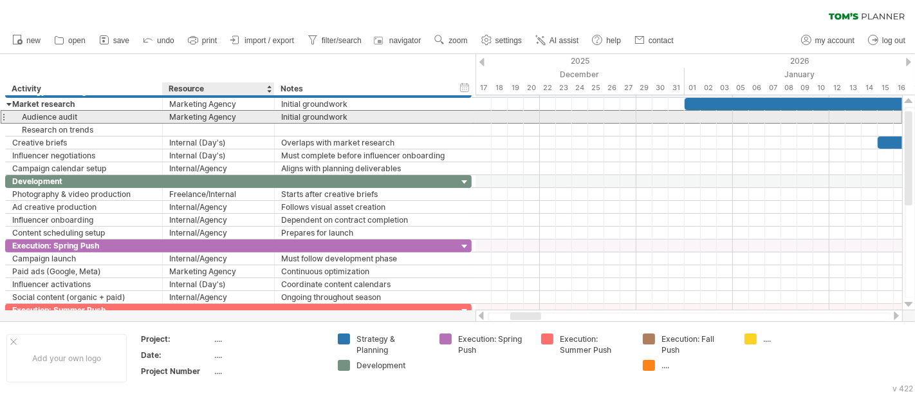
click at [187, 120] on div "Marketing Agency" at bounding box center [218, 117] width 98 height 12
click at [217, 115] on input "**********" at bounding box center [218, 117] width 98 height 12
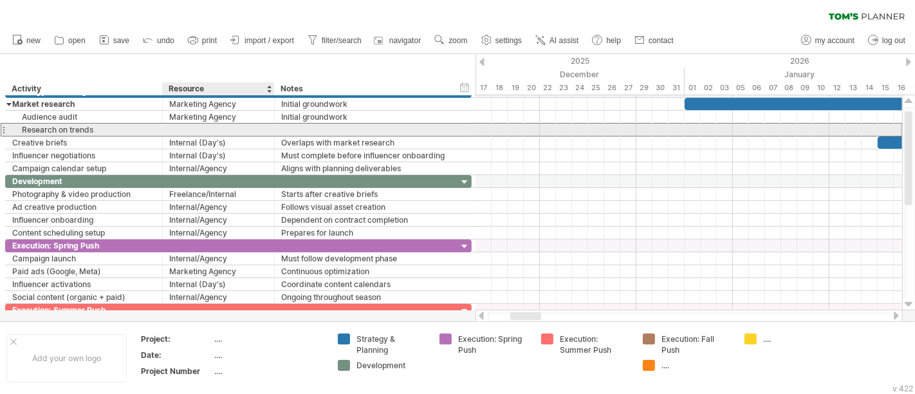
click at [203, 131] on div at bounding box center [218, 130] width 98 height 12
paste input "**********"
type input "**********"
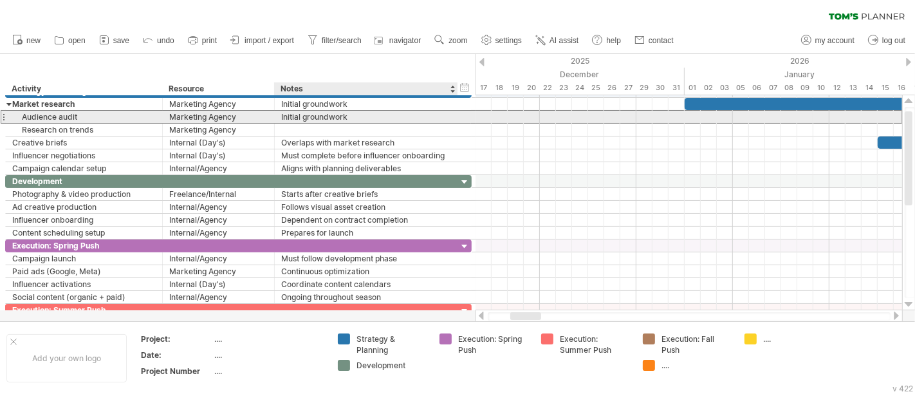
click at [330, 116] on div "Initial groundwork" at bounding box center [366, 117] width 170 height 12
click at [0, 0] on input "**********" at bounding box center [0, 0] width 0 height 0
click at [330, 116] on input "**********" at bounding box center [366, 117] width 170 height 12
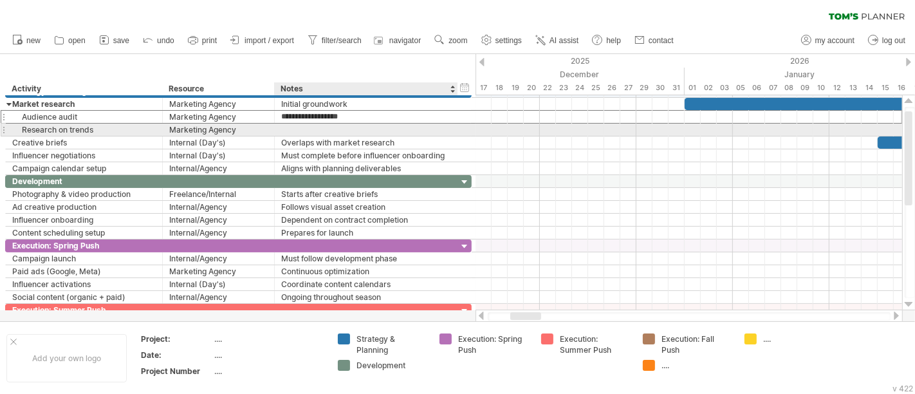
click at [314, 129] on div at bounding box center [366, 130] width 170 height 12
paste input "**********"
type input "**********"
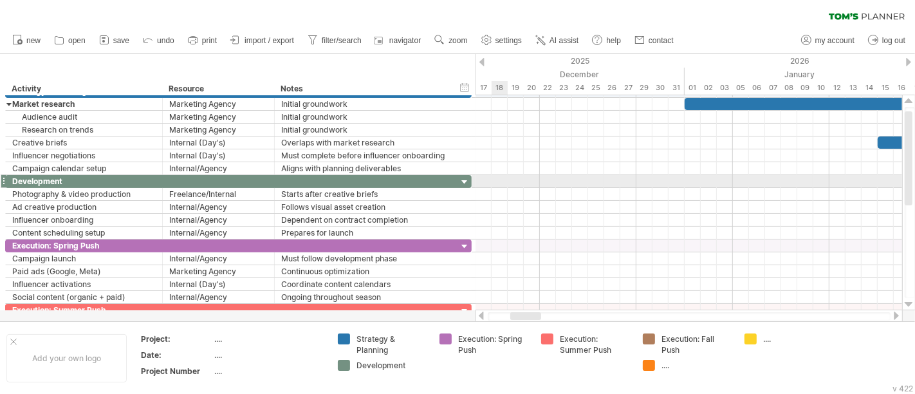
click at [507, 177] on div at bounding box center [689, 181] width 427 height 13
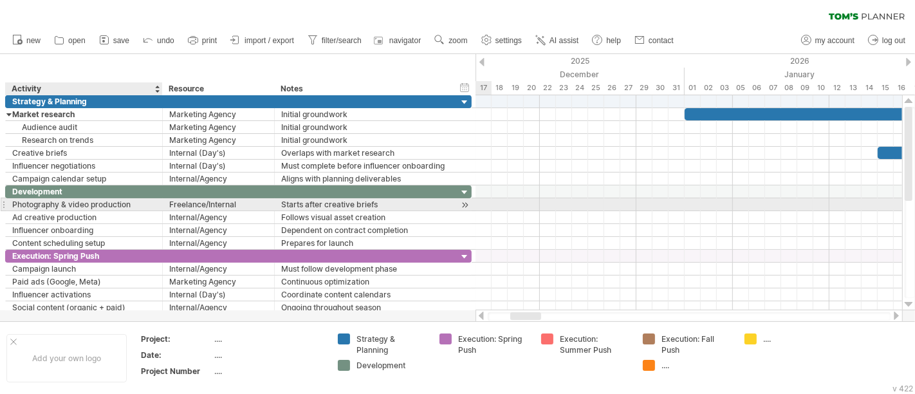
click at [41, 201] on div "Photography & video production" at bounding box center [84, 204] width 144 height 12
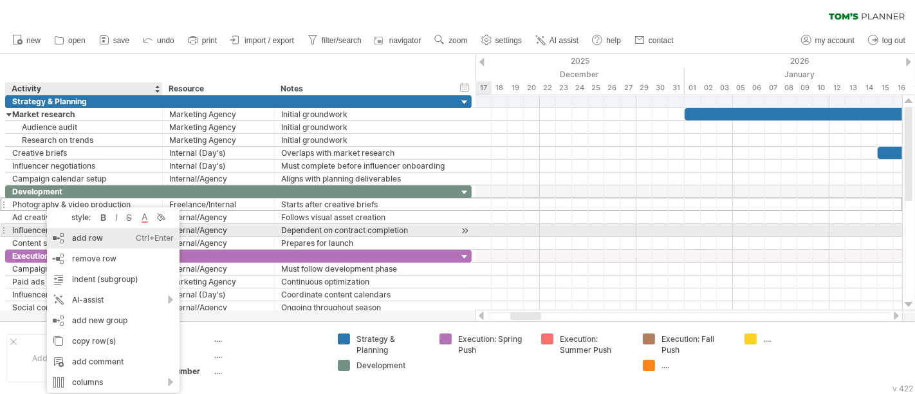
click at [98, 234] on div "add row Ctrl+Enter Cmd+Enter" at bounding box center [113, 238] width 133 height 21
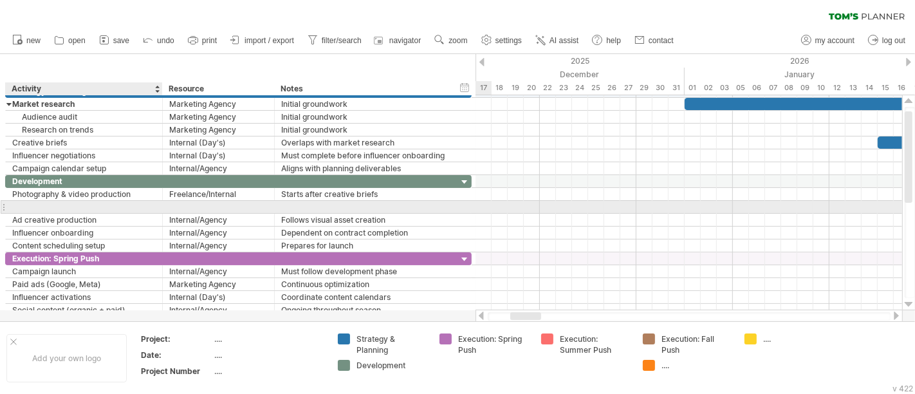
click at [60, 204] on input "text" at bounding box center [84, 207] width 144 height 12
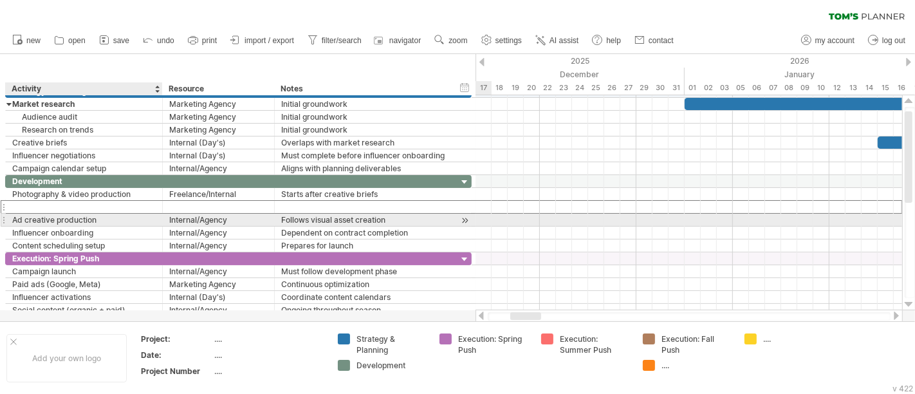
click at [64, 223] on div "Ad creative production" at bounding box center [84, 220] width 144 height 12
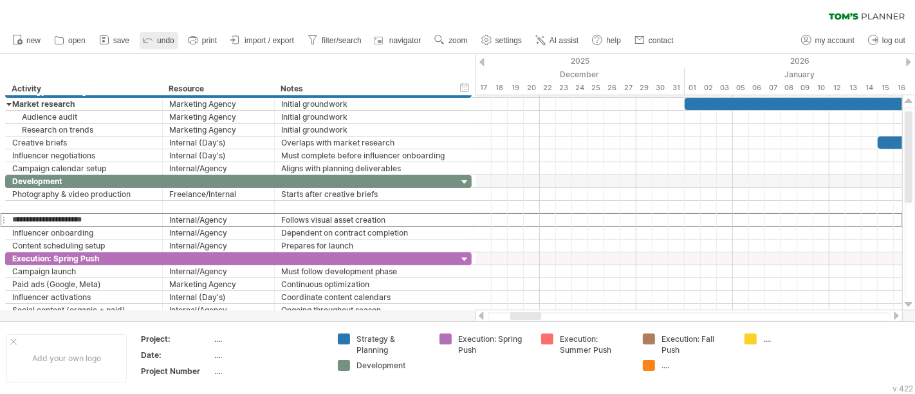
click at [151, 40] on icon at bounding box center [148, 39] width 13 height 13
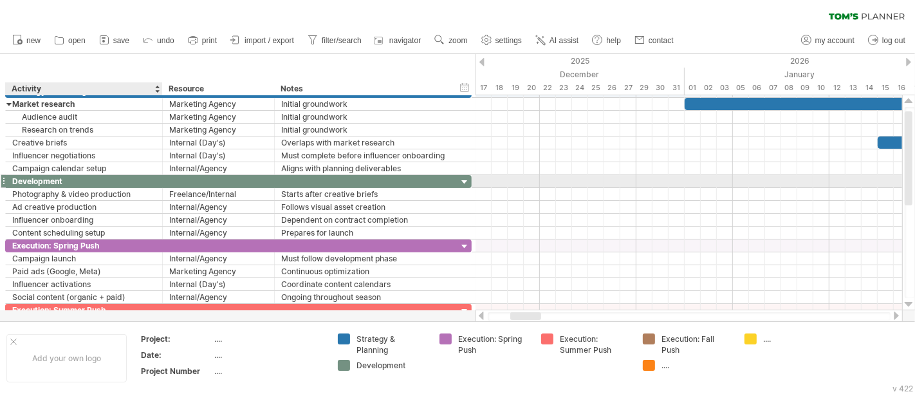
click at [66, 179] on div "Development" at bounding box center [84, 181] width 144 height 12
click at [89, 180] on input "**********" at bounding box center [84, 181] width 144 height 12
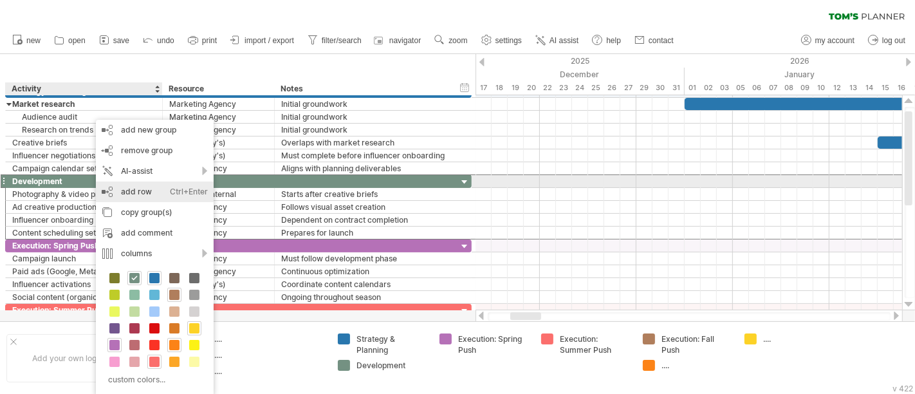
click at [135, 184] on div "add row Ctrl+Enter Cmd+Enter" at bounding box center [155, 192] width 118 height 21
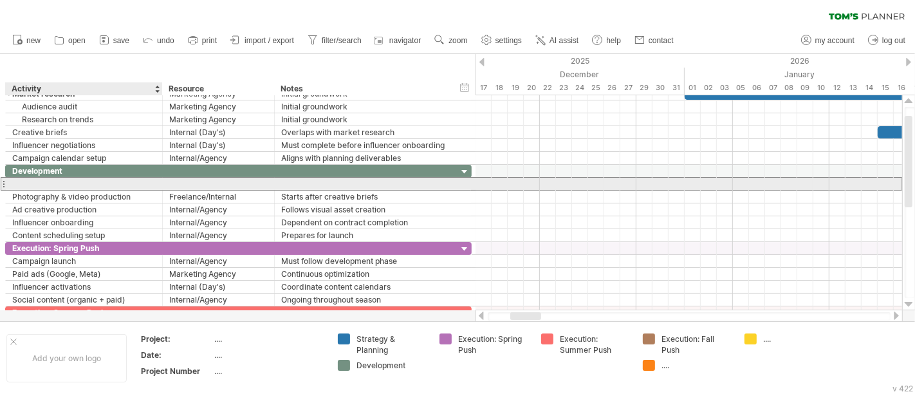
click at [88, 185] on div at bounding box center [84, 184] width 144 height 12
type input "**********"
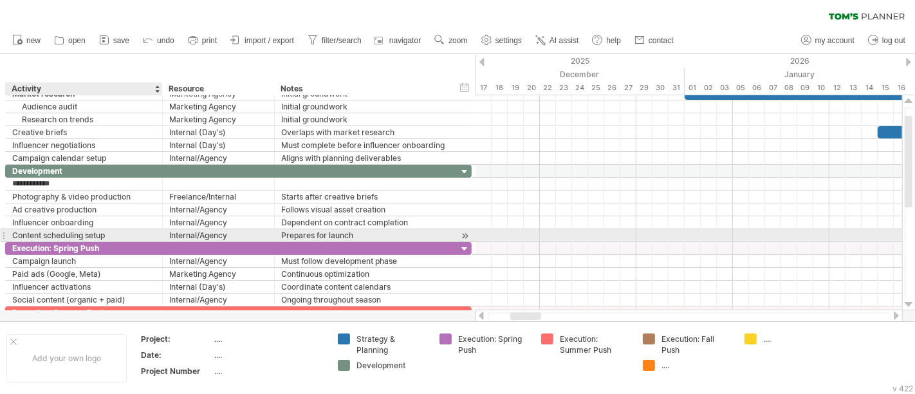
click at [61, 232] on div "Content scheduling setup" at bounding box center [84, 235] width 144 height 12
drag, startPoint x: 111, startPoint y: 234, endPoint x: 9, endPoint y: 231, distance: 101.7
click at [9, 231] on div "**********" at bounding box center [84, 235] width 157 height 12
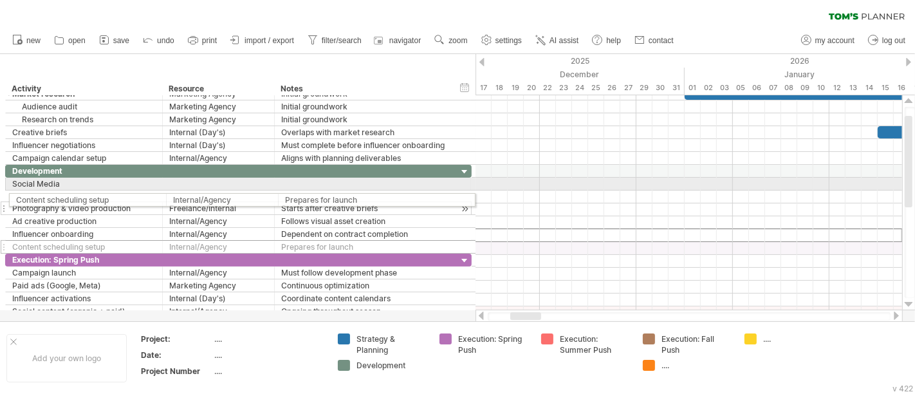
drag, startPoint x: 5, startPoint y: 232, endPoint x: 7, endPoint y: 198, distance: 34.2
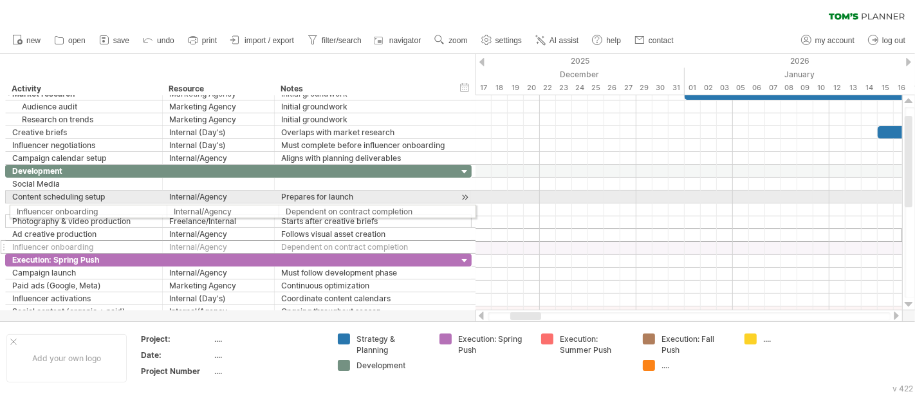
drag, startPoint x: 0, startPoint y: 232, endPoint x: 2, endPoint y: 209, distance: 23.3
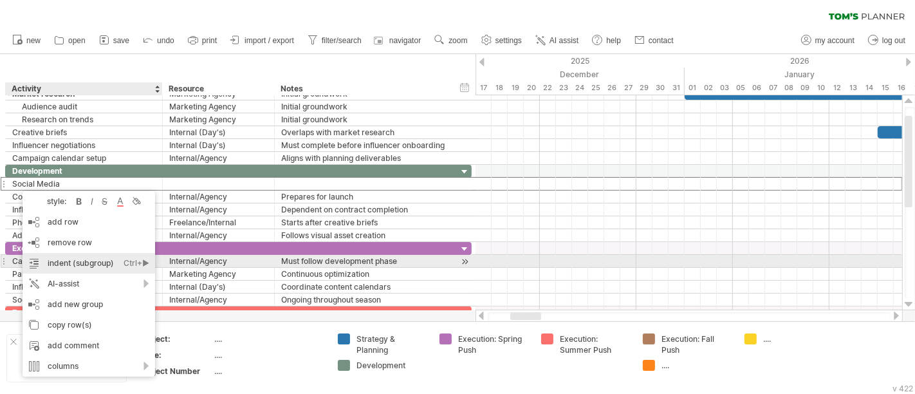
click at [82, 265] on div "indent (subgroup) Ctrl+► Cmd+►" at bounding box center [89, 263] width 133 height 21
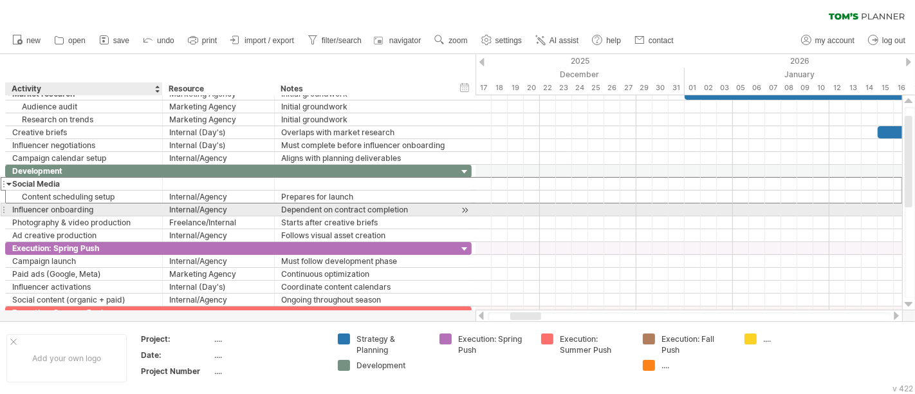
click at [54, 207] on div "Influencer onboarding" at bounding box center [84, 209] width 144 height 12
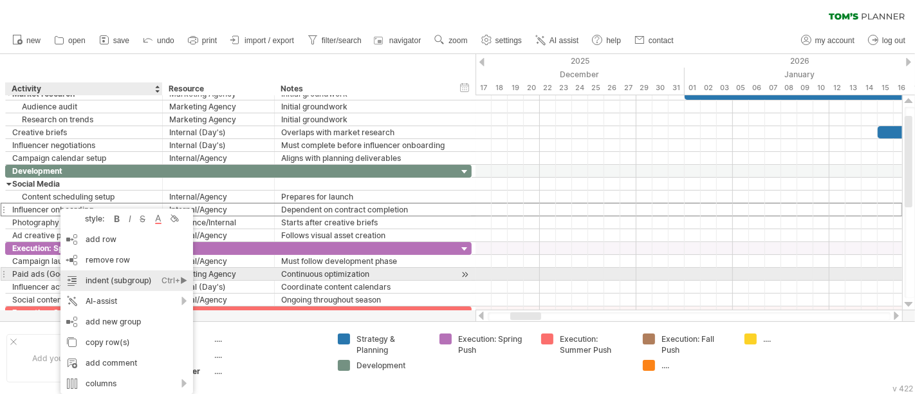
click at [109, 272] on div "indent (subgroup) Ctrl+► Cmd+►" at bounding box center [127, 280] width 133 height 21
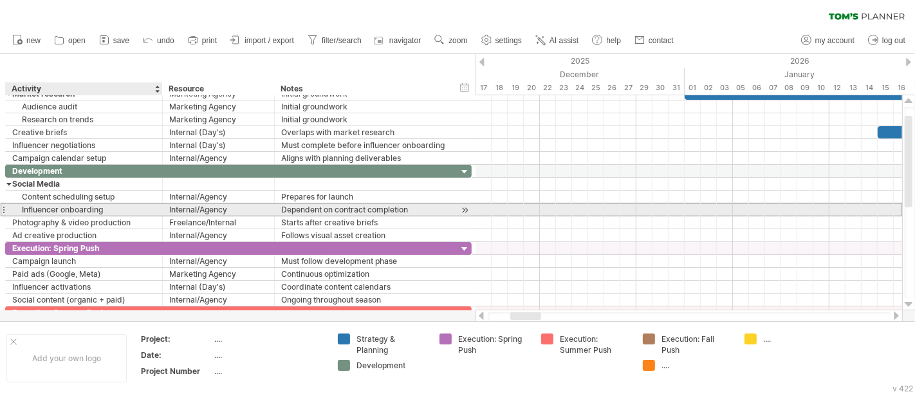
click at [75, 207] on div "Influencer onboarding" at bounding box center [84, 209] width 144 height 12
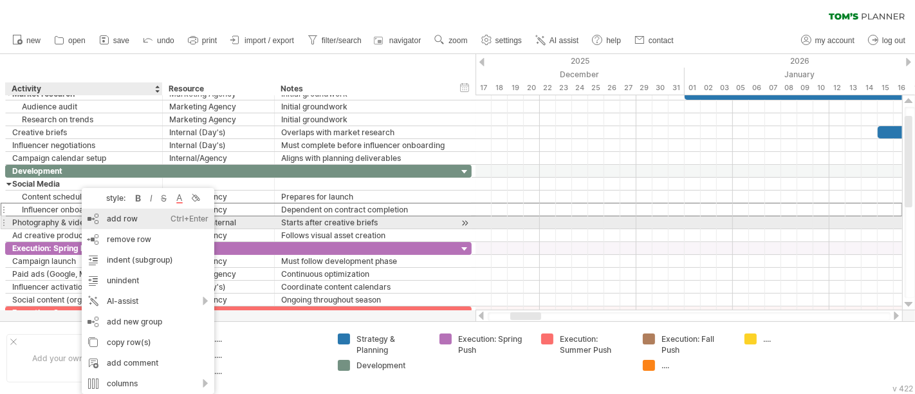
click at [126, 223] on div "add row Ctrl+Enter Cmd+Enter" at bounding box center [148, 219] width 133 height 21
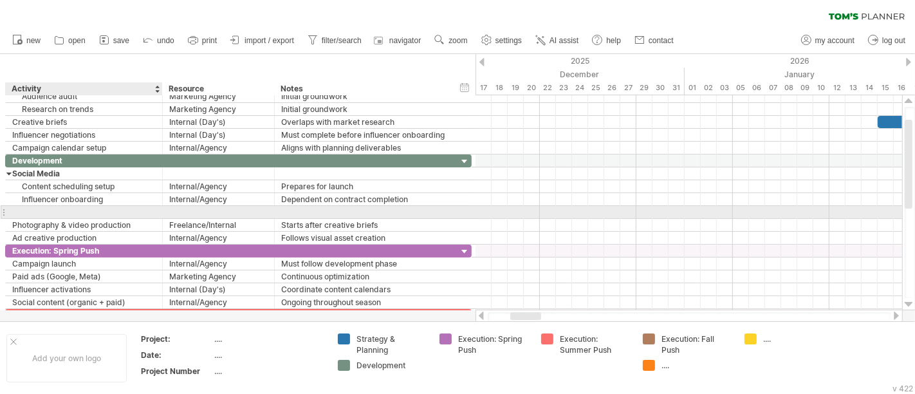
click at [54, 210] on input "text" at bounding box center [84, 212] width 144 height 12
click at [50, 213] on div at bounding box center [84, 212] width 144 height 12
click at [19, 212] on input "text" at bounding box center [84, 212] width 144 height 12
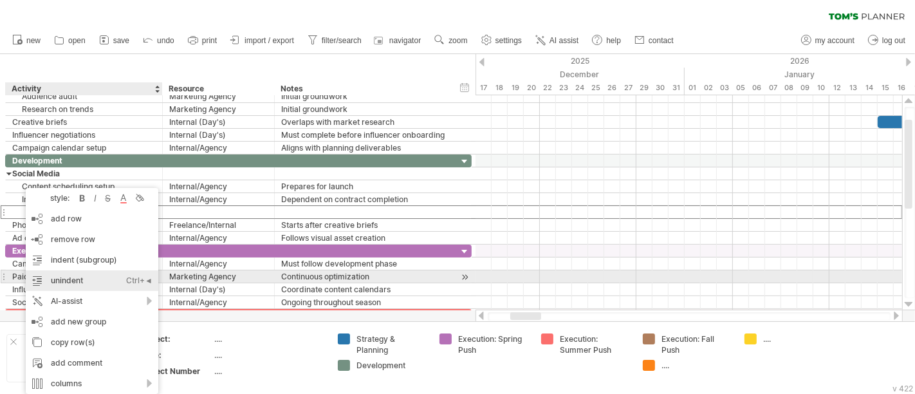
click at [69, 275] on div "unindent Ctrl+◄ Cmd+◄" at bounding box center [92, 280] width 133 height 21
click at [57, 279] on div "unindent Ctrl+◄ Cmd+◄" at bounding box center [92, 280] width 133 height 21
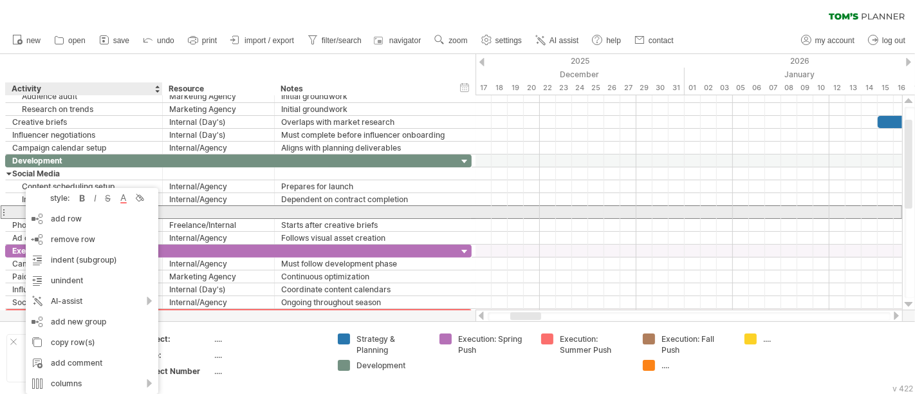
click at [14, 210] on div at bounding box center [84, 212] width 144 height 12
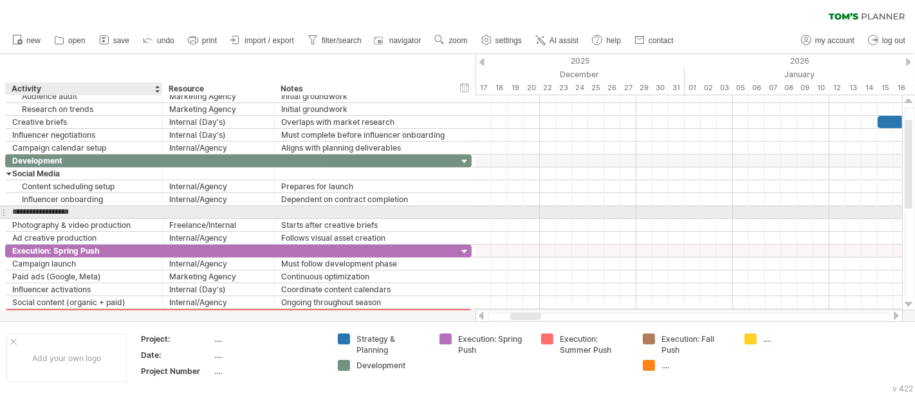
type input "**********"
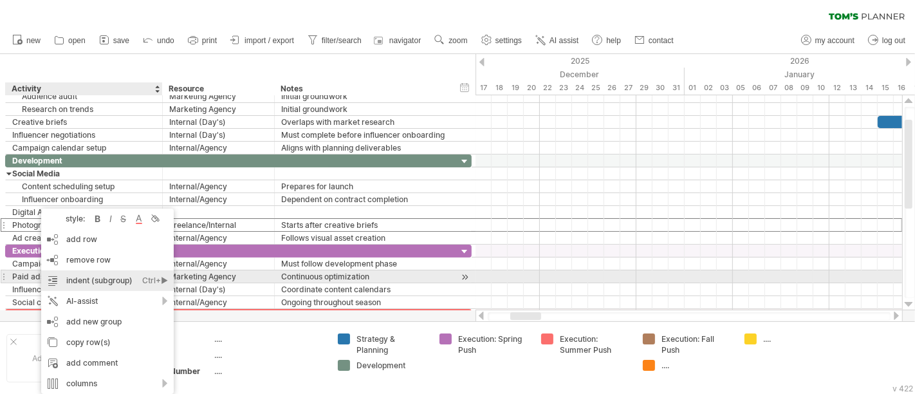
click at [101, 275] on div "indent (subgroup) Ctrl+► Cmd+►" at bounding box center [107, 280] width 133 height 21
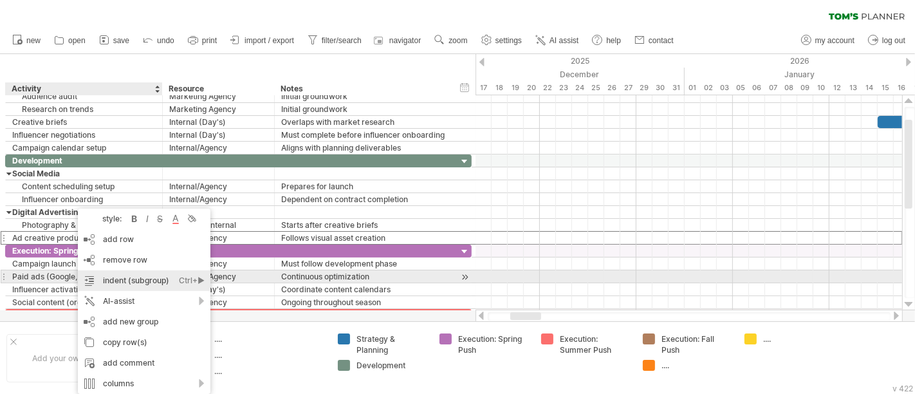
click at [122, 280] on div "indent (subgroup) Ctrl+► Cmd+►" at bounding box center [144, 280] width 133 height 21
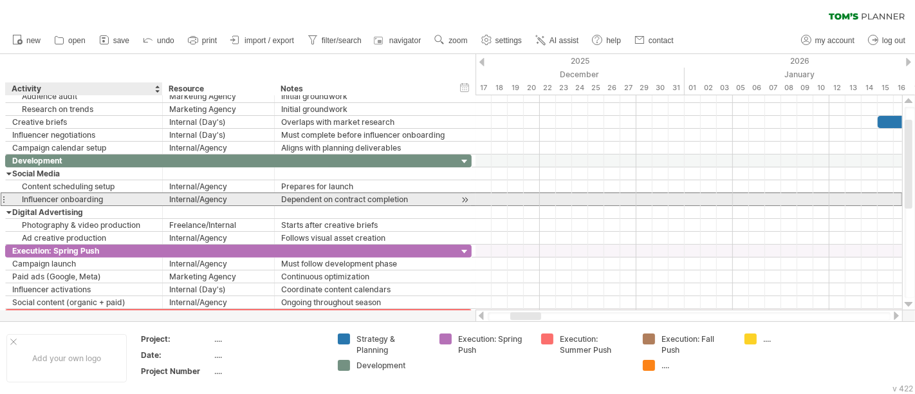
click at [152, 198] on div "Influencer onboarding" at bounding box center [84, 199] width 144 height 12
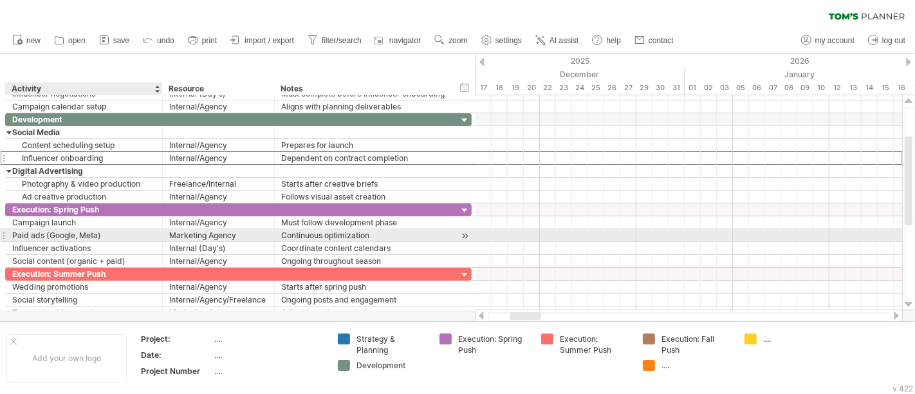
click at [26, 236] on div "Paid ads (Google, Meta)" at bounding box center [84, 235] width 144 height 12
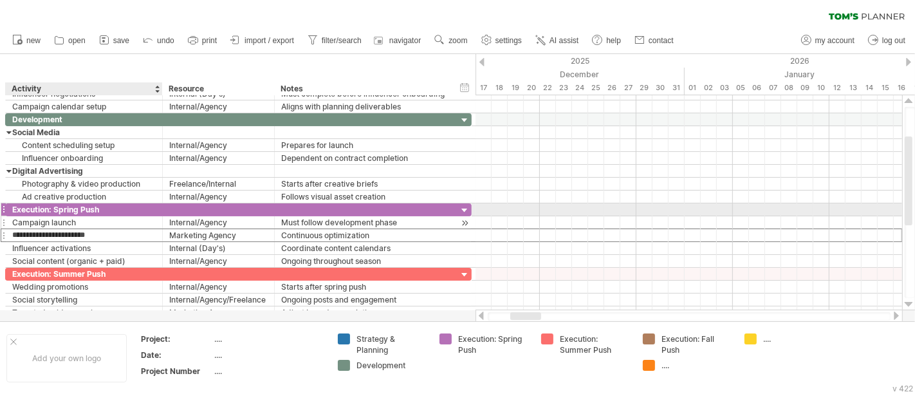
click at [35, 216] on div "Campaign launch" at bounding box center [84, 222] width 144 height 12
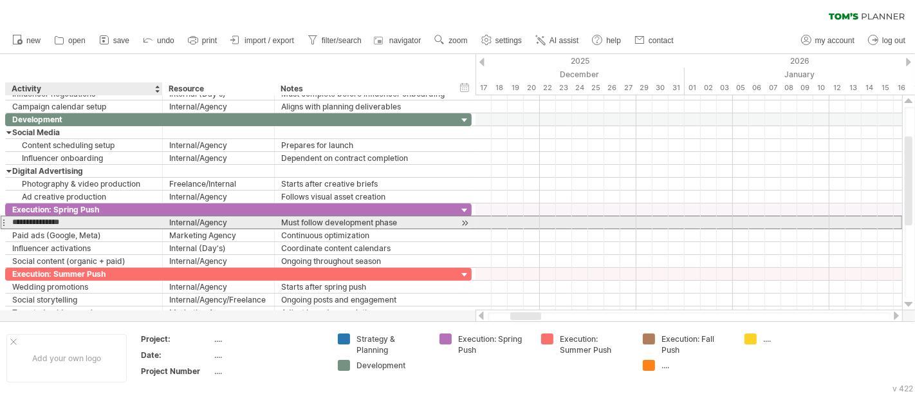
click at [35, 219] on input "**********" at bounding box center [84, 222] width 144 height 12
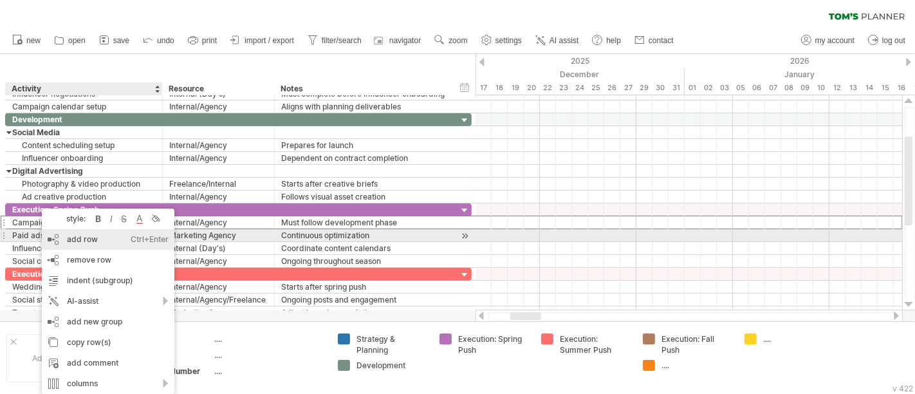
click at [80, 241] on div "add row Ctrl+Enter Cmd+Enter" at bounding box center [108, 239] width 133 height 21
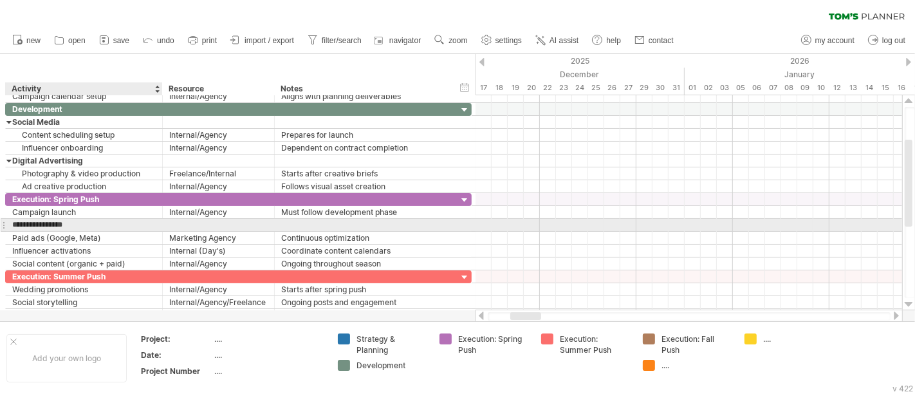
type input "**********"
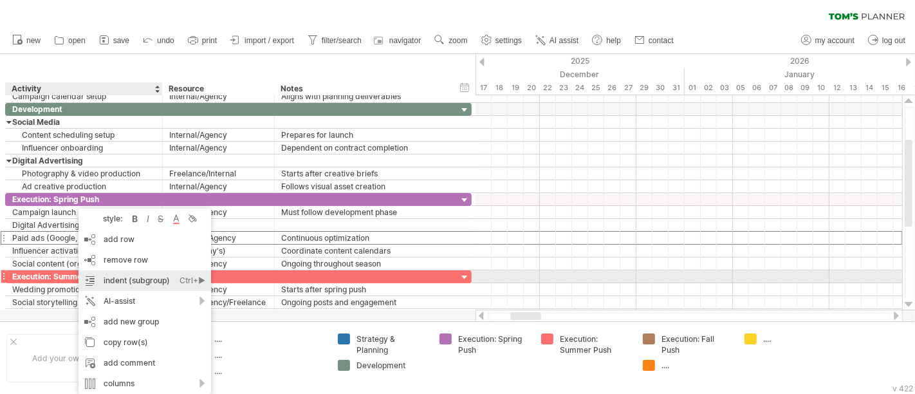
click at [123, 278] on div "indent (subgroup) Ctrl+► Cmd+►" at bounding box center [145, 280] width 133 height 21
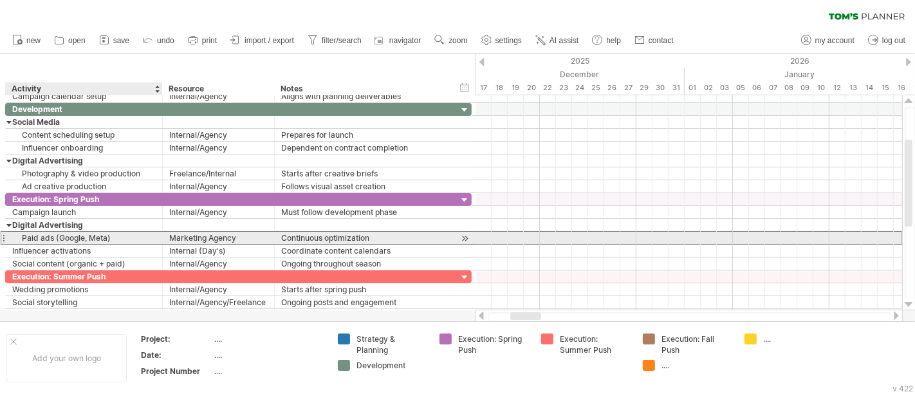
click at [77, 236] on div "Paid ads (Google, Meta)" at bounding box center [84, 238] width 144 height 12
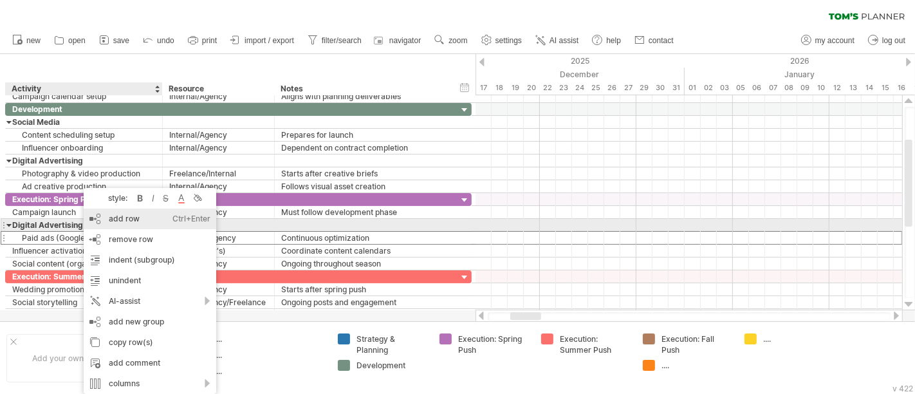
click at [125, 221] on div "add row Ctrl+Enter Cmd+Enter" at bounding box center [150, 219] width 133 height 21
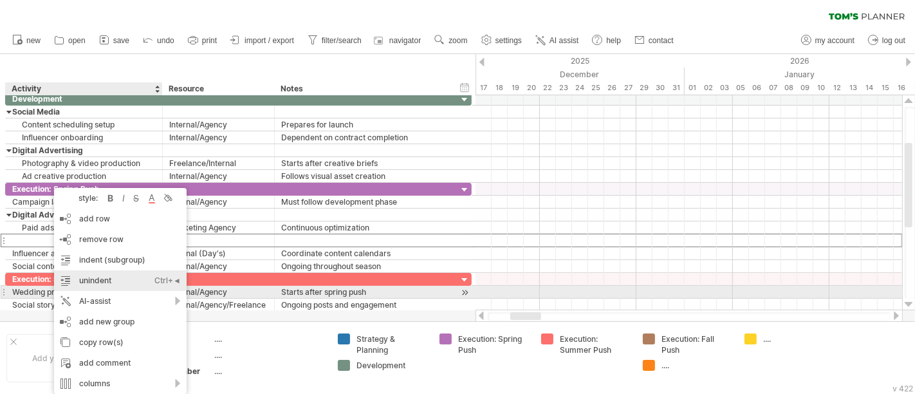
click at [90, 288] on div "unindent Ctrl+◄ Cmd+◄" at bounding box center [120, 280] width 133 height 21
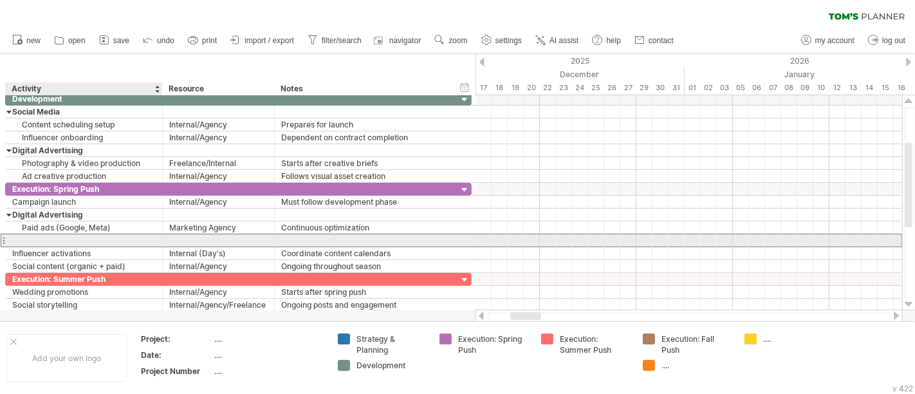
click at [28, 236] on div at bounding box center [84, 240] width 144 height 12
type input "**********"
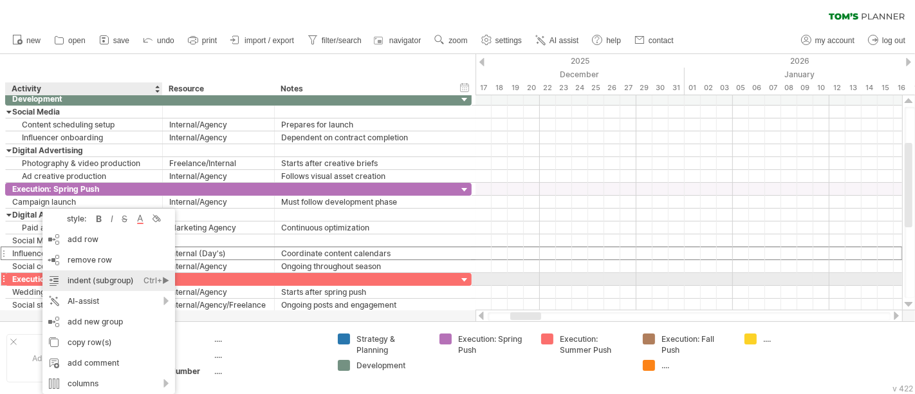
click at [86, 278] on div "indent (subgroup) Ctrl+► Cmd+►" at bounding box center [108, 280] width 133 height 21
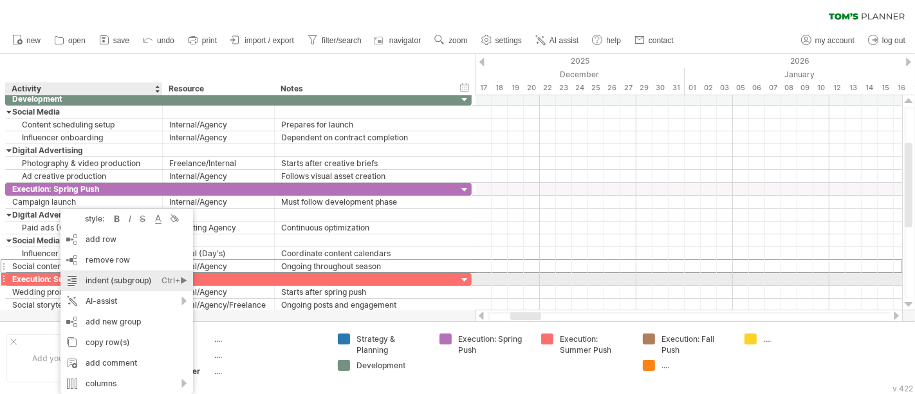
click at [97, 274] on div "indent (subgroup) Ctrl+► Cmd+►" at bounding box center [127, 280] width 133 height 21
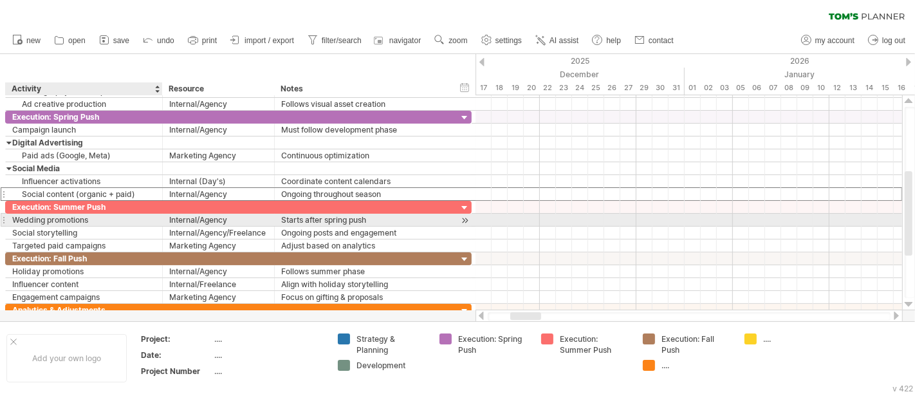
click at [72, 221] on div "Wedding promotions" at bounding box center [84, 220] width 144 height 12
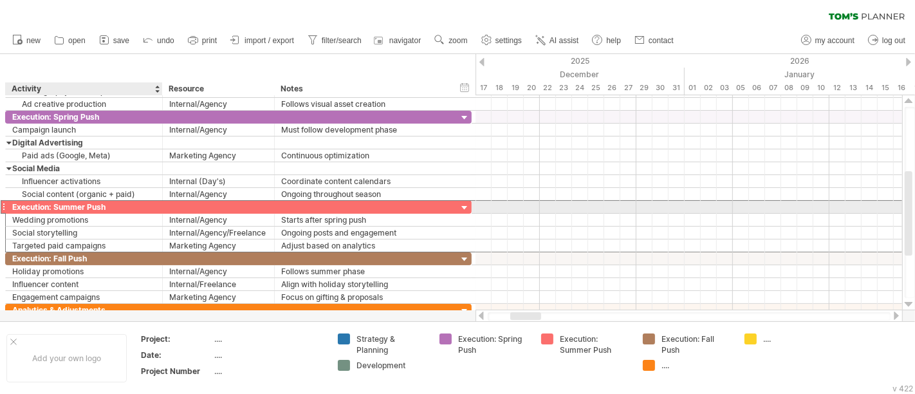
click at [72, 207] on div "Execution: Summer Push" at bounding box center [84, 207] width 144 height 12
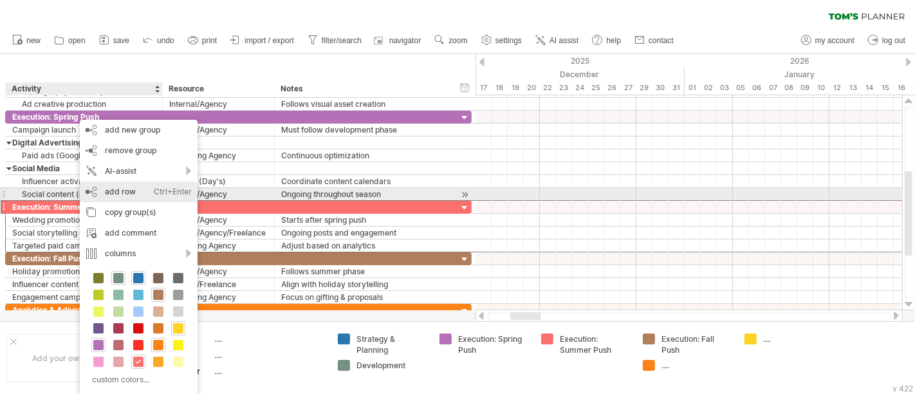
click at [116, 192] on div "add row Ctrl+Enter Cmd+Enter" at bounding box center [139, 192] width 118 height 21
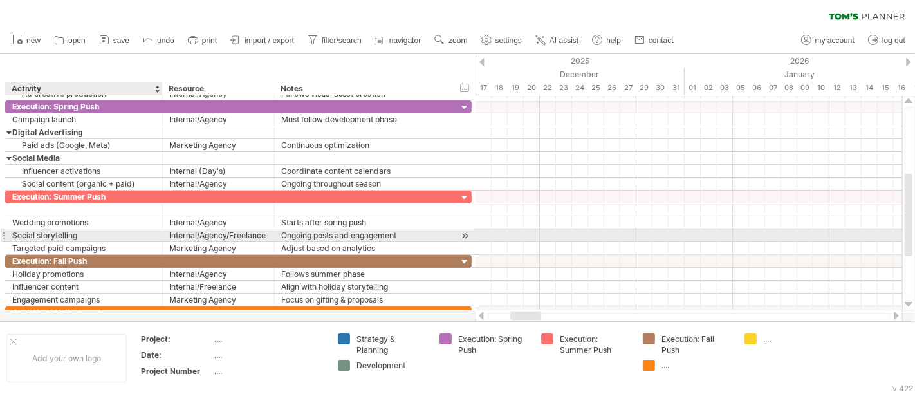
click at [77, 232] on div "Social storytelling" at bounding box center [84, 235] width 144 height 12
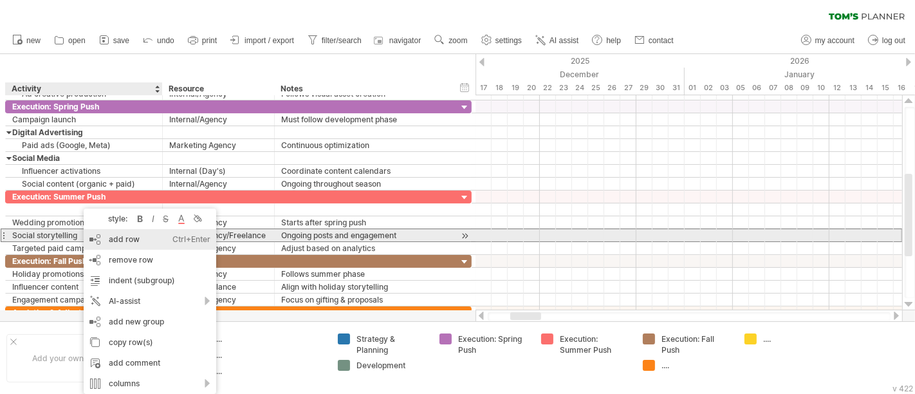
click at [109, 236] on div "add row Ctrl+Enter Cmd+Enter" at bounding box center [150, 239] width 133 height 21
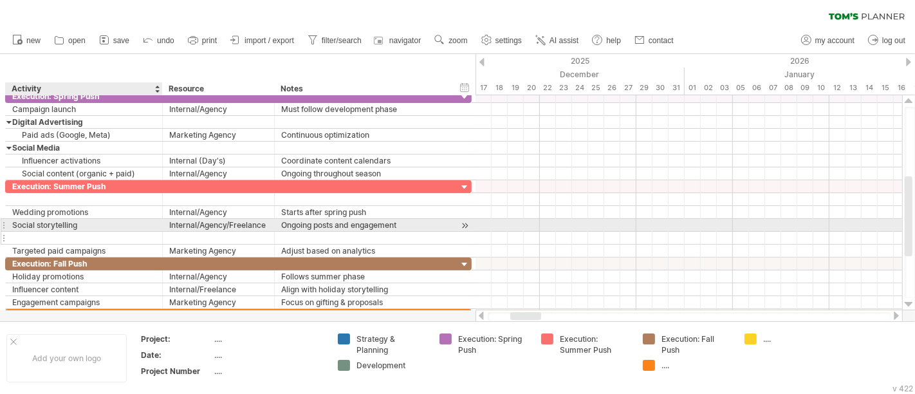
click at [82, 232] on input "text" at bounding box center [84, 238] width 144 height 12
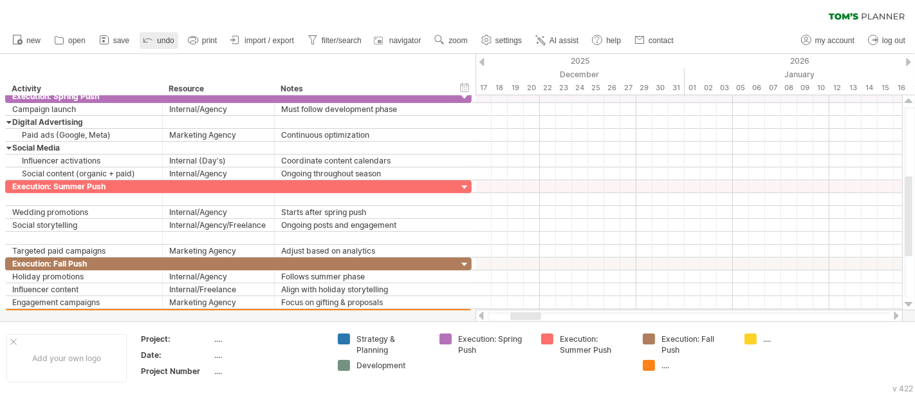
click at [160, 45] on link "undo" at bounding box center [159, 40] width 39 height 17
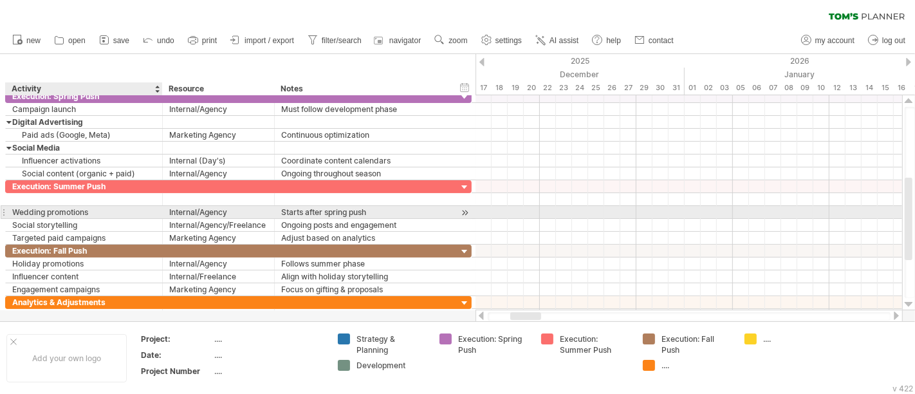
click at [77, 211] on div "Wedding promotions" at bounding box center [84, 212] width 144 height 12
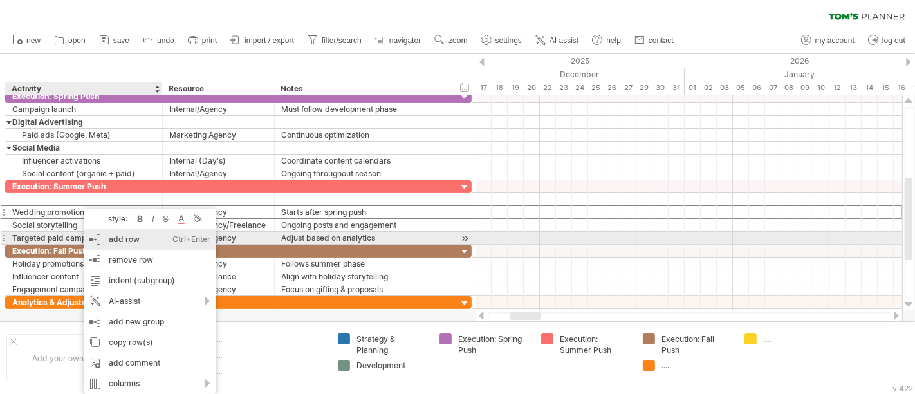
click at [123, 238] on div "add row Ctrl+Enter Cmd+Enter" at bounding box center [150, 239] width 133 height 21
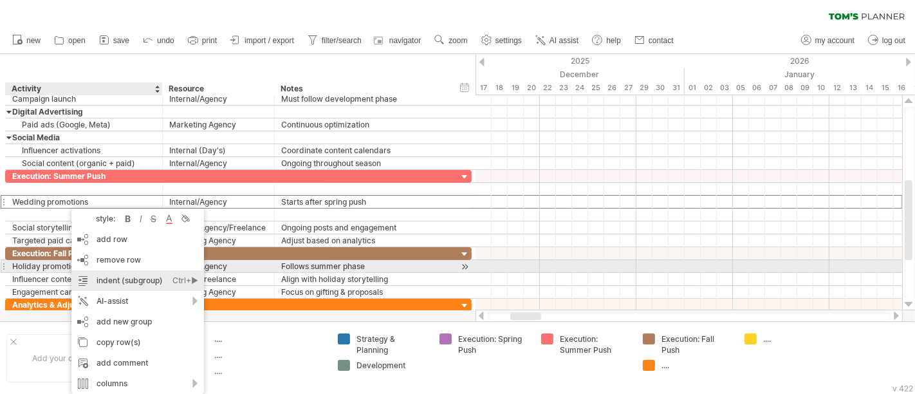
click at [118, 271] on div "indent (subgroup) Ctrl+► Cmd+►" at bounding box center [137, 280] width 133 height 21
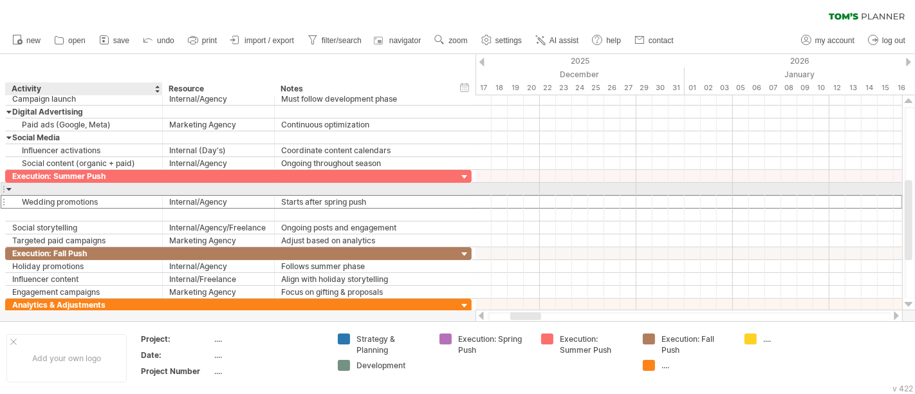
click at [39, 185] on div at bounding box center [84, 189] width 144 height 12
type input "**********"
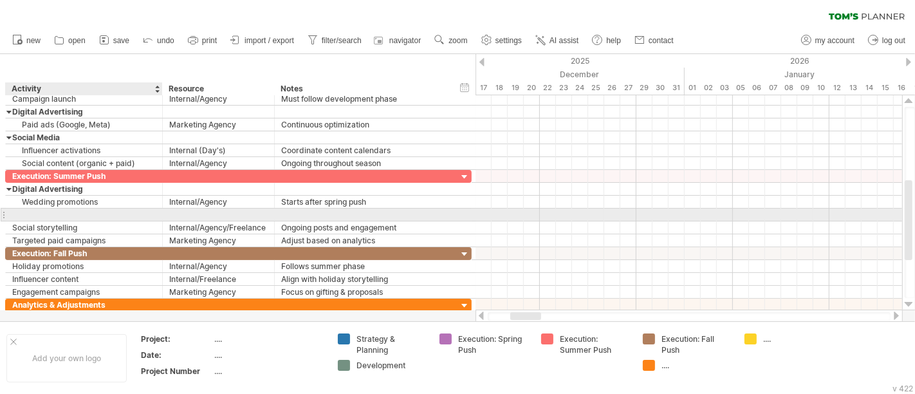
click at [44, 212] on div at bounding box center [84, 215] width 144 height 12
type input "**********"
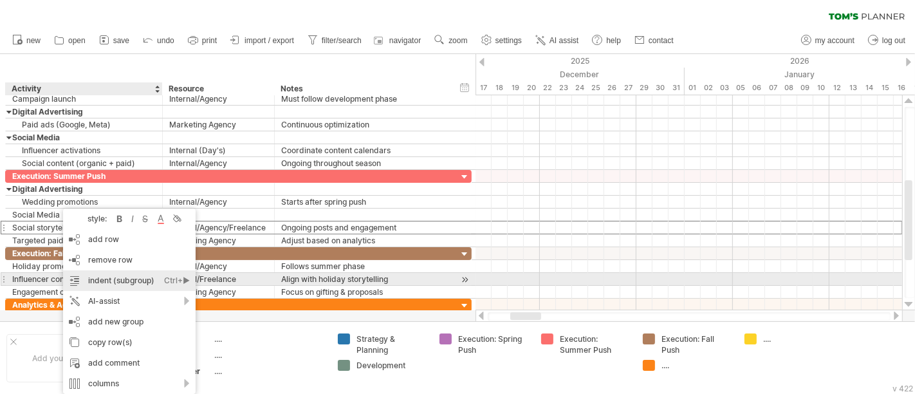
click at [106, 275] on div "indent (subgroup) Ctrl+► Cmd+►" at bounding box center [129, 280] width 133 height 21
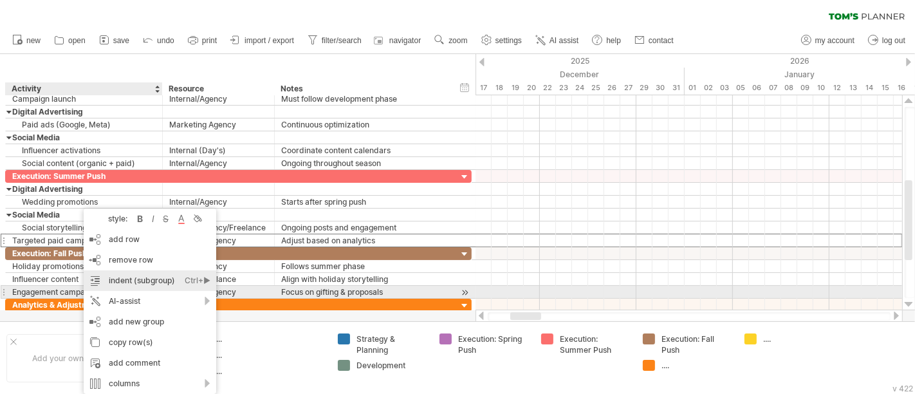
click at [127, 289] on div "indent (subgroup) Ctrl+► Cmd+►" at bounding box center [150, 280] width 133 height 21
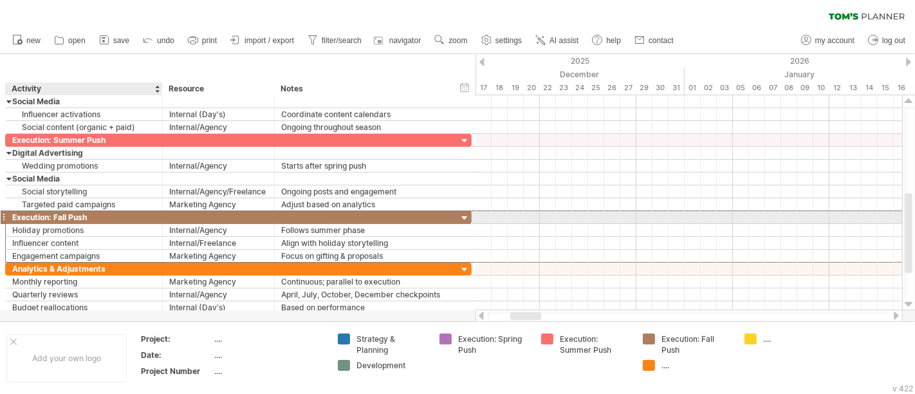
click at [77, 215] on div "Execution: Fall Push" at bounding box center [84, 217] width 144 height 12
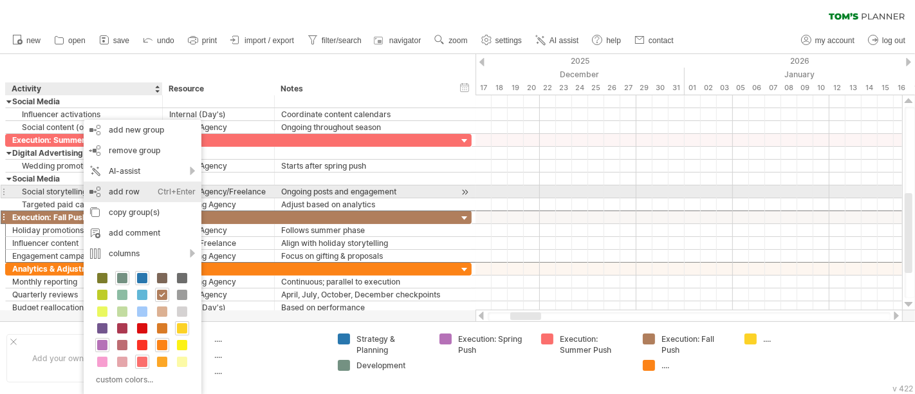
click at [122, 194] on div "add row Ctrl+Enter Cmd+Enter" at bounding box center [143, 192] width 118 height 21
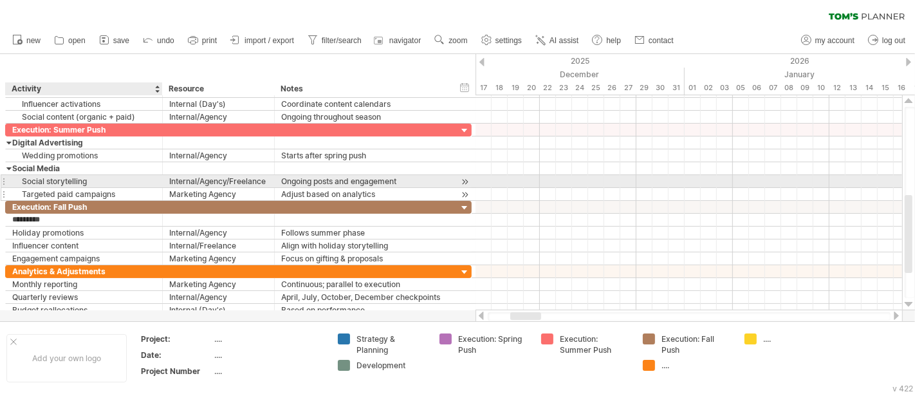
type input "**********"
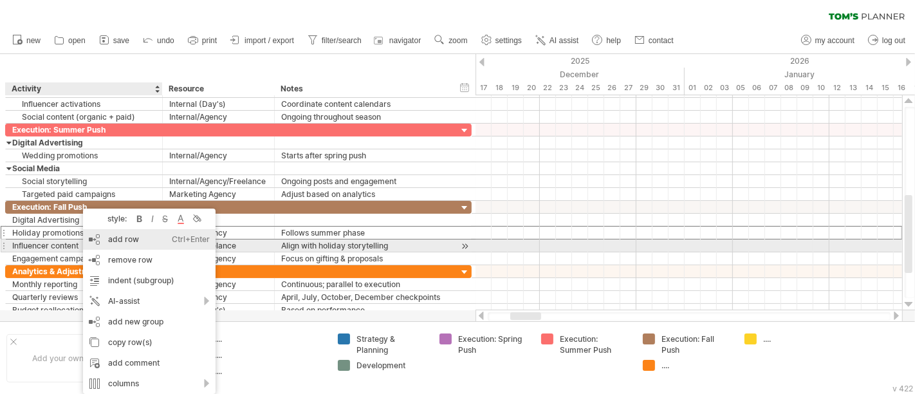
click at [107, 243] on div "add row Ctrl+Enter Cmd+Enter" at bounding box center [149, 239] width 133 height 21
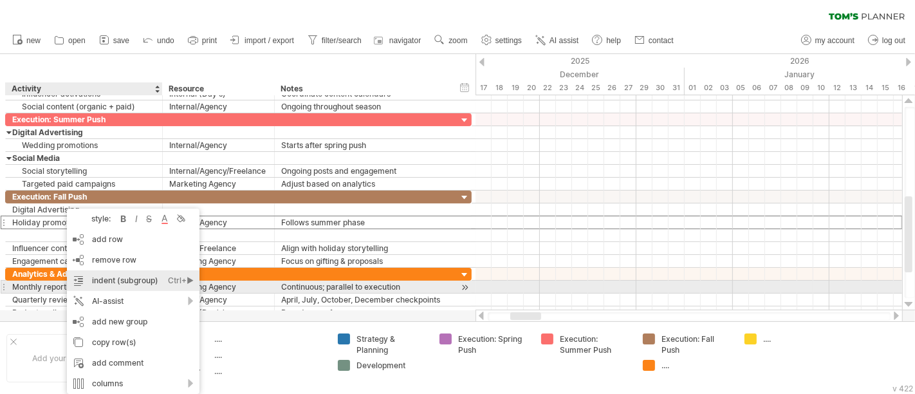
click at [112, 282] on div "indent (subgroup) Ctrl+► Cmd+►" at bounding box center [133, 280] width 133 height 21
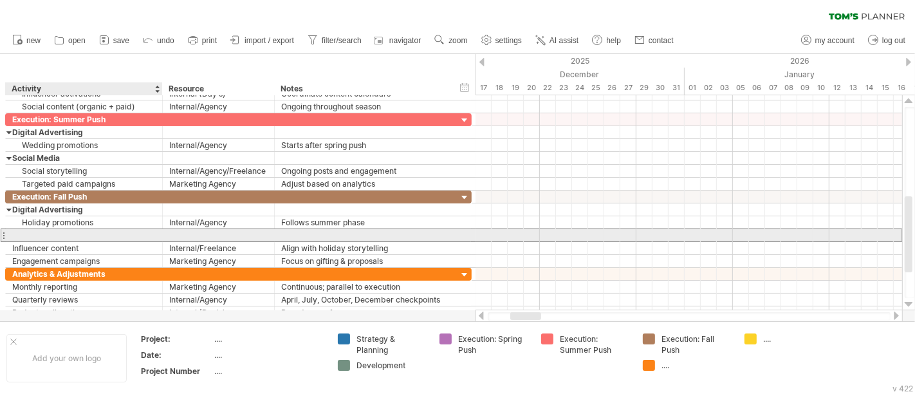
click at [31, 230] on div at bounding box center [84, 235] width 144 height 12
type input "**********"
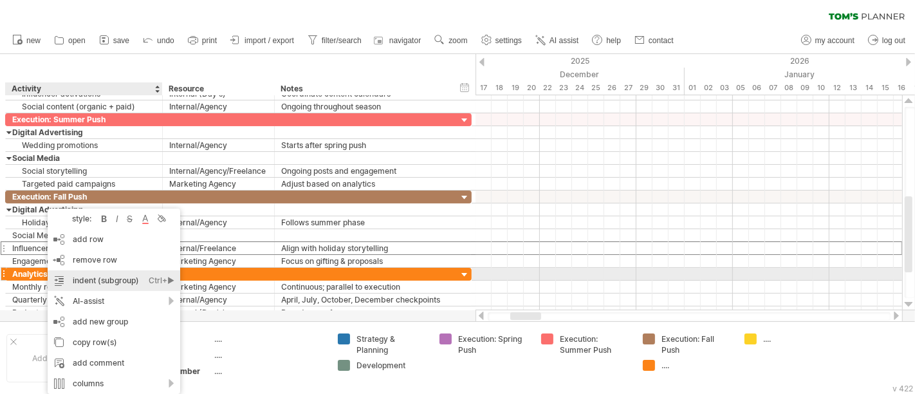
click at [86, 273] on div "indent (subgroup) Ctrl+► Cmd+►" at bounding box center [114, 280] width 133 height 21
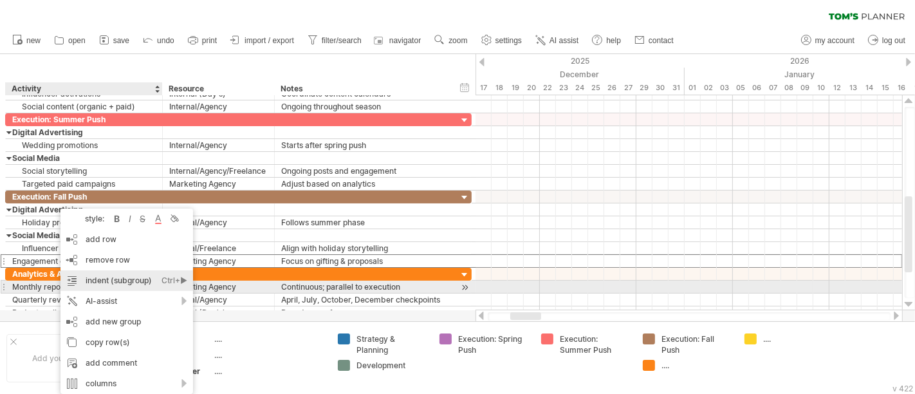
click at [90, 281] on div "indent (subgroup) Ctrl+► Cmd+►" at bounding box center [127, 280] width 133 height 21
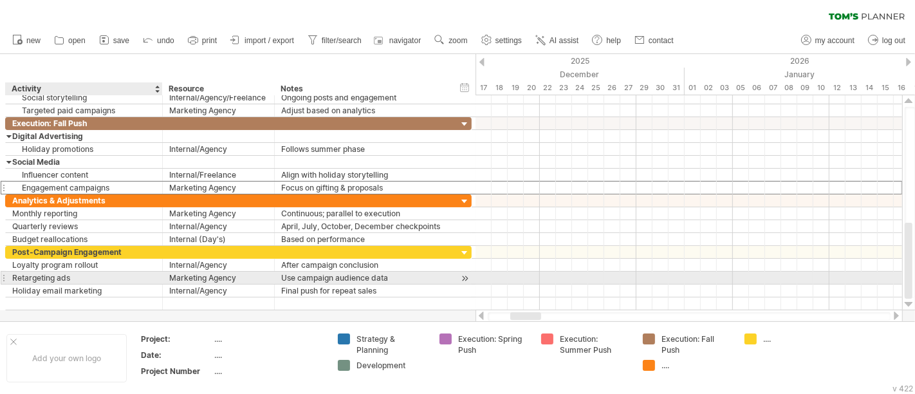
click at [103, 279] on div "Retargeting ads" at bounding box center [84, 278] width 144 height 12
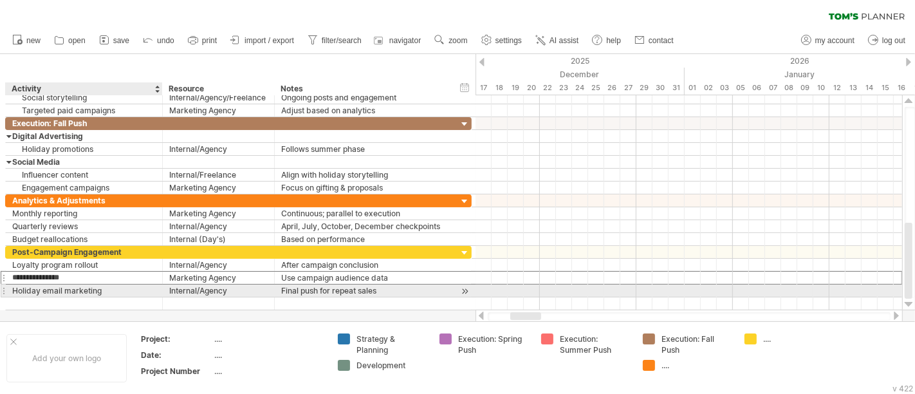
click at [103, 288] on div "Holiday email marketing" at bounding box center [84, 290] width 144 height 12
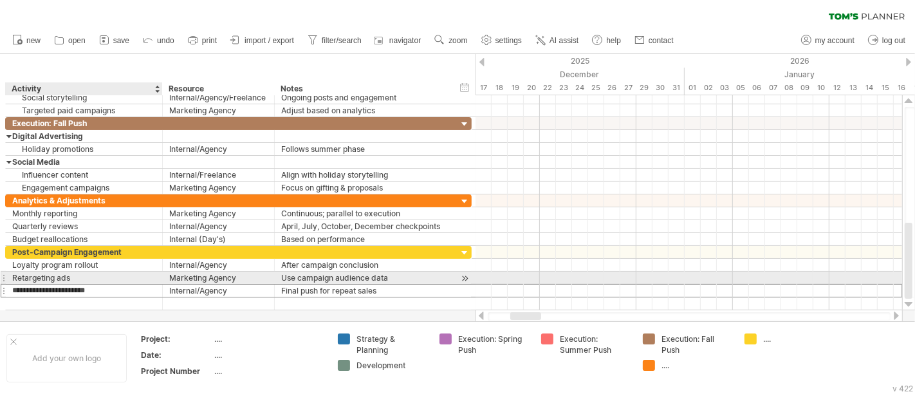
click at [97, 277] on div "Retargeting ads" at bounding box center [84, 278] width 144 height 12
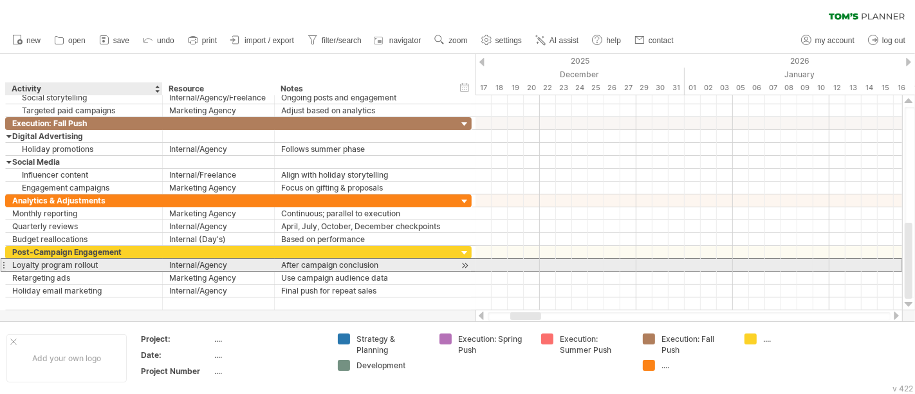
click at [61, 263] on div "Loyalty program rollout" at bounding box center [84, 265] width 144 height 12
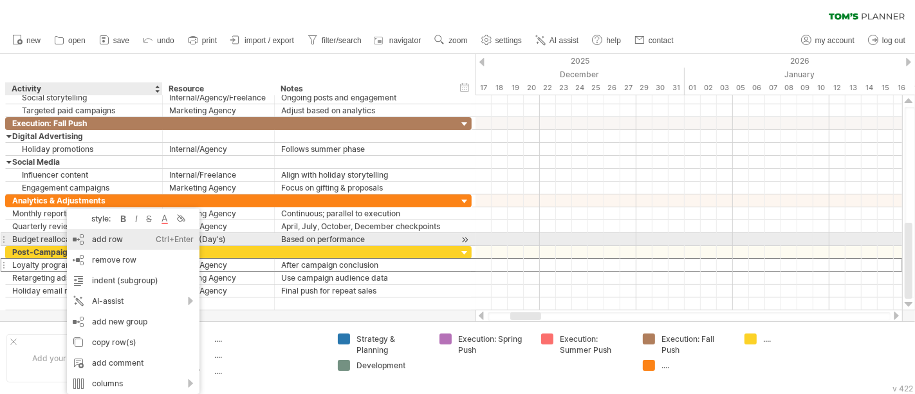
click at [106, 244] on div "add row Ctrl+Enter Cmd+Enter" at bounding box center [133, 239] width 133 height 21
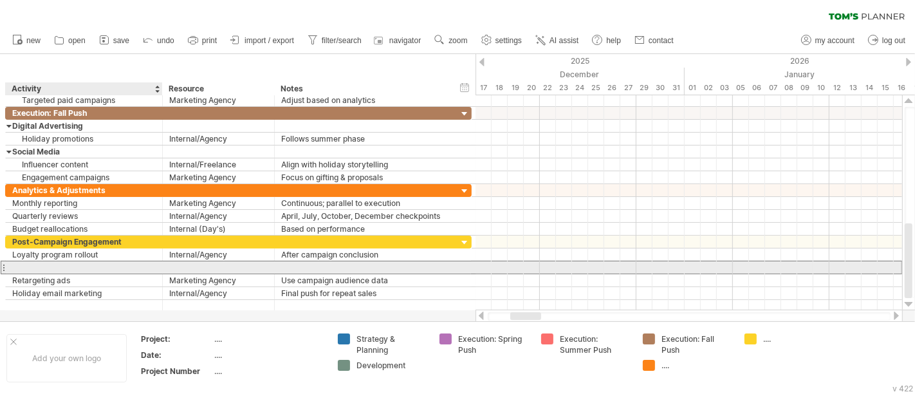
click at [67, 267] on input "text" at bounding box center [84, 267] width 144 height 12
click at [16, 264] on div at bounding box center [84, 267] width 144 height 12
click at [83, 265] on div "Digital Advertising" at bounding box center [84, 267] width 144 height 12
type input "**********"
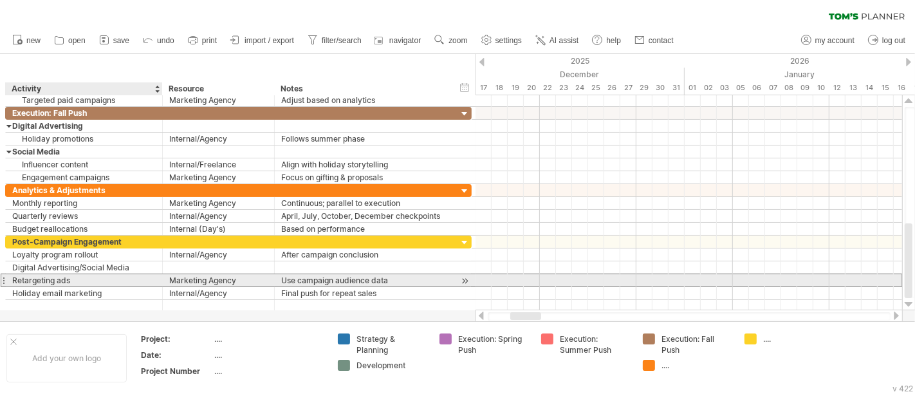
click at [95, 278] on div "Retargeting ads" at bounding box center [84, 280] width 144 height 12
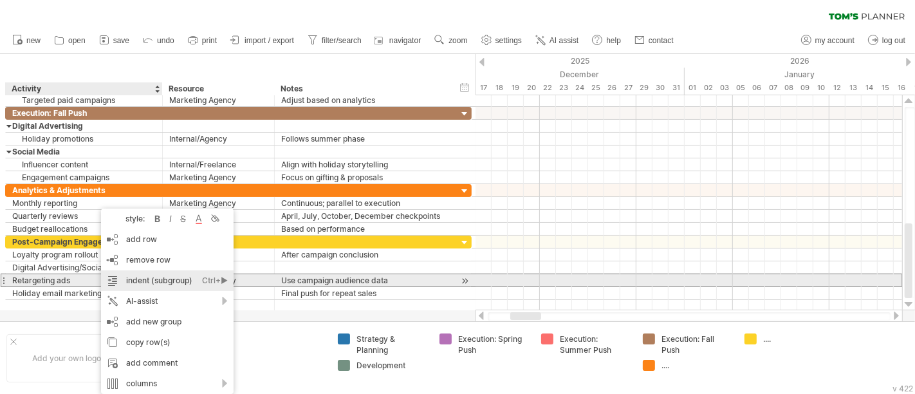
click at [151, 275] on div "indent (subgroup) Ctrl+► Cmd+►" at bounding box center [167, 280] width 133 height 21
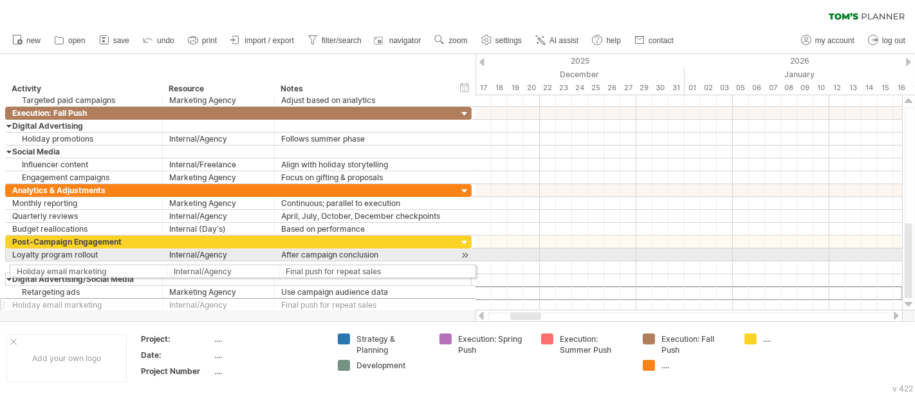
drag, startPoint x: 3, startPoint y: 290, endPoint x: 3, endPoint y: 269, distance: 21.2
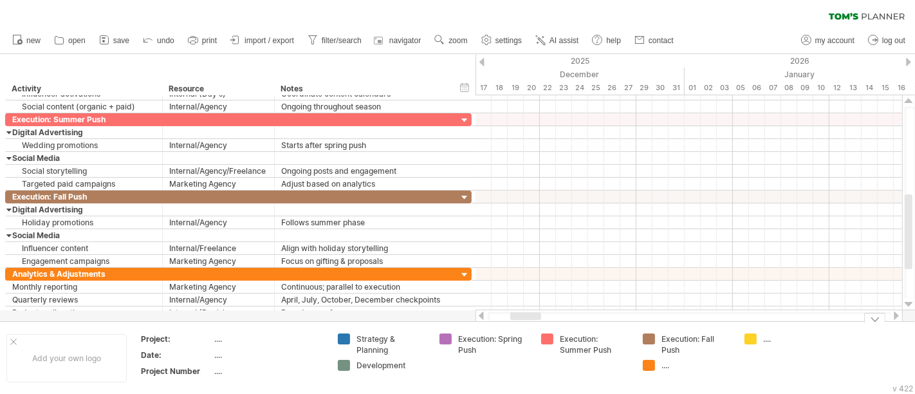
click at [666, 365] on div "...." at bounding box center [697, 365] width 70 height 11
type input "**********"
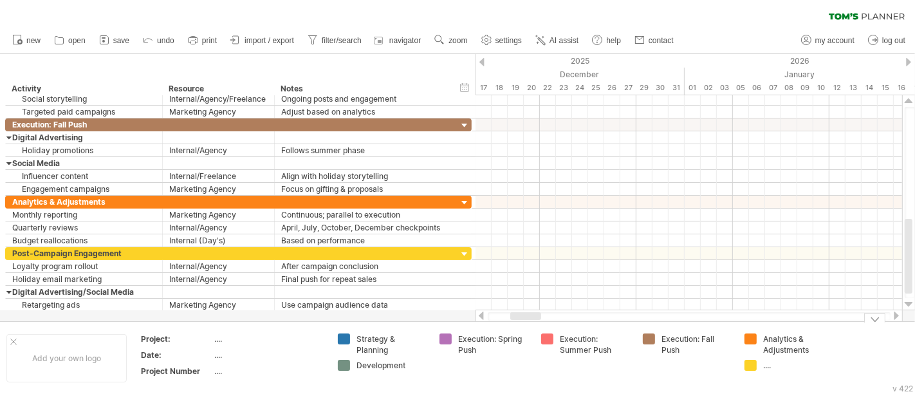
click at [768, 368] on div "...." at bounding box center [798, 365] width 70 height 11
type input "**********"
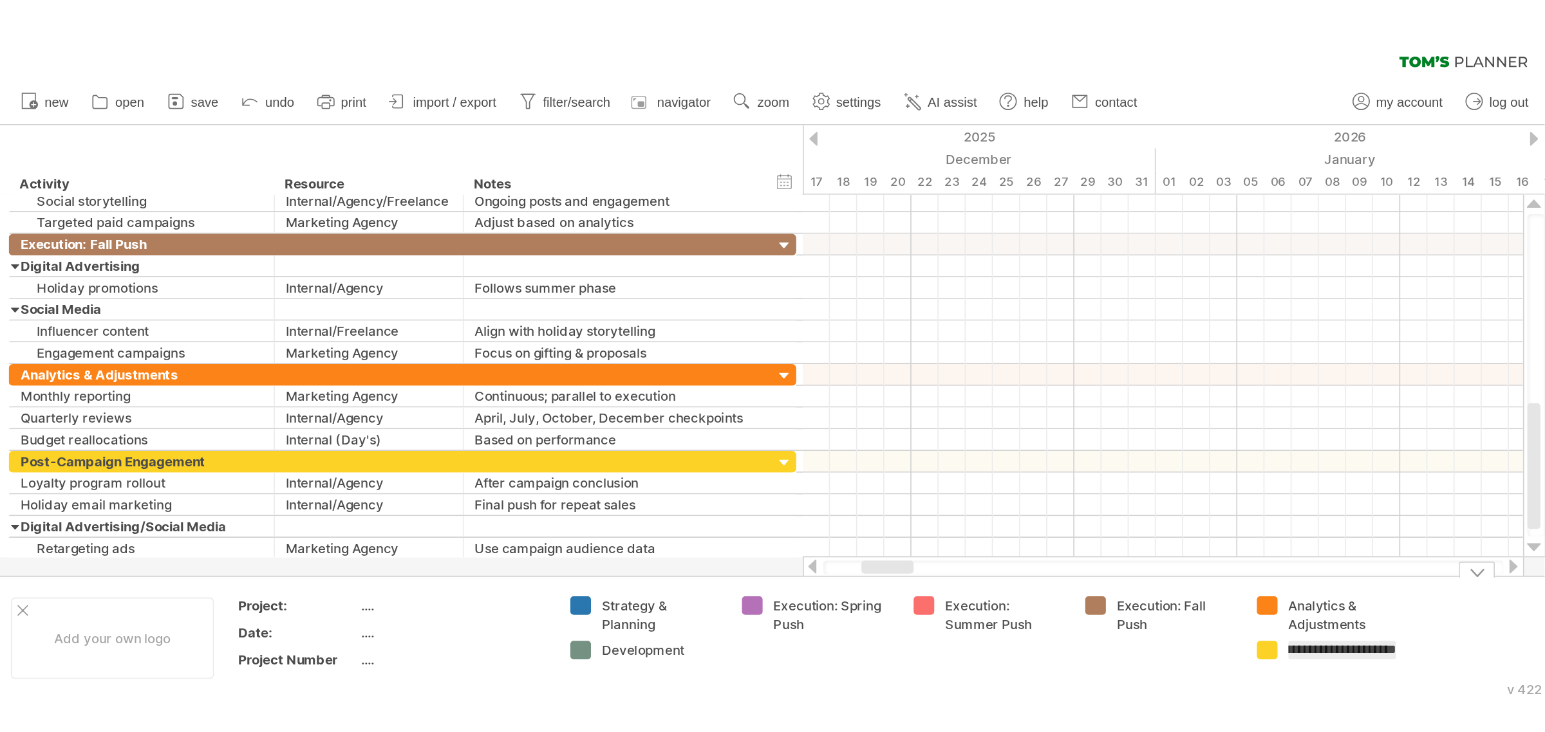
scroll to position [0, 42]
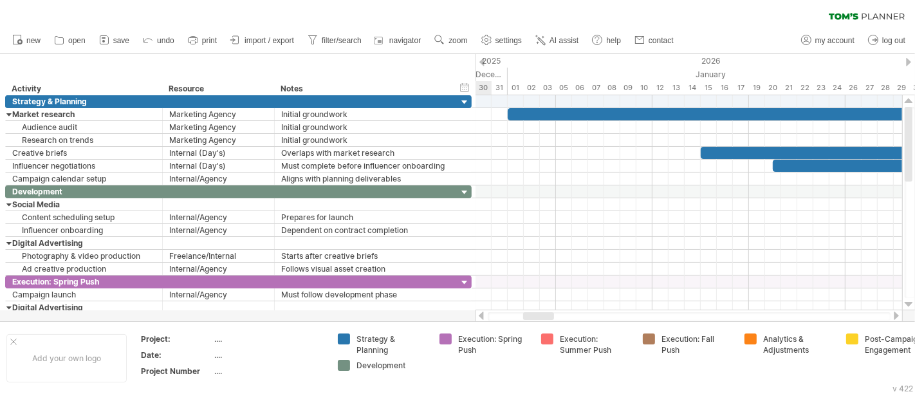
drag, startPoint x: 524, startPoint y: 317, endPoint x: 537, endPoint y: 313, distance: 13.3
click at [537, 313] on div at bounding box center [538, 316] width 31 height 8
click at [509, 40] on span "settings" at bounding box center [509, 40] width 26 height 9
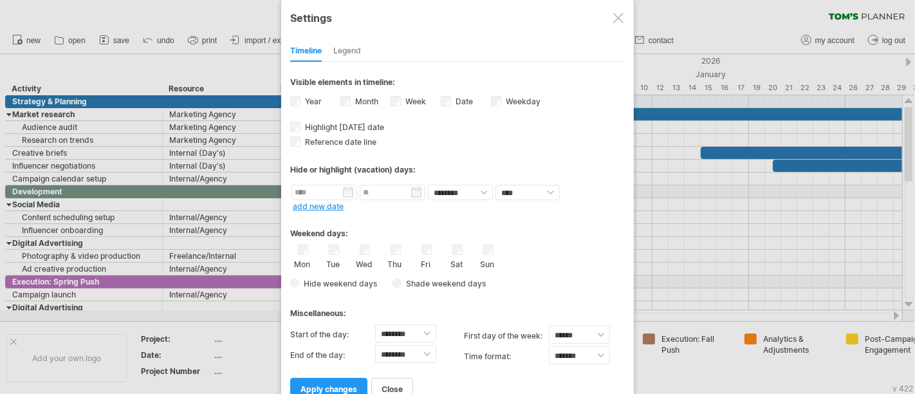
click at [615, 17] on div at bounding box center [618, 18] width 10 height 10
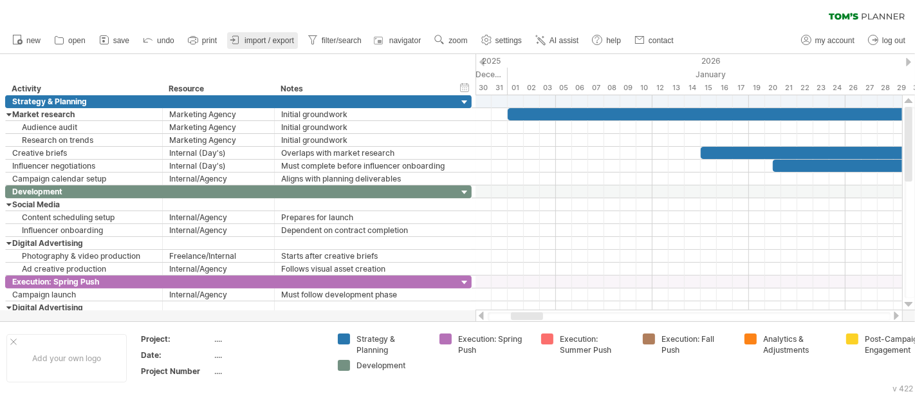
click at [256, 44] on span "import / export" at bounding box center [270, 40] width 50 height 9
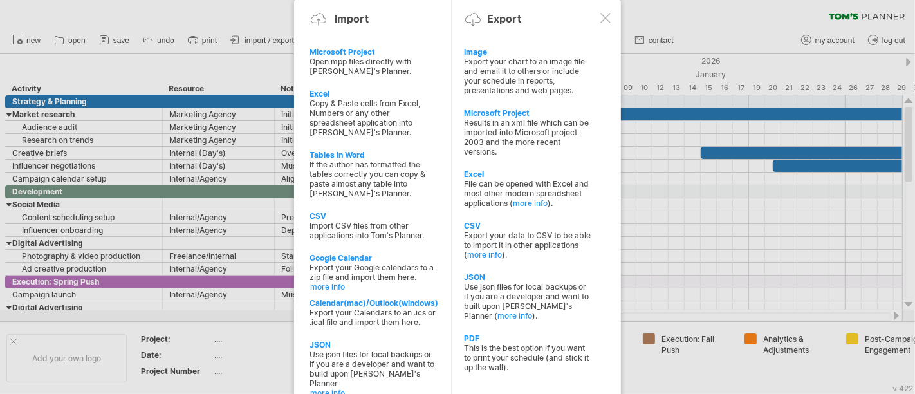
click at [580, 79] on div "Export your chart to an image file and email it to others or include your sched…" at bounding box center [528, 76] width 127 height 39
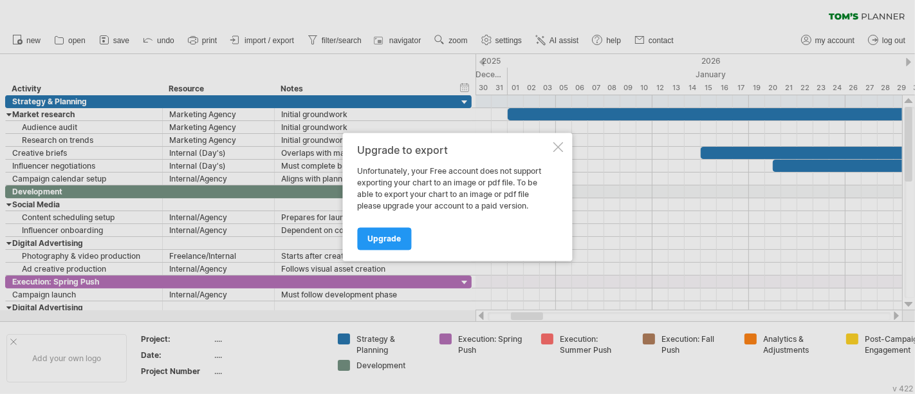
click at [557, 145] on div at bounding box center [559, 147] width 10 height 10
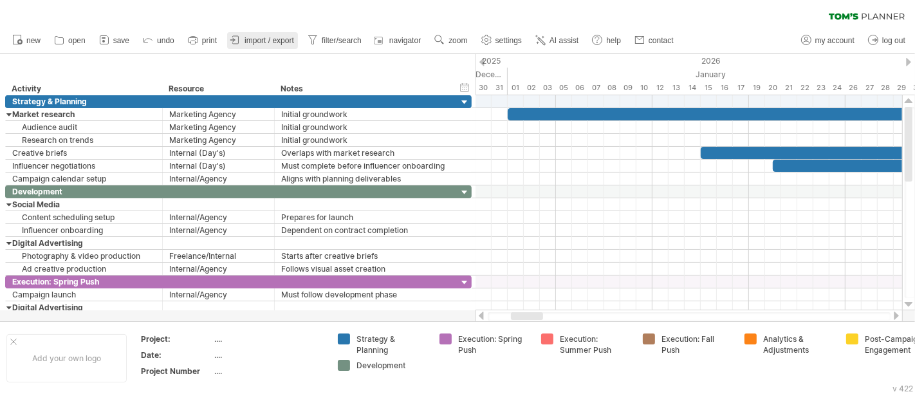
click at [263, 44] on span "import / export" at bounding box center [270, 40] width 50 height 9
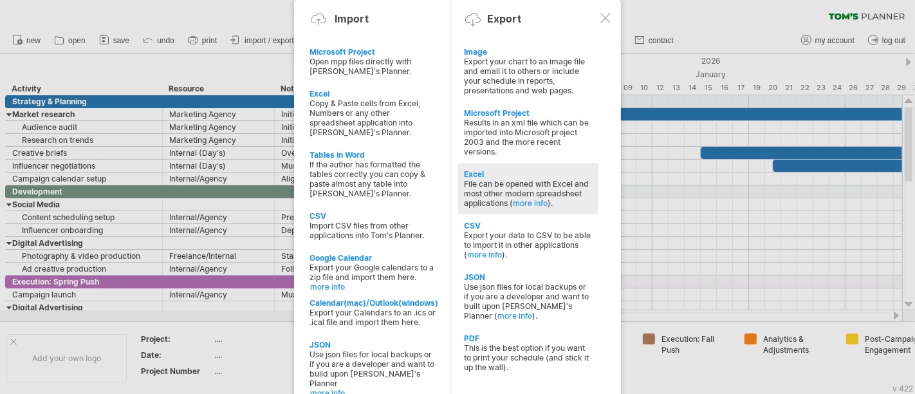
click at [563, 196] on div "File can be opened with Excel and most other modern spreadsheet applications ( …" at bounding box center [528, 193] width 127 height 29
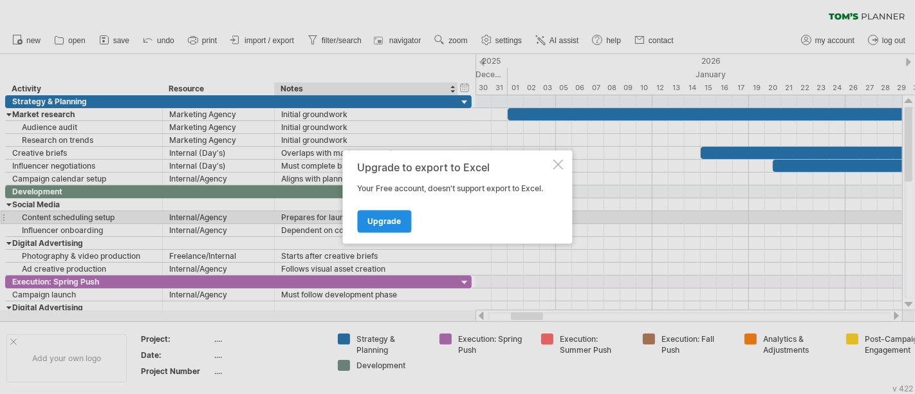
click at [393, 223] on span "Upgrade" at bounding box center [384, 222] width 33 height 10
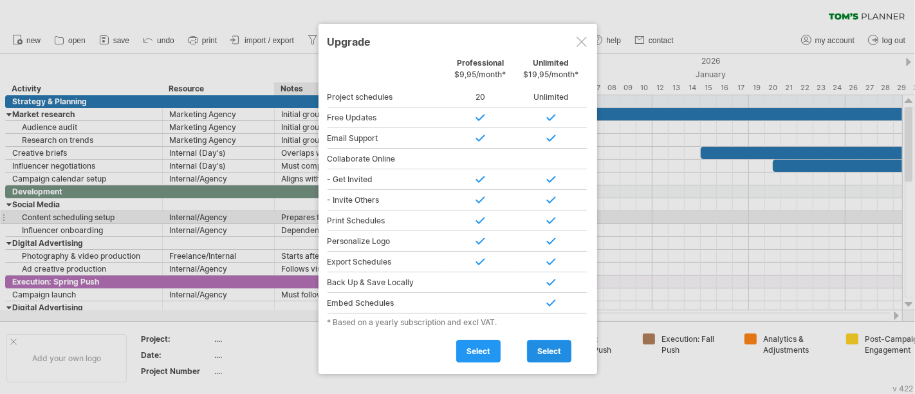
click at [548, 346] on span "select" at bounding box center [549, 351] width 24 height 10
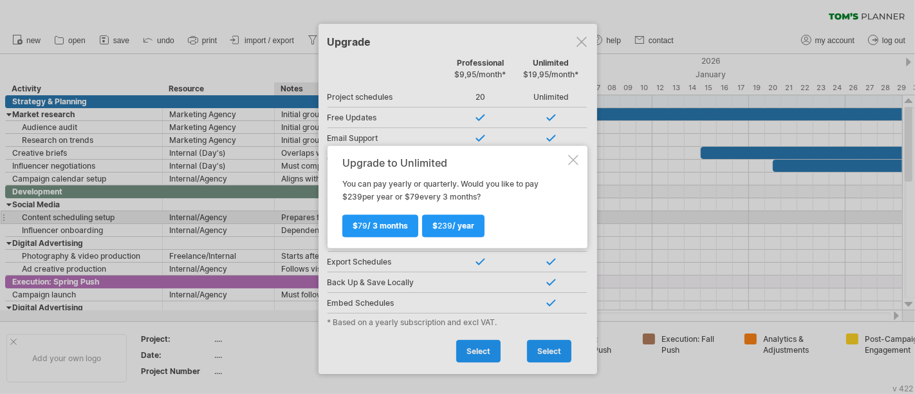
click at [568, 156] on div at bounding box center [573, 160] width 10 height 10
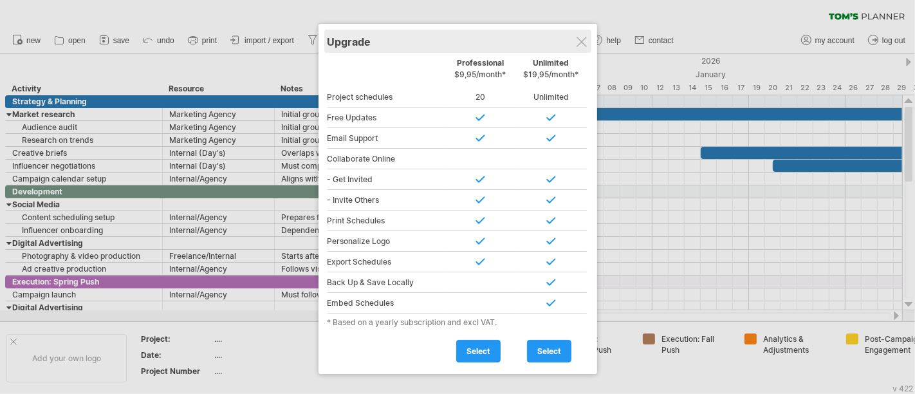
click at [574, 42] on div "Upgrade" at bounding box center [458, 41] width 261 height 23
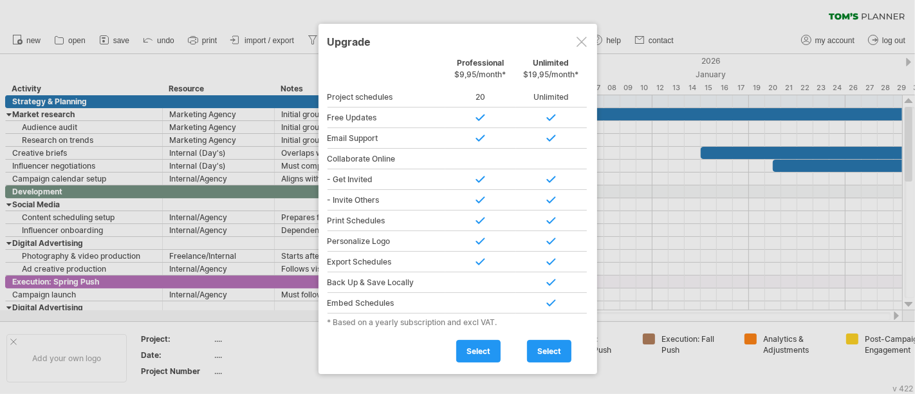
click at [582, 39] on div at bounding box center [582, 42] width 10 height 10
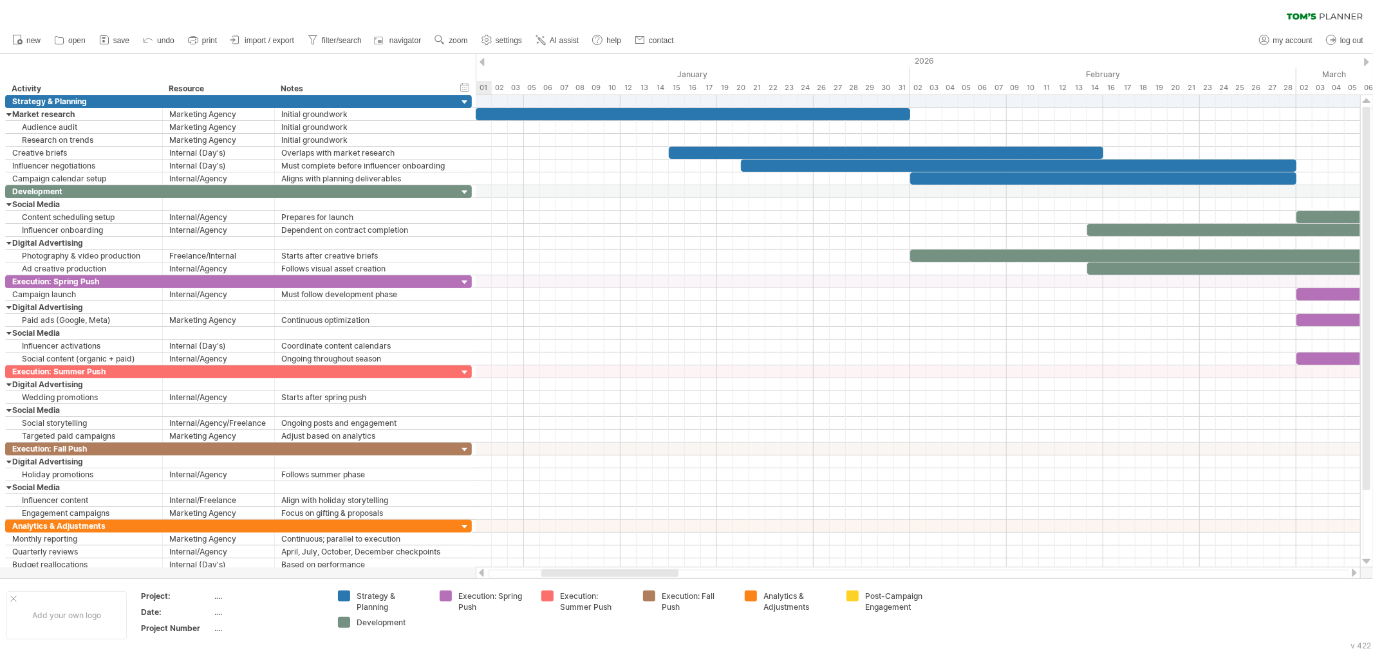
click at [629, 393] on div at bounding box center [609, 574] width 137 height 8
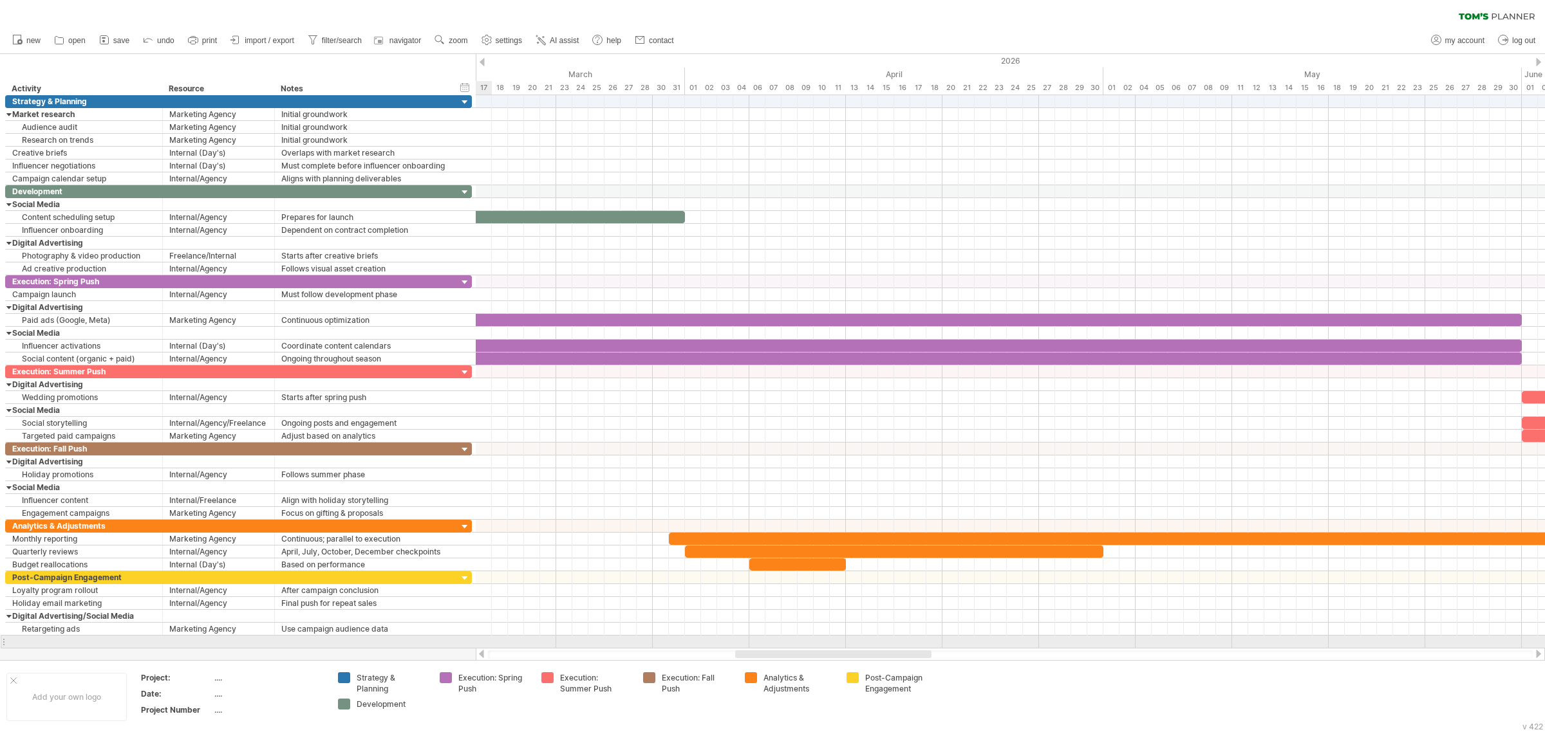
drag, startPoint x: 641, startPoint y: 655, endPoint x: 829, endPoint y: 648, distance: 188.0
click at [829, 393] on div at bounding box center [1010, 654] width 1069 height 13
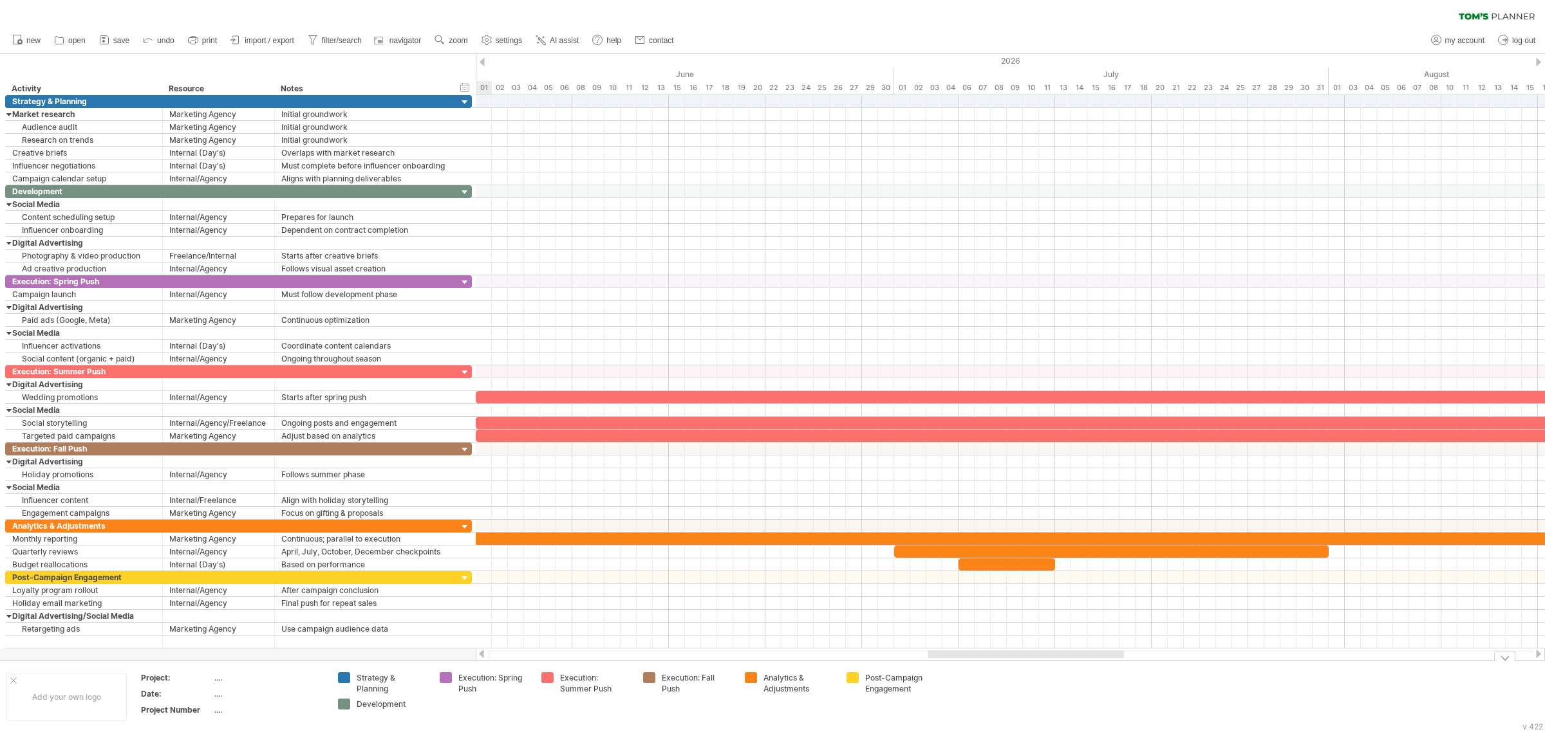
drag, startPoint x: 821, startPoint y: 658, endPoint x: 1012, endPoint y: 665, distance: 191.3
click at [915, 393] on div "Trying to reach [DOMAIN_NAME] Connected again... 0% clear filter new" at bounding box center [772, 366] width 1545 height 732
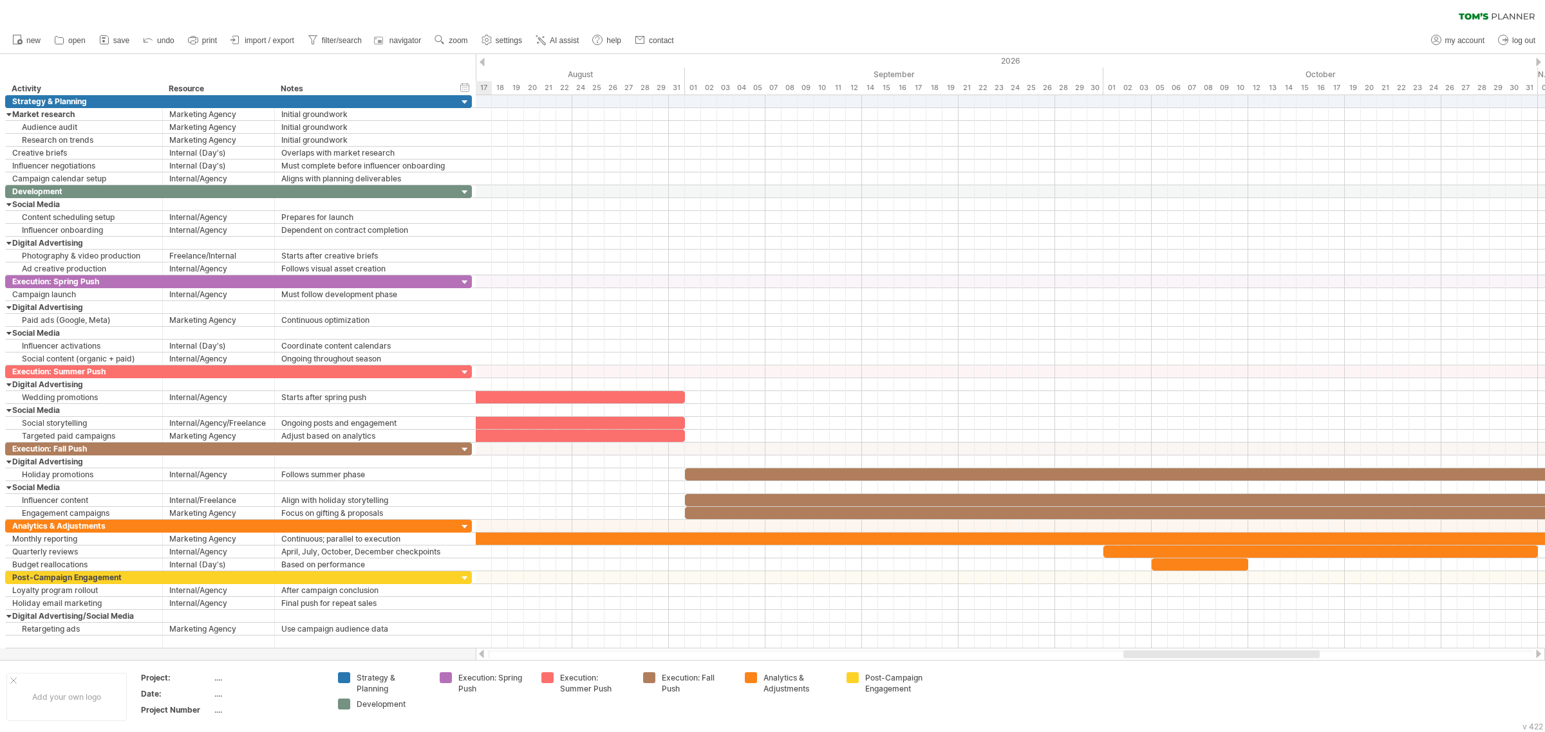
drag, startPoint x: 1114, startPoint y: 653, endPoint x: 1308, endPoint y: 652, distance: 194.4
click at [915, 393] on div at bounding box center [1221, 655] width 196 height 8
click at [214, 393] on div "...." at bounding box center [268, 678] width 108 height 11
click at [219, 393] on div "...." at bounding box center [268, 678] width 108 height 11
type input "**********"
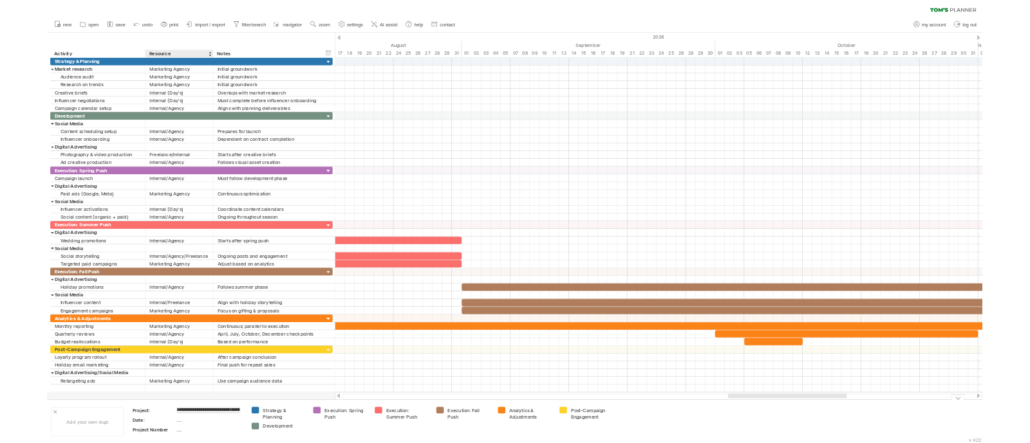
scroll to position [0, 92]
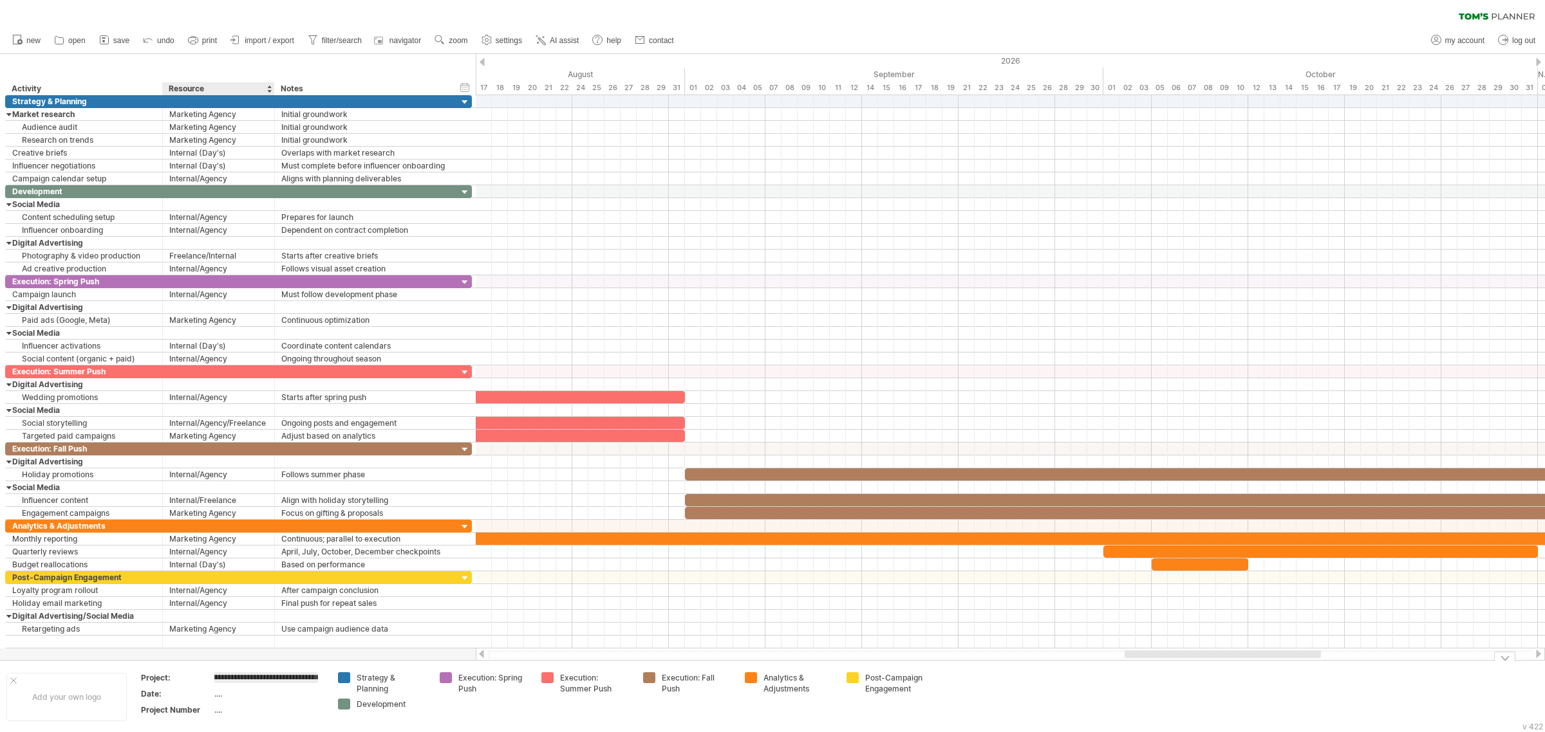
click at [219, 393] on div "...." at bounding box center [268, 694] width 108 height 11
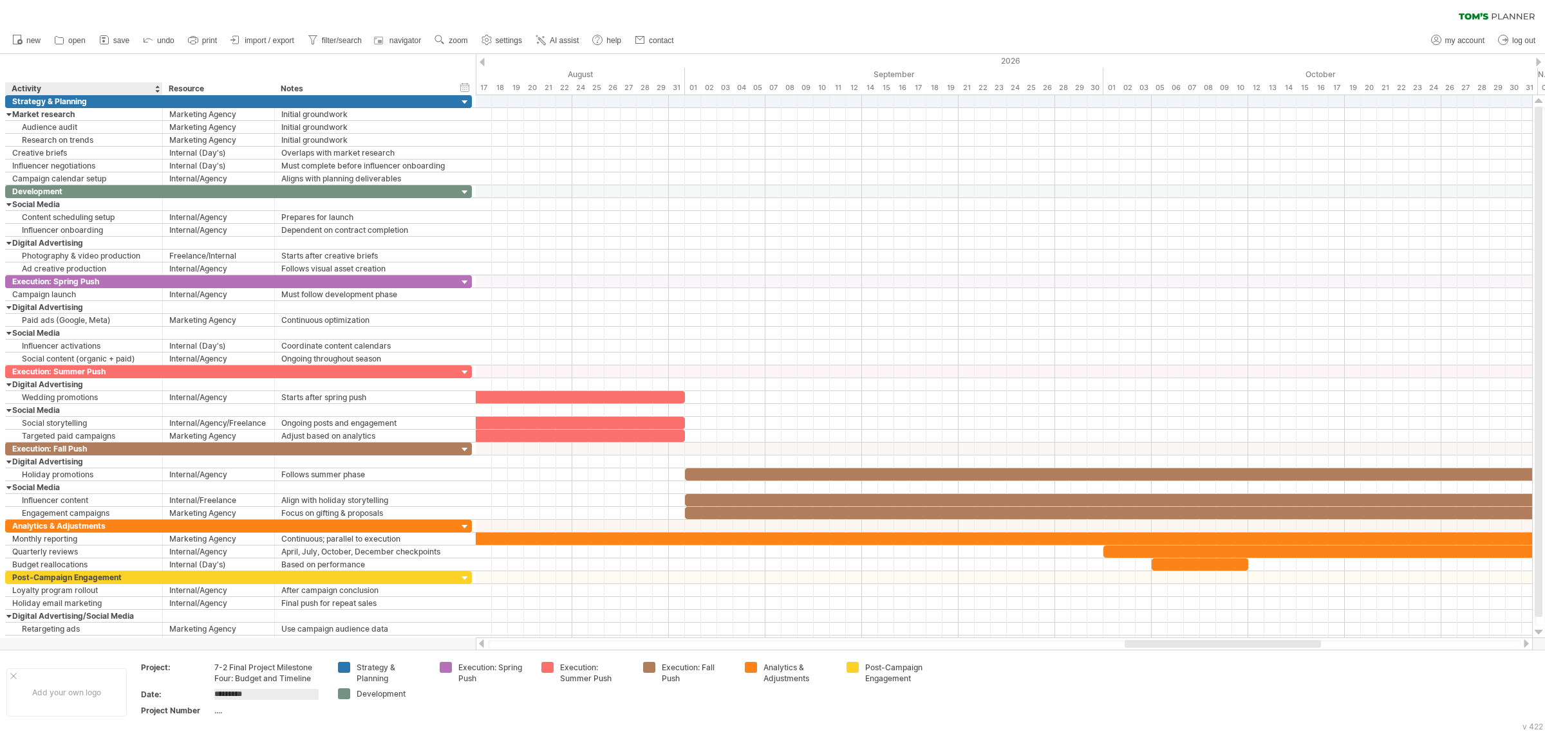
type input "**********"
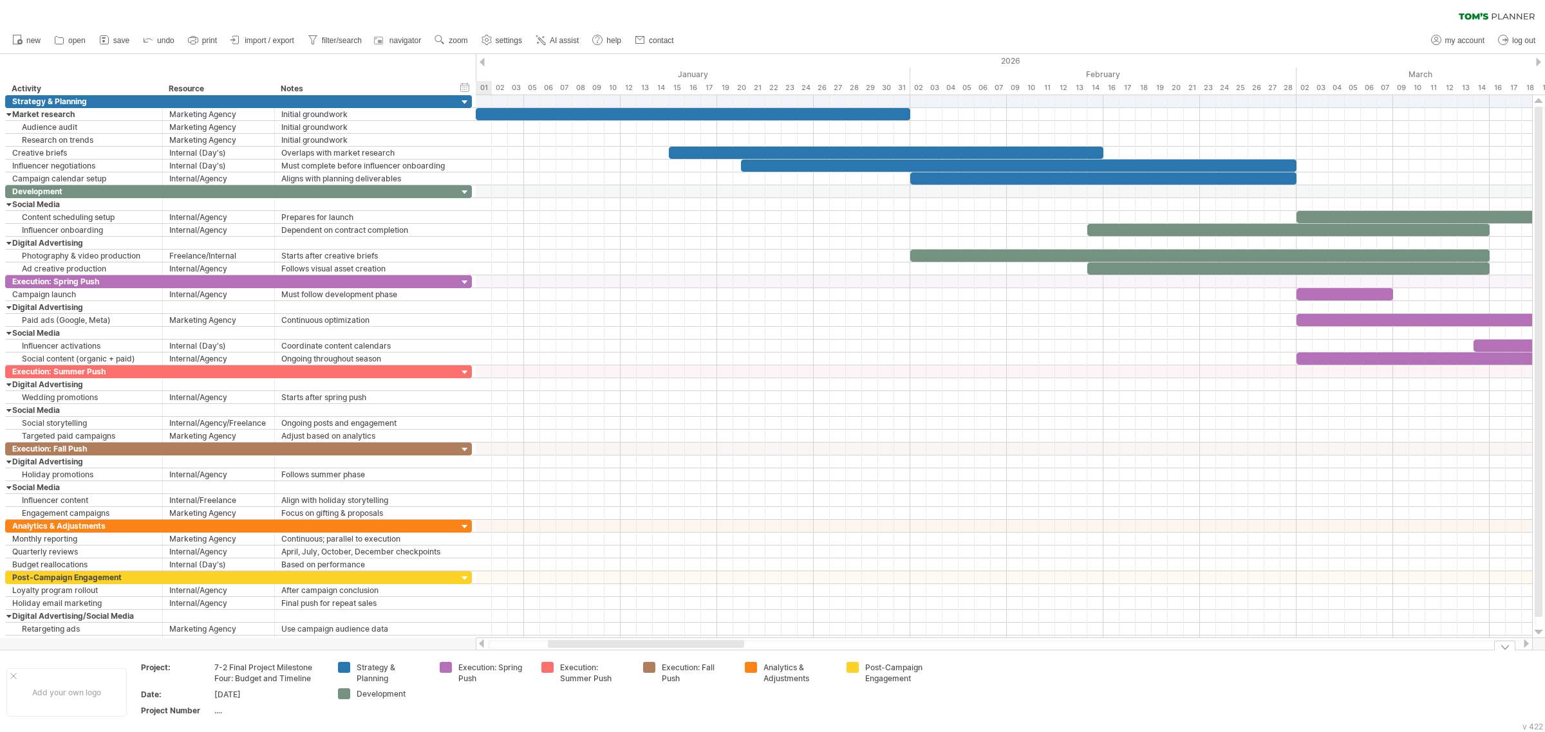
drag, startPoint x: 1186, startPoint y: 644, endPoint x: 609, endPoint y: 684, distance: 578.1
click at [609, 393] on div "Trying to reach [DOMAIN_NAME] Connected again... 0% clear filter new" at bounding box center [772, 366] width 1545 height 732
click at [72, 393] on div "Add your own logo" at bounding box center [66, 693] width 120 height 48
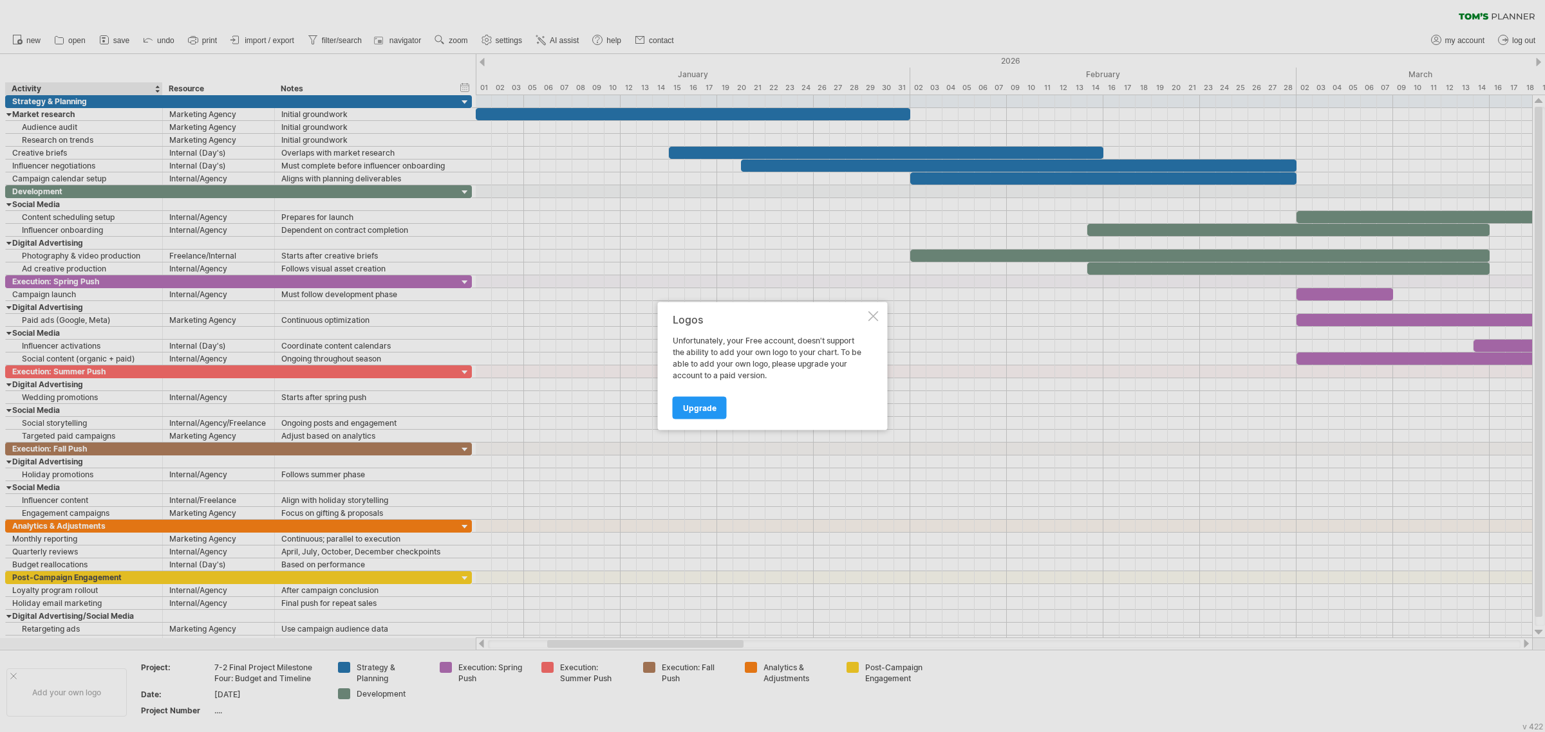
click at [870, 316] on div at bounding box center [873, 317] width 10 height 10
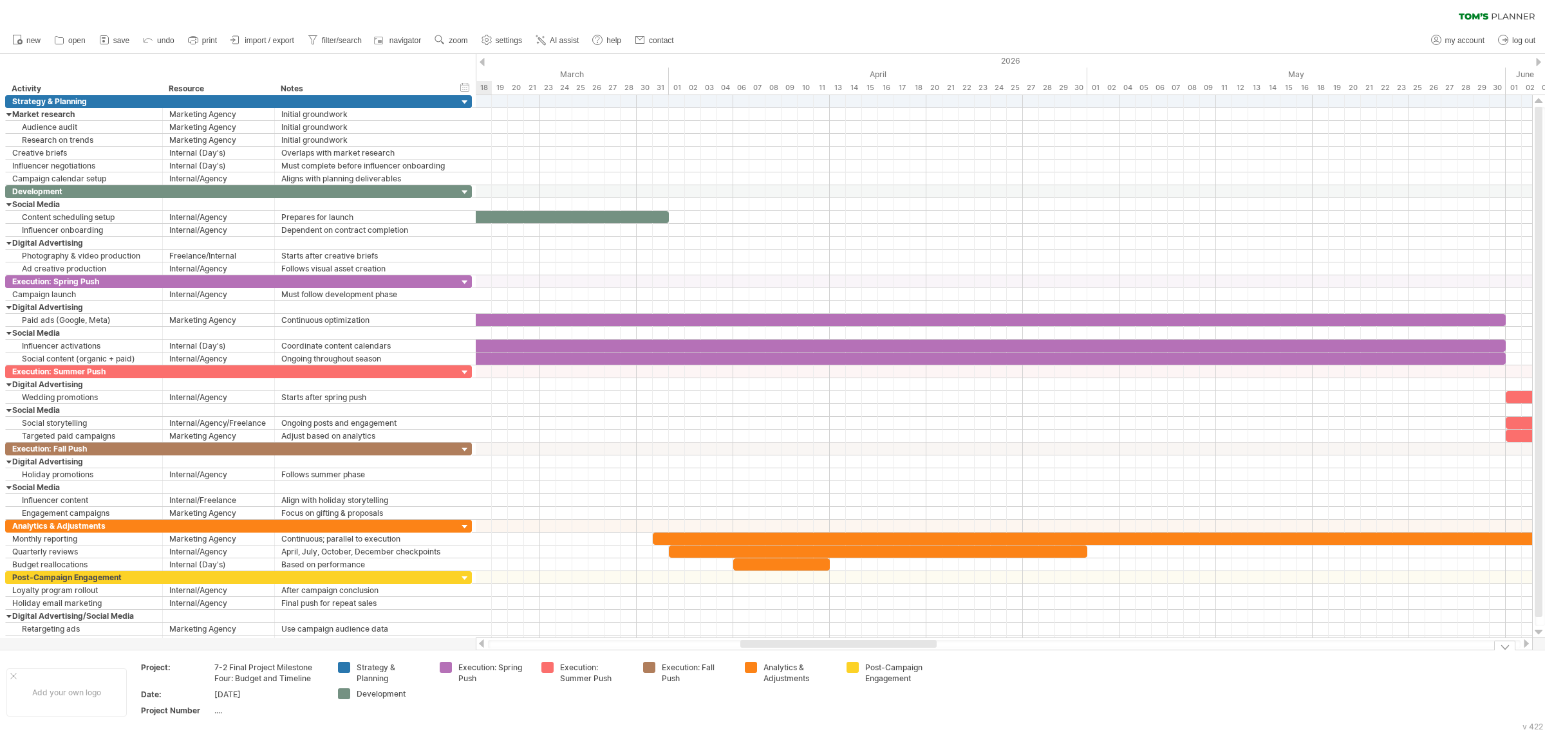
drag, startPoint x: 715, startPoint y: 646, endPoint x: 908, endPoint y: 651, distance: 193.2
click at [908, 393] on div "Trying to reach [DOMAIN_NAME] Connected again... 0% clear filter new" at bounding box center [772, 366] width 1545 height 732
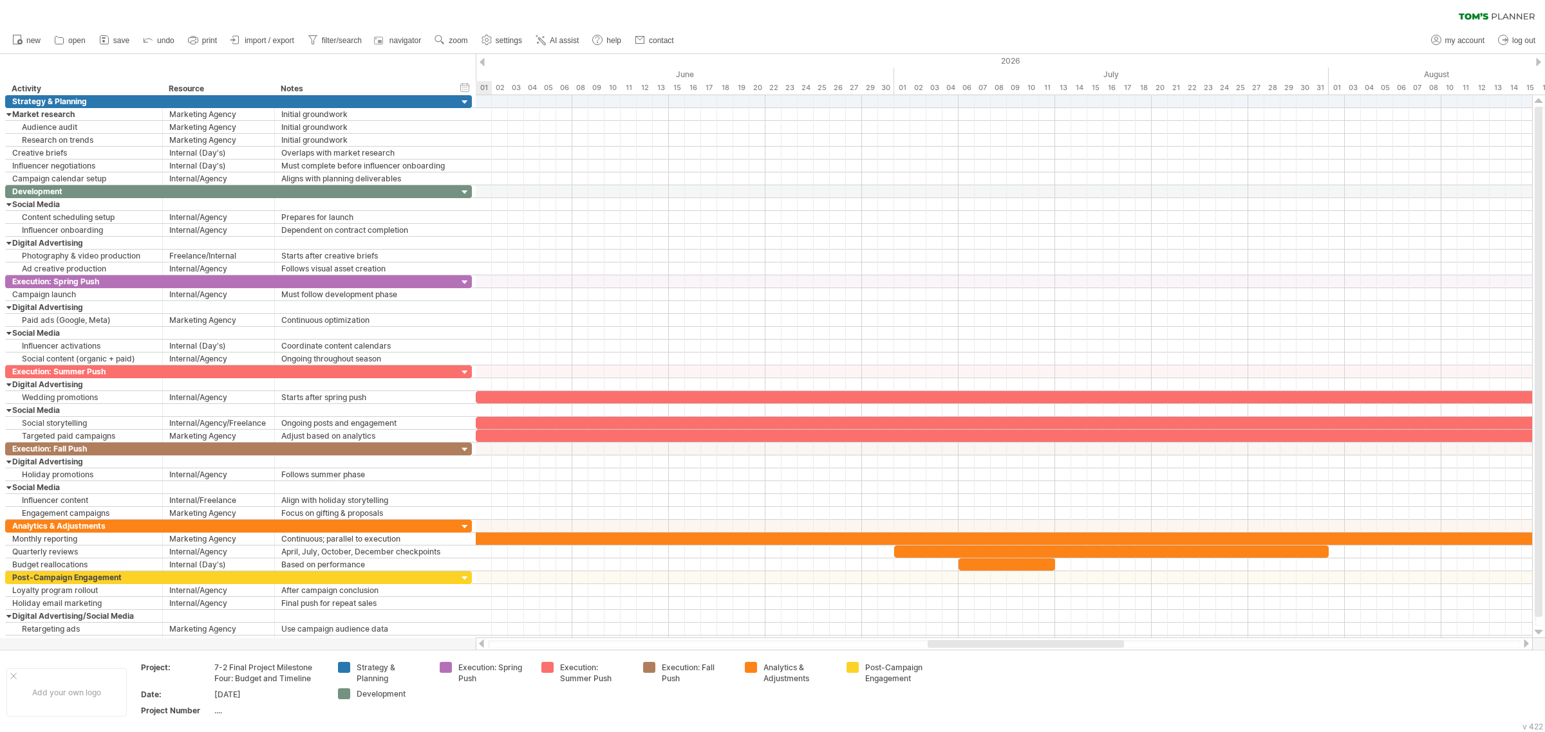
drag, startPoint x: 757, startPoint y: 647, endPoint x: 945, endPoint y: 640, distance: 188.0
click at [915, 393] on div at bounding box center [1025, 644] width 196 height 8
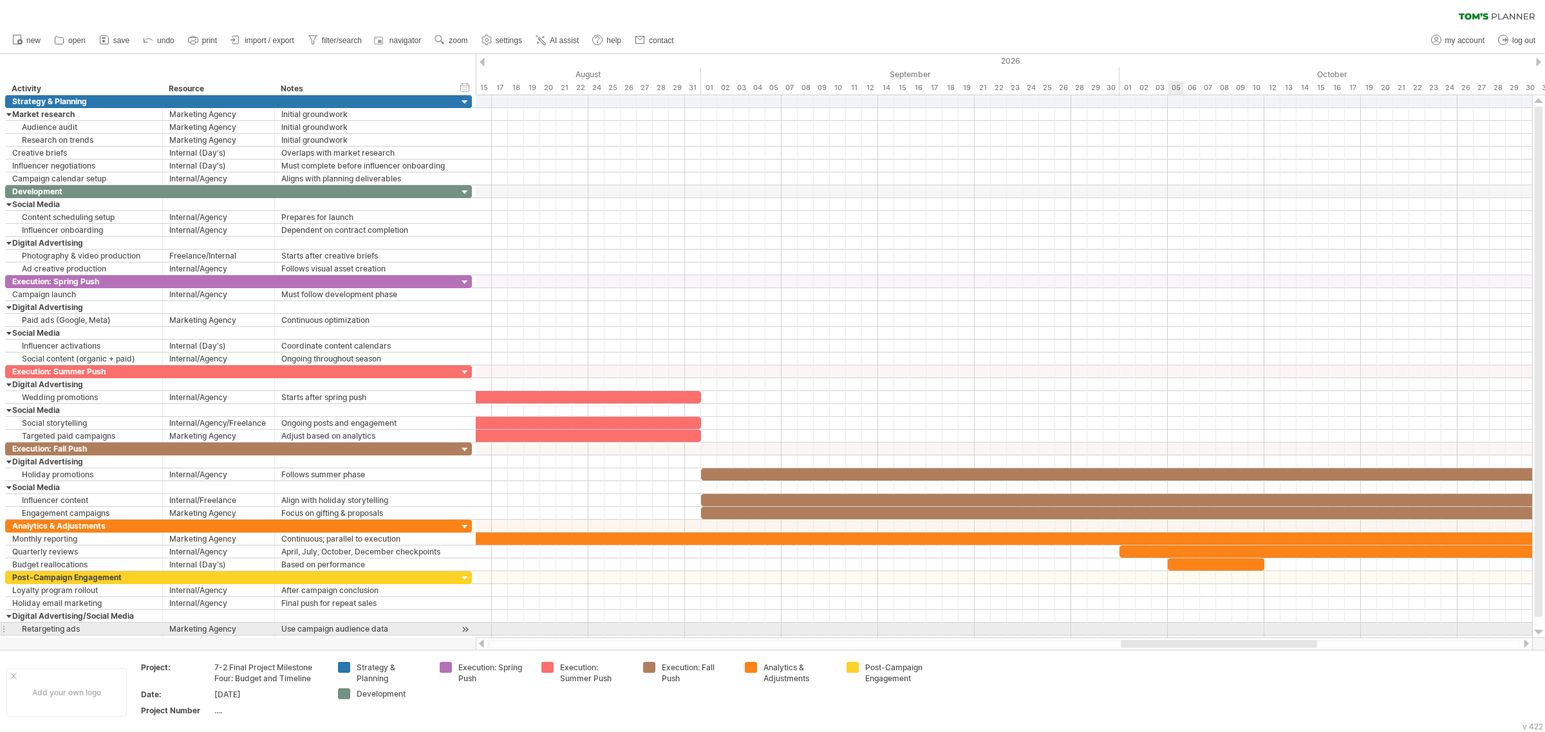
drag, startPoint x: 980, startPoint y: 644, endPoint x: 1170, endPoint y: 635, distance: 190.7
click at [915, 393] on div "Trying to reach [DOMAIN_NAME] Connected again... 0% clear filter new" at bounding box center [772, 366] width 1545 height 732
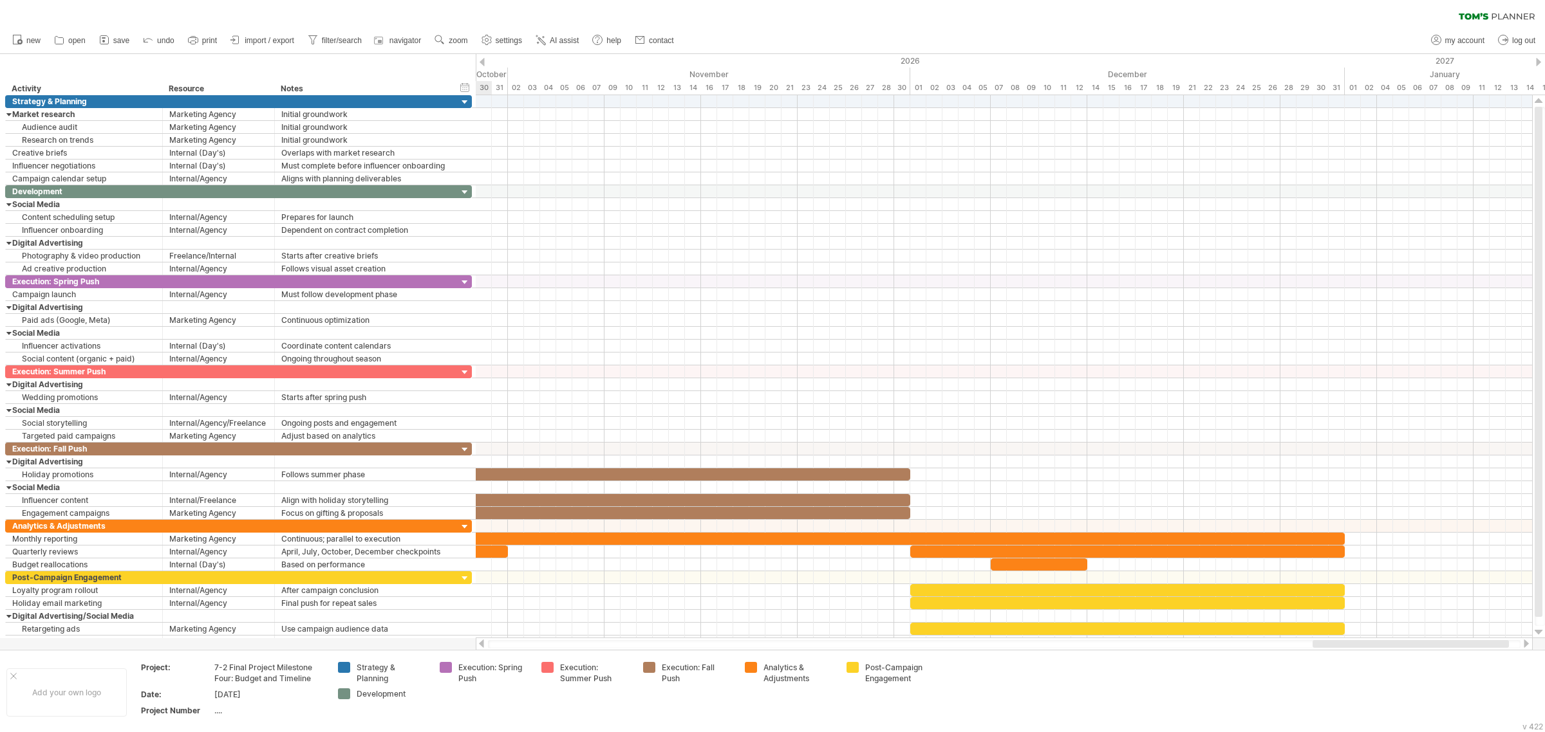
drag, startPoint x: 1291, startPoint y: 645, endPoint x: 1482, endPoint y: 646, distance: 191.2
click at [915, 393] on div at bounding box center [1410, 644] width 196 height 8
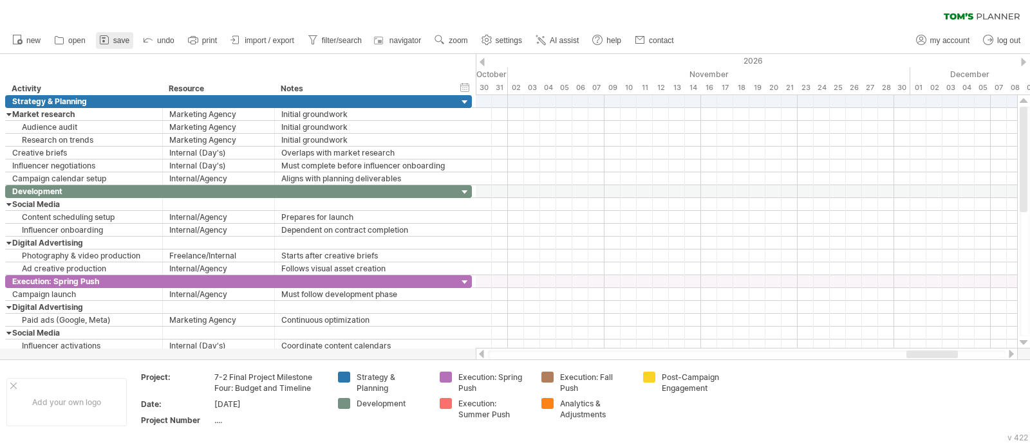
click at [110, 40] on icon at bounding box center [104, 39] width 13 height 13
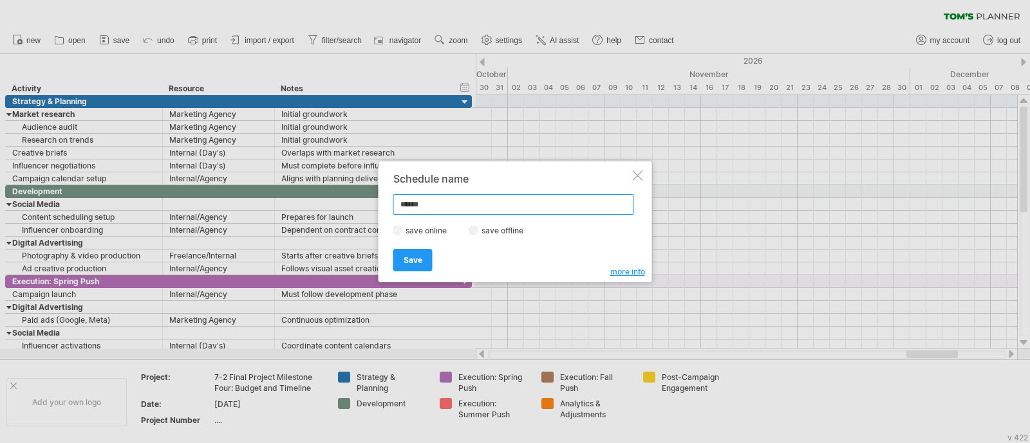
type input "*****"
click at [487, 229] on label "save offline" at bounding box center [506, 231] width 56 height 10
click at [418, 263] on span "Save" at bounding box center [413, 261] width 19 height 10
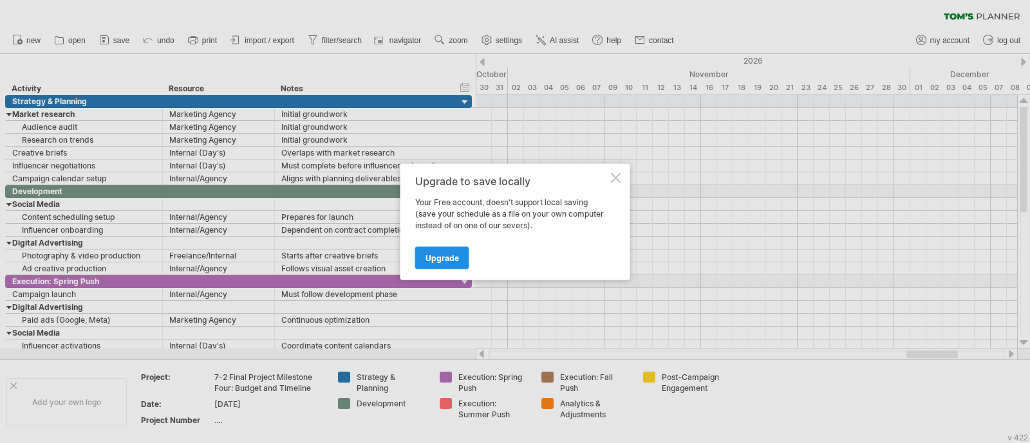
click at [436, 250] on link "Upgrade" at bounding box center [442, 258] width 54 height 23
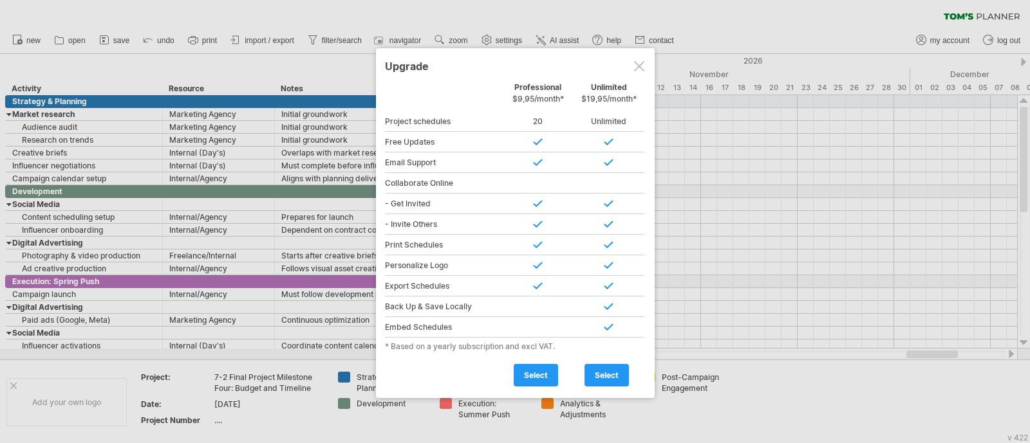
click at [640, 65] on div at bounding box center [639, 66] width 10 height 10
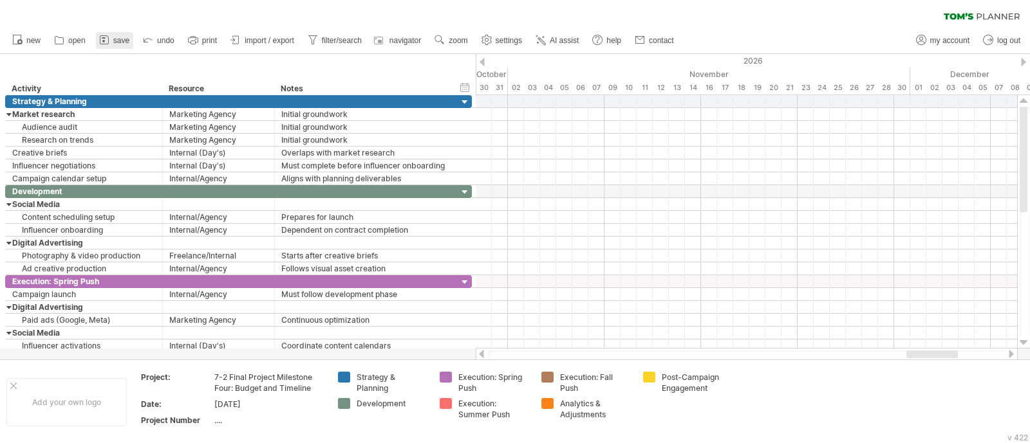
click at [116, 41] on span "save" at bounding box center [121, 40] width 16 height 9
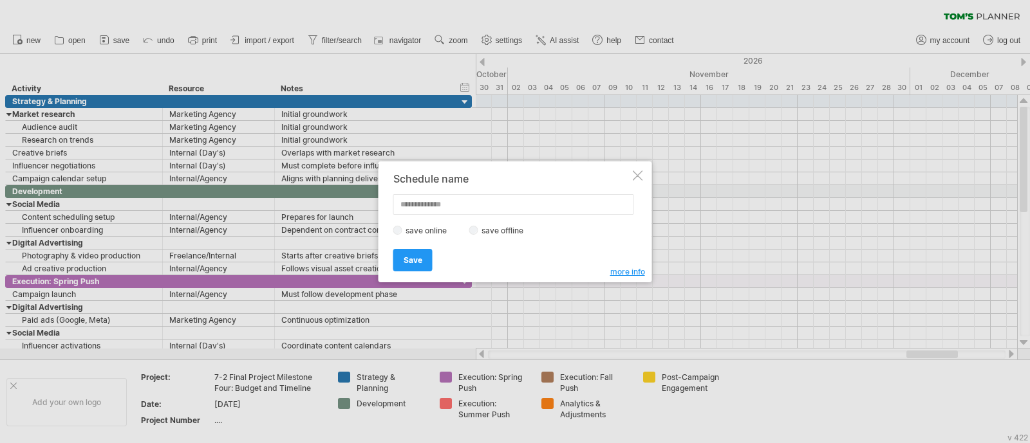
click at [422, 211] on input "text" at bounding box center [513, 204] width 241 height 21
click at [473, 201] on input "*****" at bounding box center [513, 204] width 241 height 21
paste input "**********"
type input "**********"
click at [420, 261] on span "Save" at bounding box center [413, 261] width 19 height 10
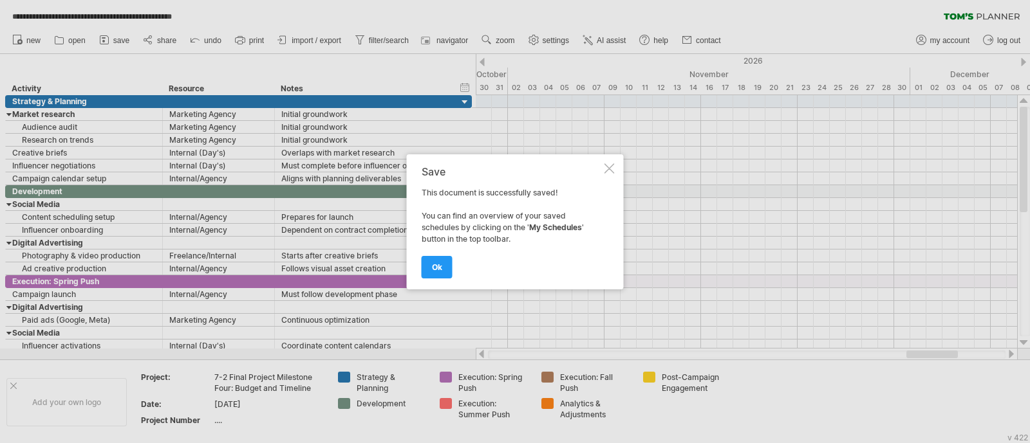
click at [604, 173] on div at bounding box center [609, 168] width 10 height 10
